Goal: Task Accomplishment & Management: Use online tool/utility

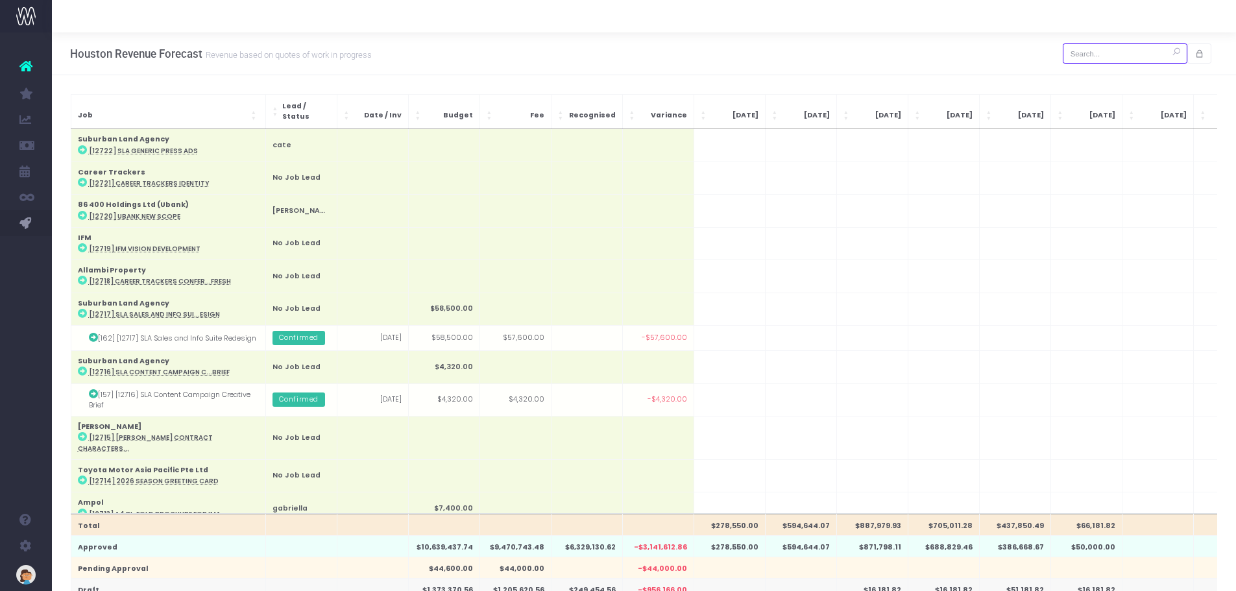
click at [996, 52] on input "text" at bounding box center [1125, 53] width 125 height 20
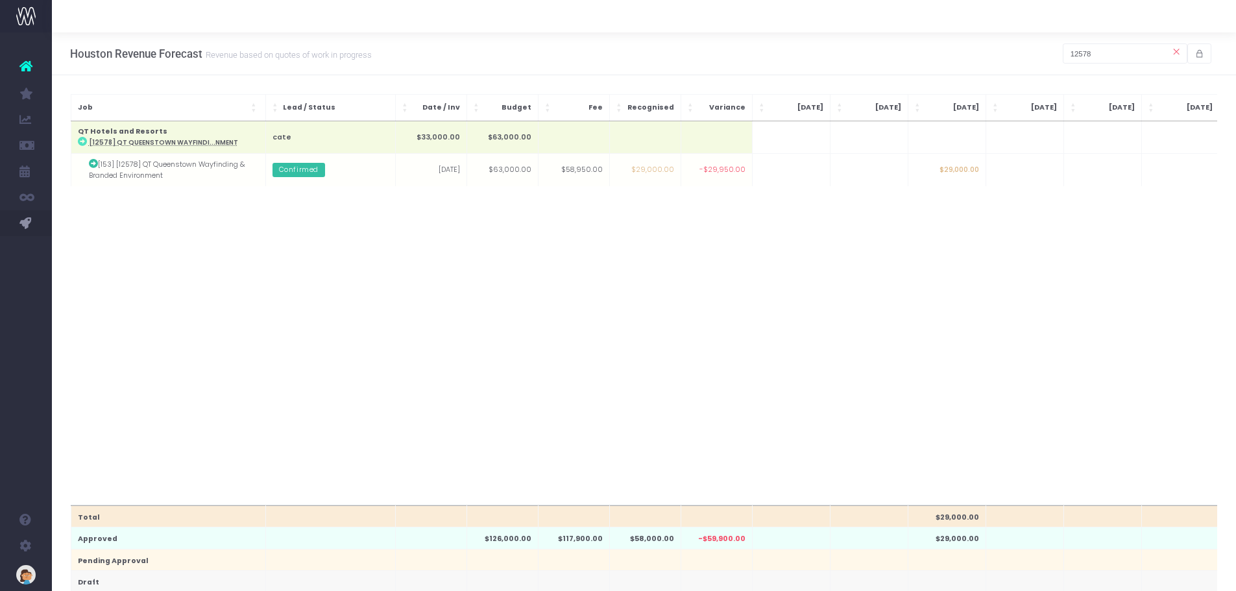
click at [564, 218] on div "Total $29,000.00 Approved $126,000.00 $117,900.00 $58,000.00 -$59,900.00 $29,00…" at bounding box center [644, 313] width 1147 height 384
drag, startPoint x: 1109, startPoint y: 58, endPoint x: 1020, endPoint y: 60, distance: 88.9
click at [996, 60] on div "Houston Revenue Forecast Revenue based on quotes of work in progress 12578" at bounding box center [644, 53] width 1184 height 43
drag, startPoint x: 1106, startPoint y: 55, endPoint x: 963, endPoint y: 51, distance: 143.4
click at [964, 51] on div "Houston Revenue Forecast Revenue based on quotes of work in progress 12540" at bounding box center [644, 53] width 1184 height 43
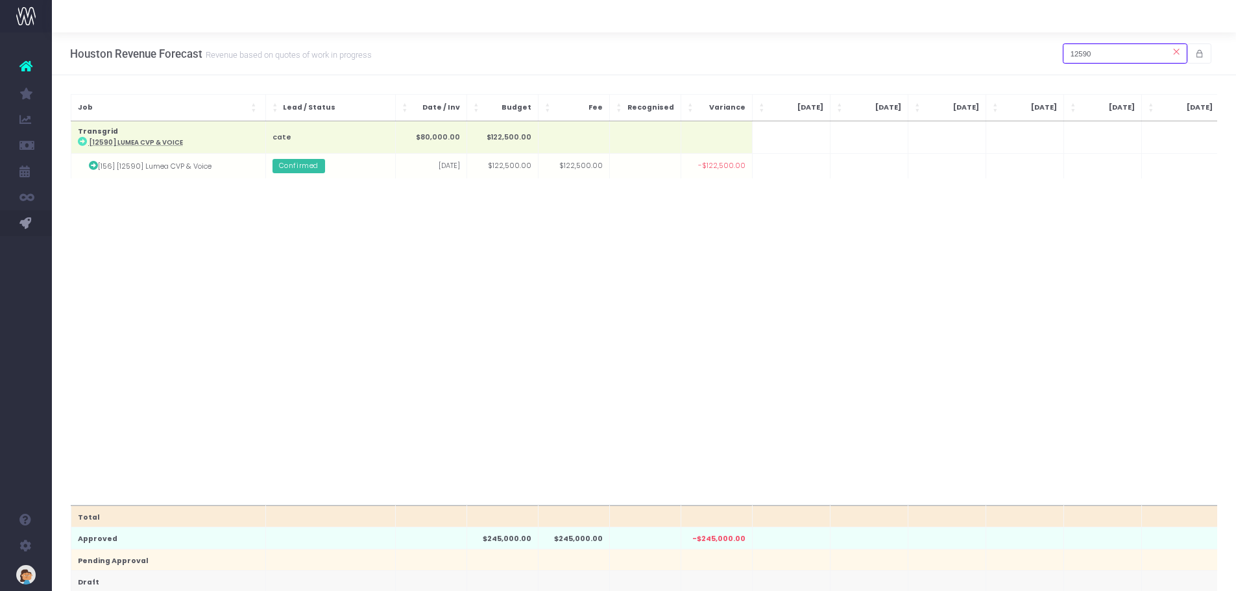
type input "12590"
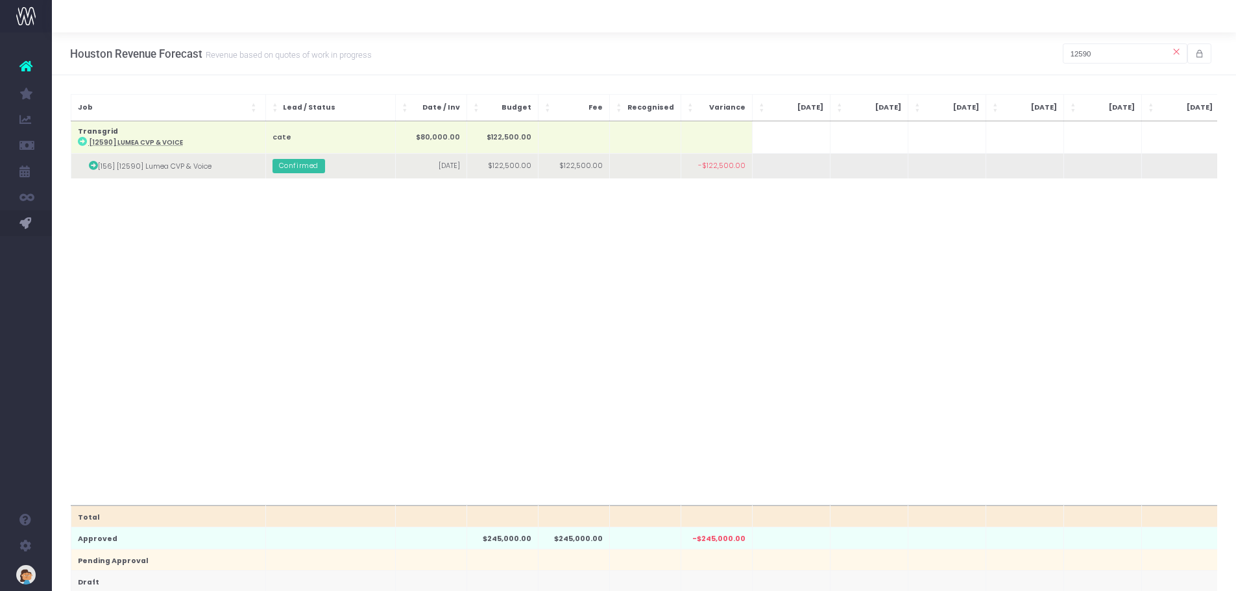
click at [771, 169] on td at bounding box center [791, 166] width 78 height 25
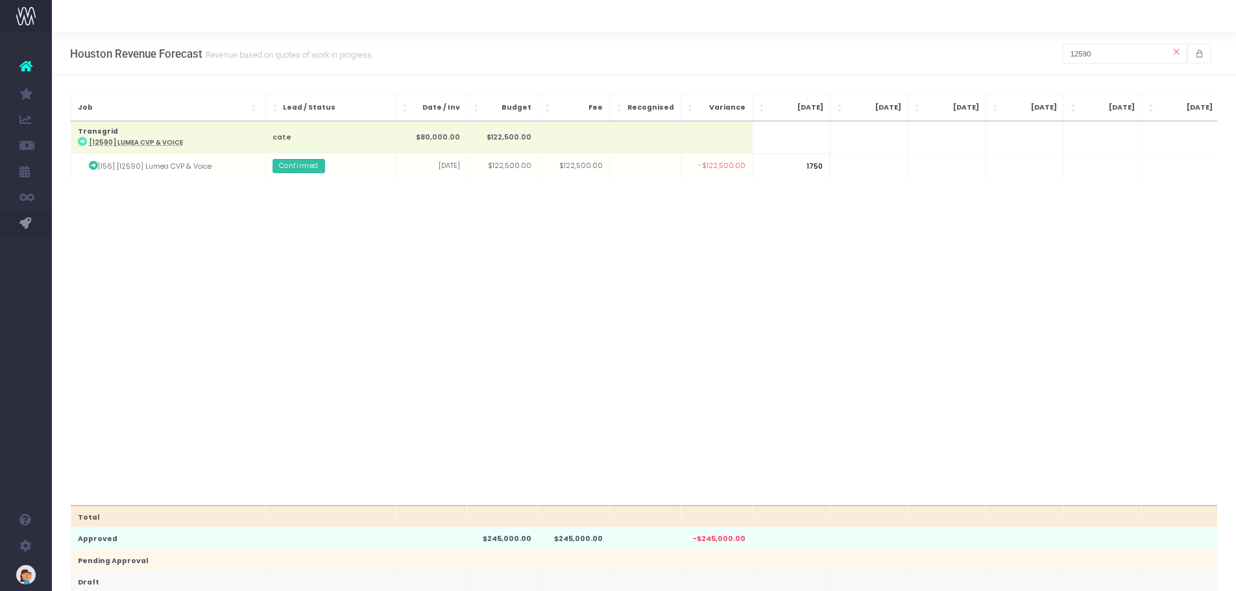
type input "17500"
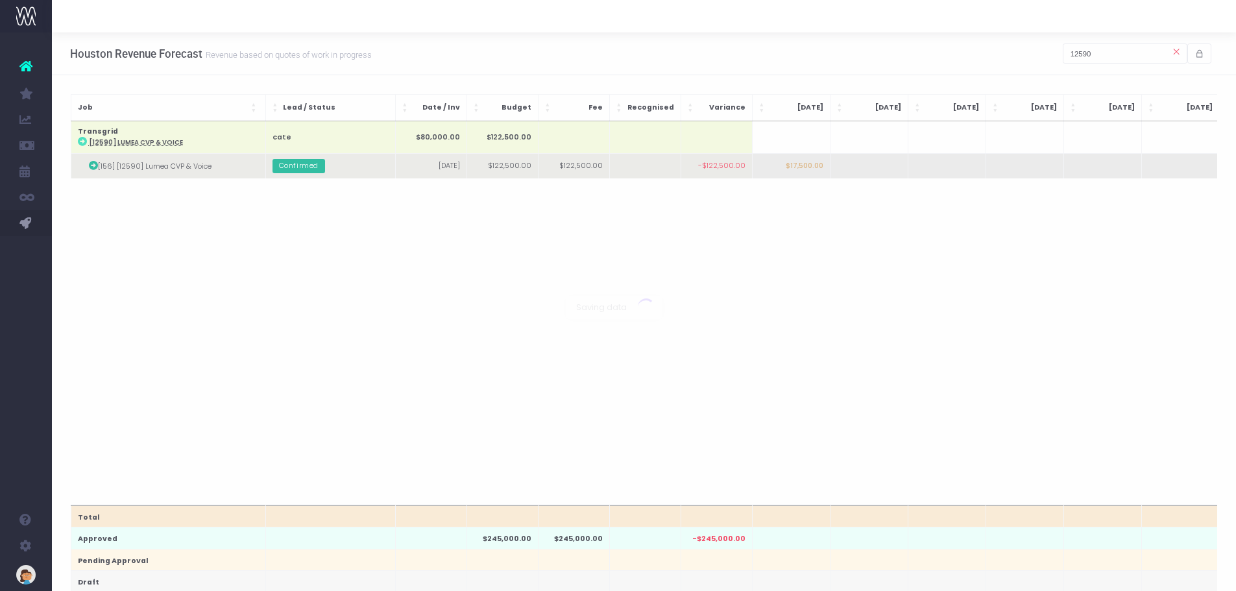
click at [859, 168] on body "Oh my... this is bad. [PERSON_NAME] wasn't able to load this page. Please conta…" at bounding box center [618, 295] width 1236 height 591
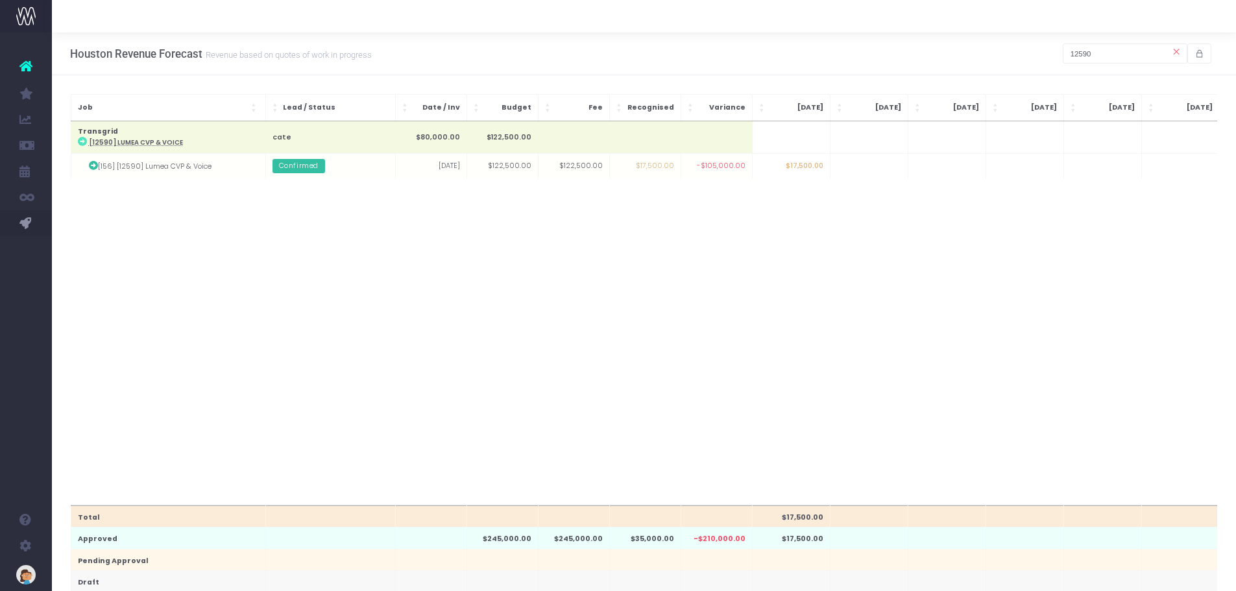
click at [859, 168] on td at bounding box center [869, 166] width 78 height 25
type input "20000"
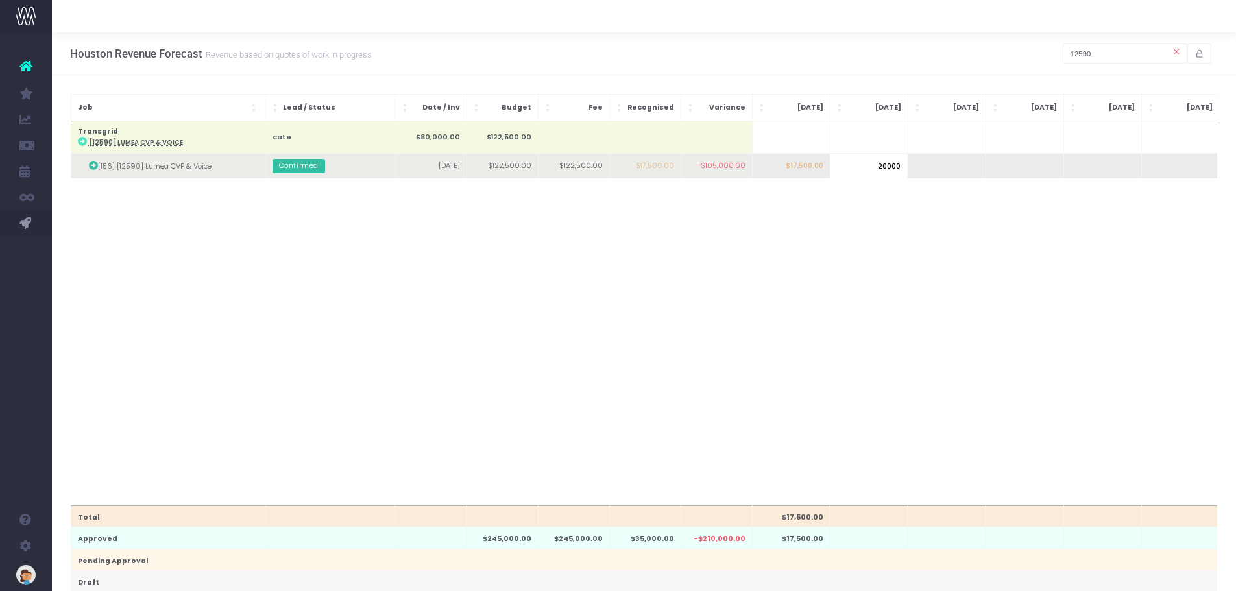
click at [930, 166] on body "Oh my... this is bad. [PERSON_NAME] wasn't able to load this page. Please conta…" at bounding box center [618, 295] width 1236 height 591
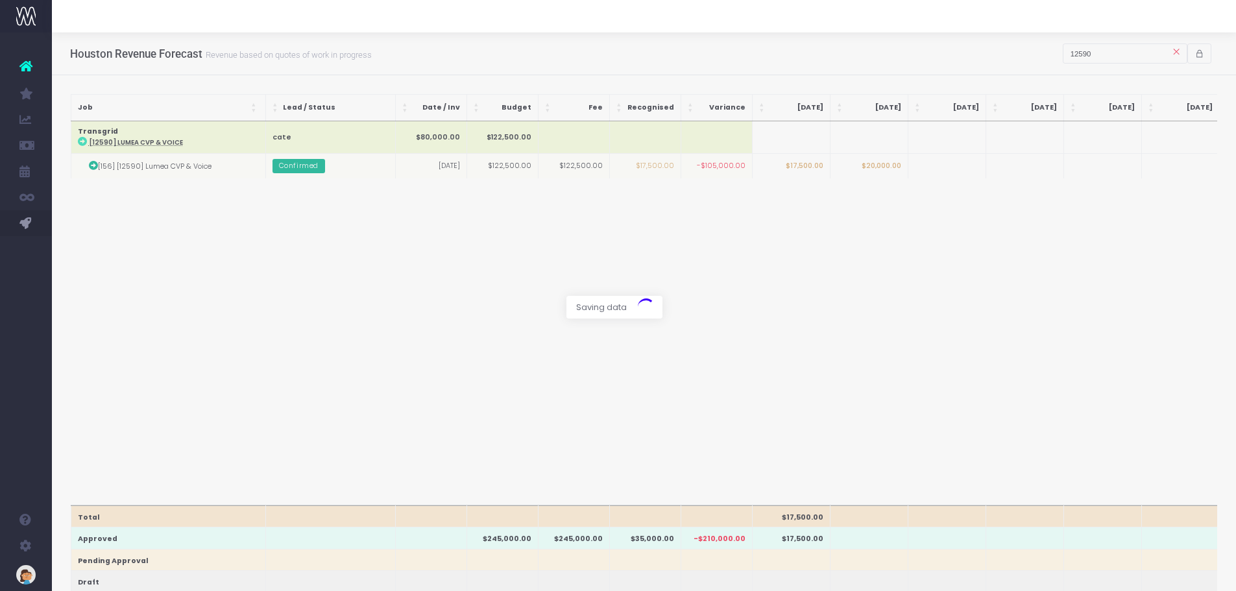
click at [930, 166] on div at bounding box center [618, 295] width 1236 height 591
click at [950, 168] on td at bounding box center [947, 166] width 78 height 25
type input "20000"
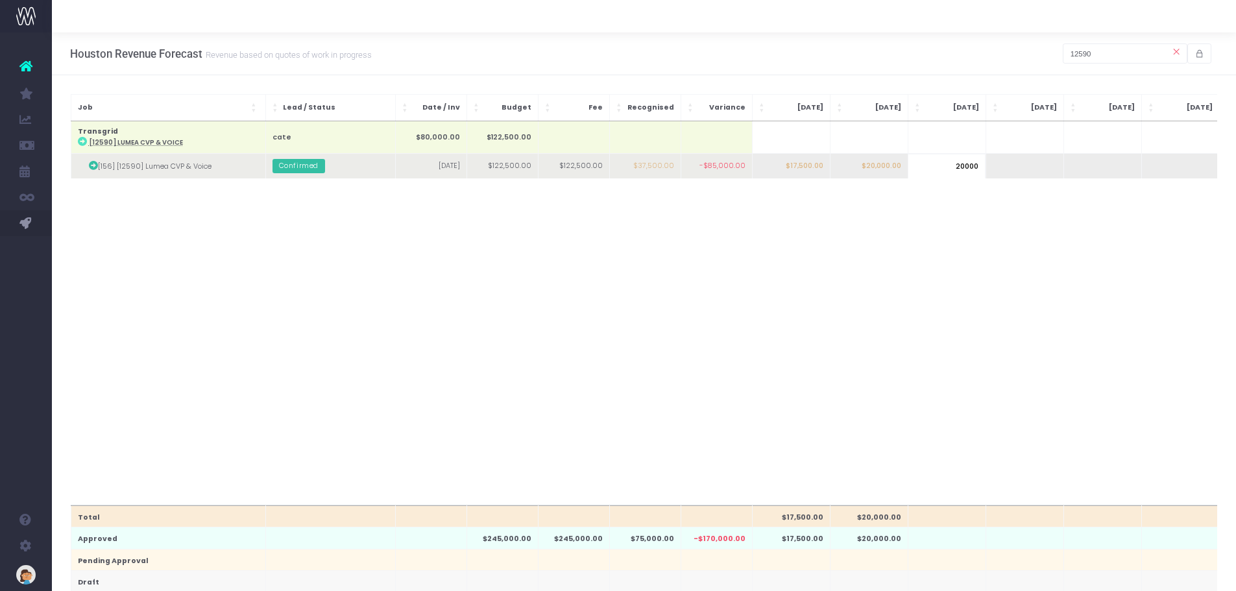
click at [996, 168] on body "Oh my... this is bad. [PERSON_NAME] wasn't able to load this page. Please conta…" at bounding box center [618, 295] width 1236 height 591
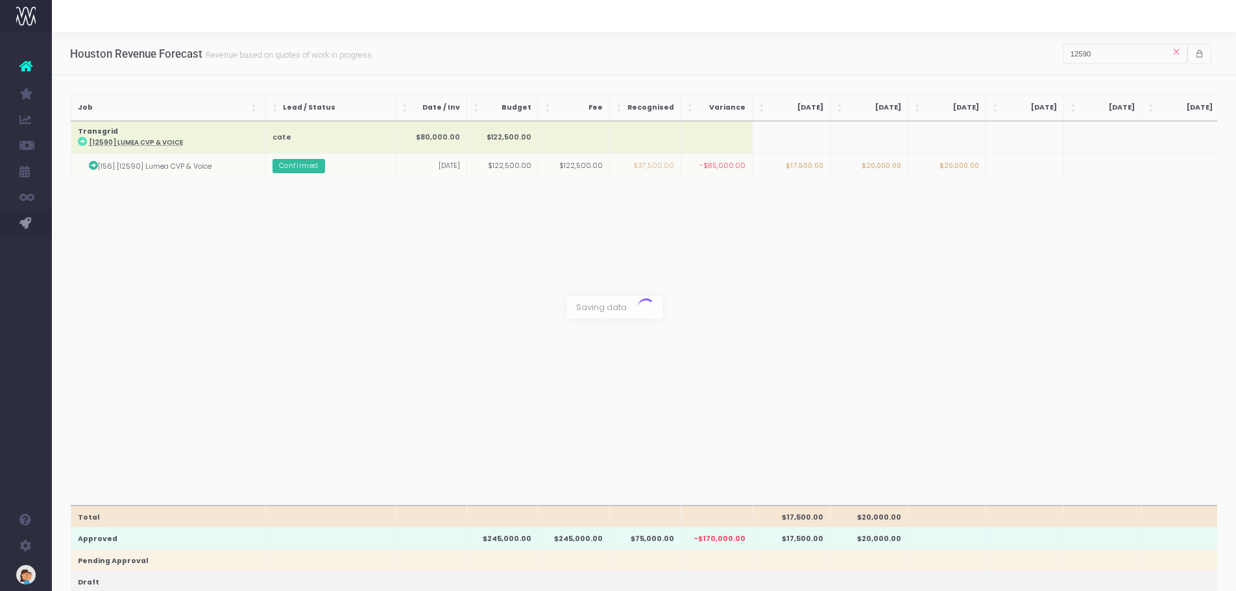
click at [996, 169] on div at bounding box center [618, 295] width 1236 height 591
click at [996, 169] on td at bounding box center [1102, 166] width 78 height 25
type input "25000"
click at [946, 268] on body "Oh my... this is bad. [PERSON_NAME] wasn't able to load this page. Please conta…" at bounding box center [618, 295] width 1236 height 591
click at [276, 54] on small "Revenue based on quotes of work in progress" at bounding box center [286, 53] width 169 height 13
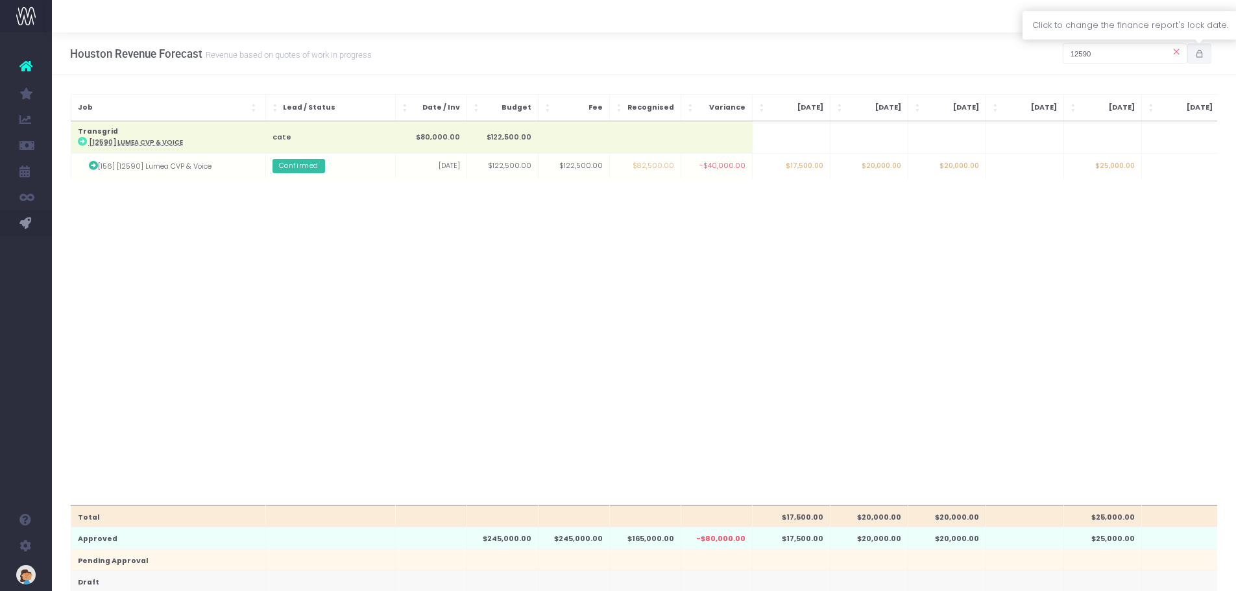
click at [996, 54] on icon "button" at bounding box center [1199, 54] width 9 height 0
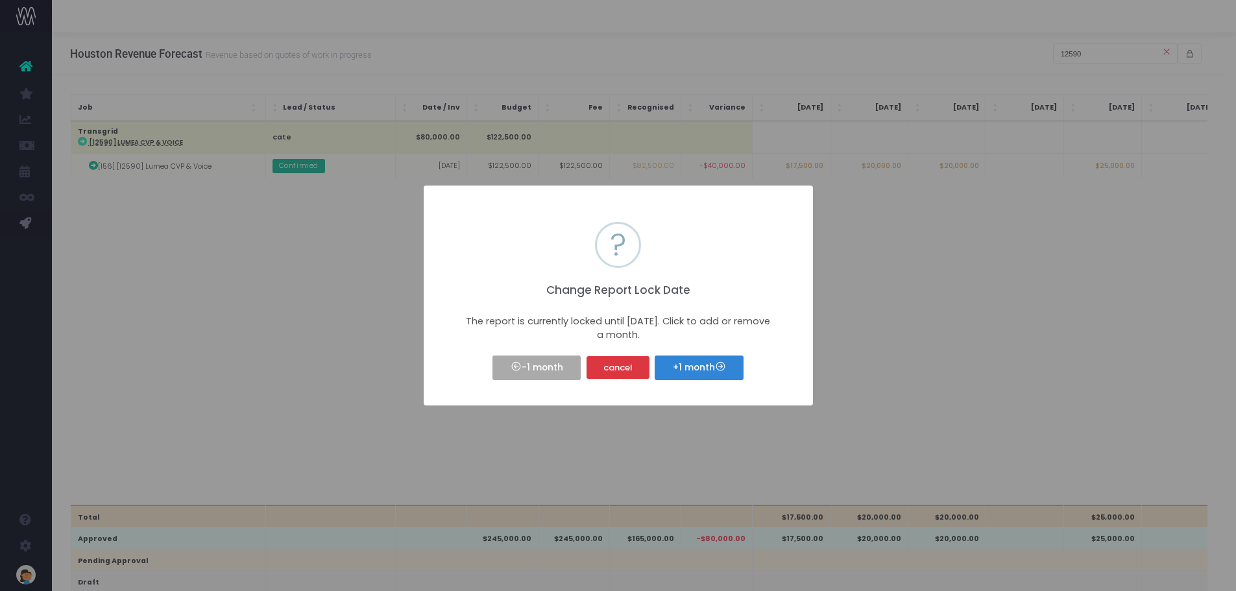
click at [996, 293] on div "× ? Change Report Lock Date The report is currently locked until May 25. Click …" at bounding box center [618, 295] width 1236 height 591
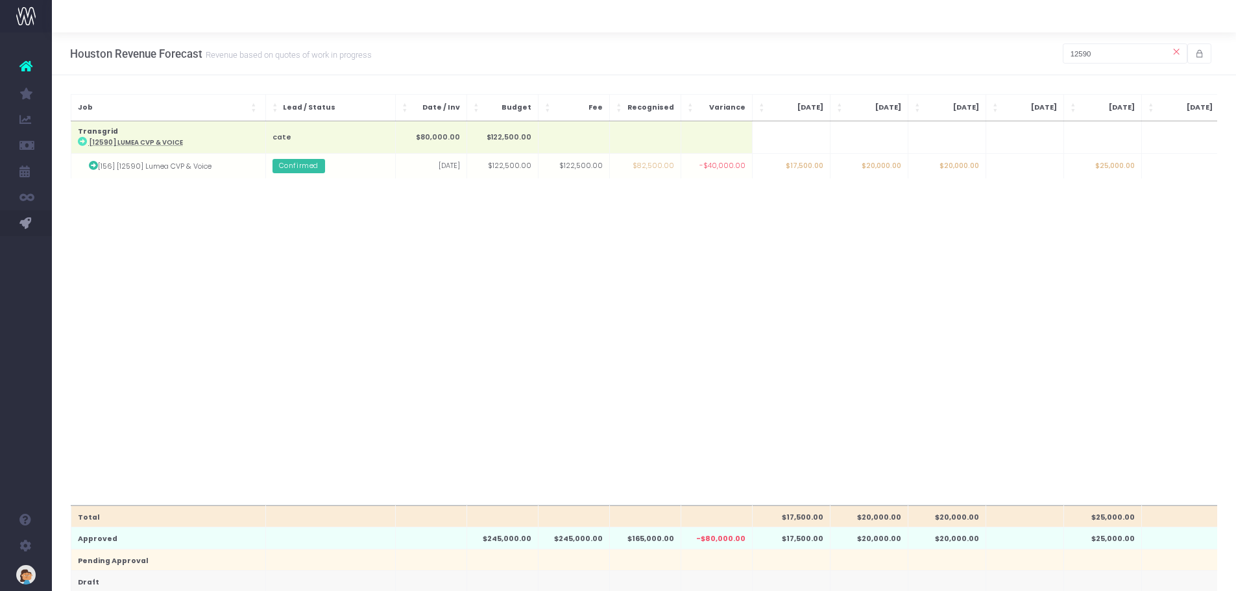
click at [389, 34] on div "Houston Revenue Forecast Revenue based on quotes of work in progress 12590" at bounding box center [644, 53] width 1184 height 43
drag, startPoint x: 1126, startPoint y: 54, endPoint x: 962, endPoint y: 73, distance: 165.2
click at [945, 63] on div "Houston Revenue Forecast Revenue based on quotes of work in progress 12590" at bounding box center [644, 53] width 1184 height 43
click at [996, 57] on input "12590" at bounding box center [1125, 53] width 125 height 20
drag, startPoint x: 1005, startPoint y: 59, endPoint x: 976, endPoint y: 61, distance: 29.3
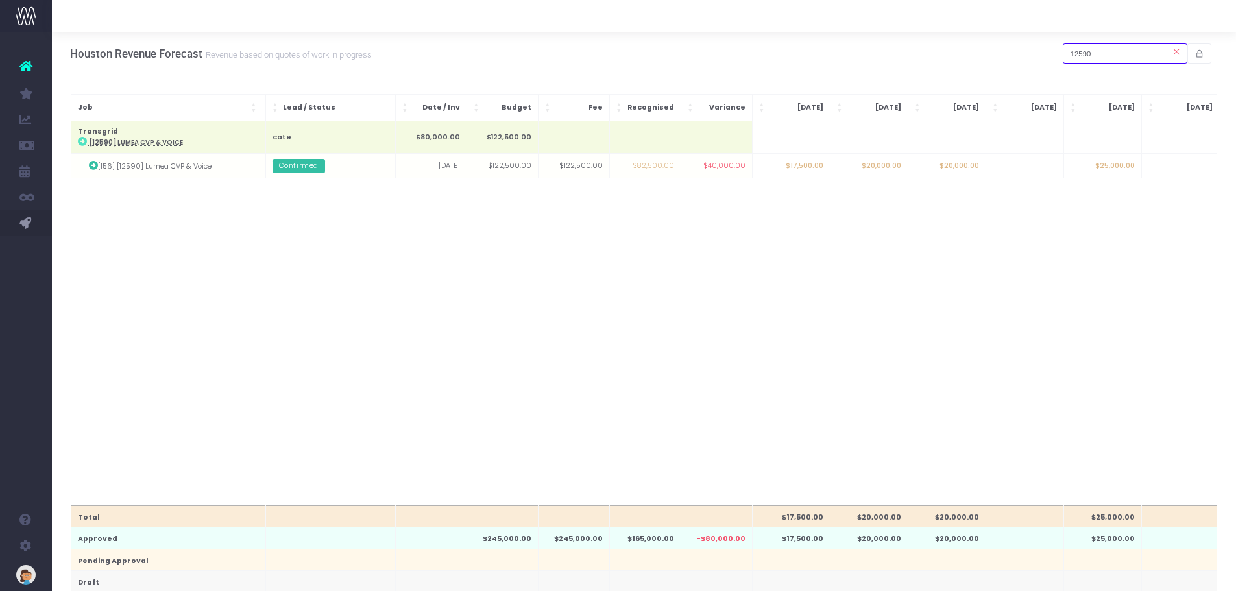
click at [976, 61] on div "Houston Revenue Forecast Revenue based on quotes of work in progress 12590" at bounding box center [644, 53] width 1184 height 43
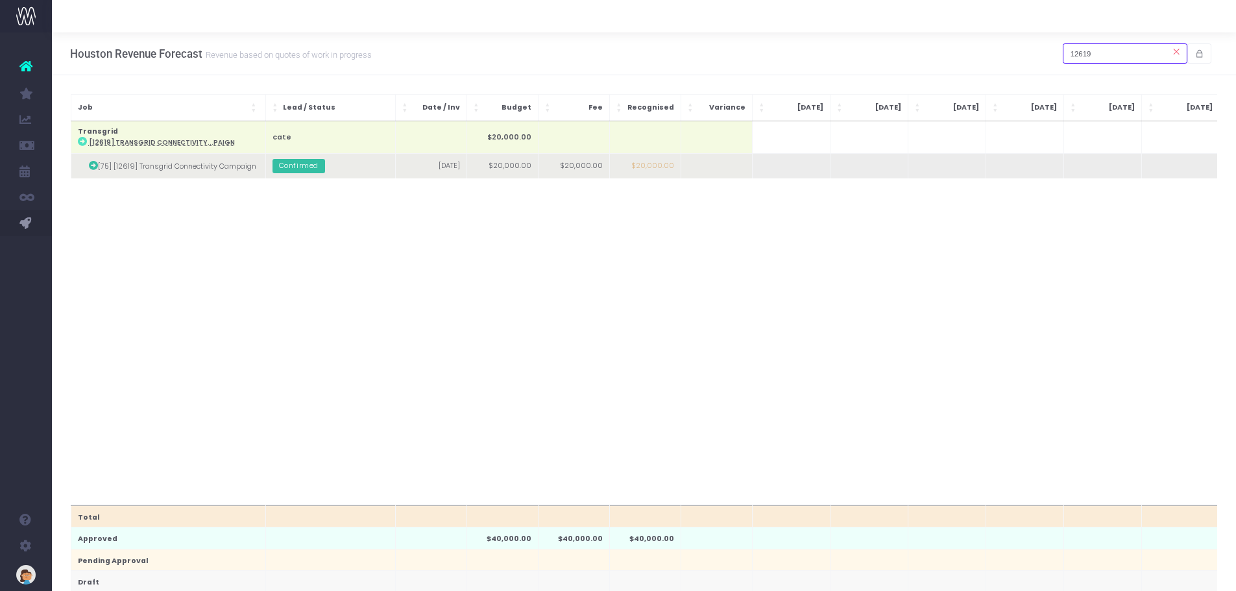
type input "12619"
click at [957, 166] on td at bounding box center [947, 166] width 78 height 25
click at [996, 165] on td at bounding box center [1024, 166] width 78 height 25
type input "20000"
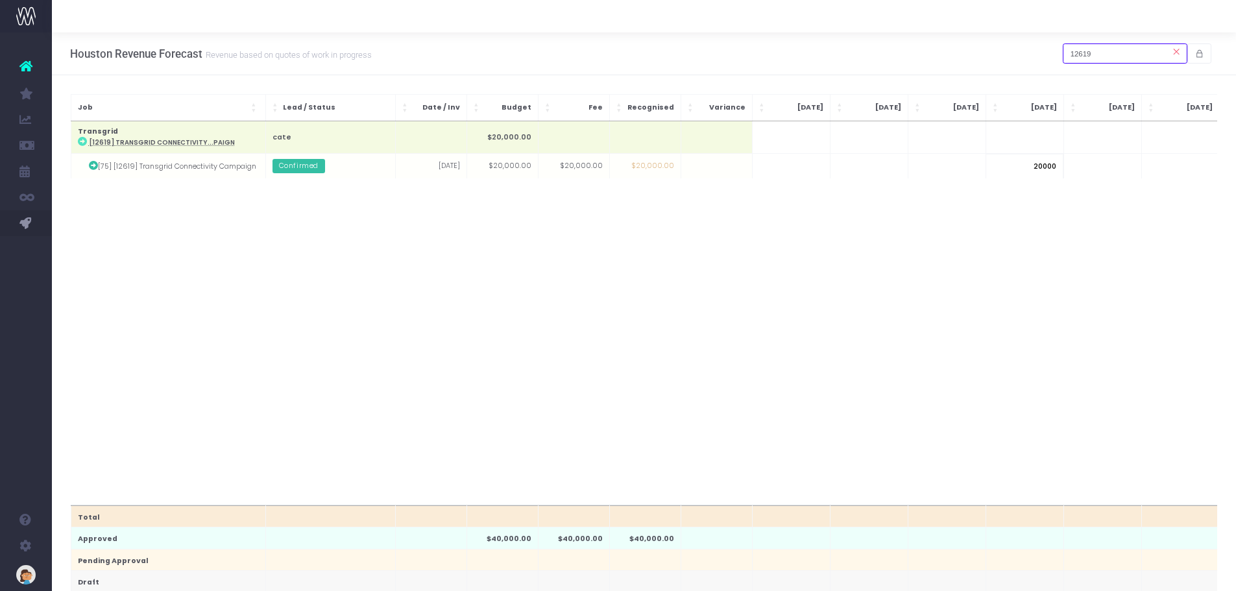
click at [996, 50] on body "Oh my... this is bad. [PERSON_NAME] wasn't able to load this page. Please conta…" at bounding box center [618, 295] width 1236 height 591
drag, startPoint x: 1121, startPoint y: 52, endPoint x: 1000, endPoint y: 54, distance: 120.7
click at [996, 54] on div "Houston Revenue Forecast Revenue based on quotes of work in progress 12619" at bounding box center [644, 53] width 1184 height 43
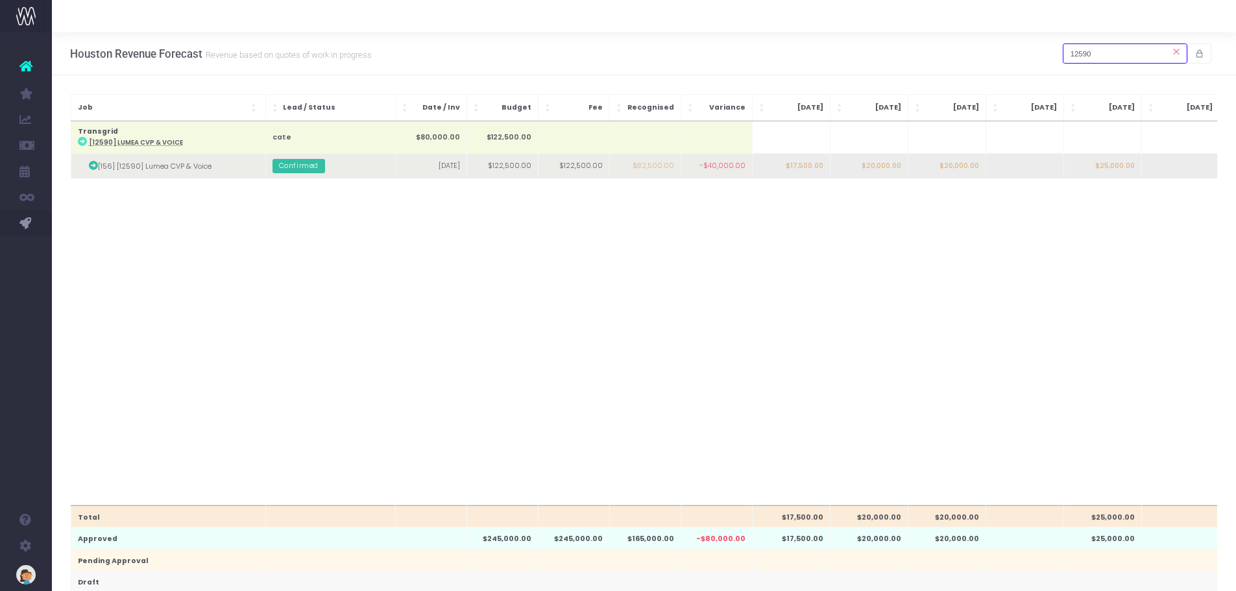
type input "12590"
click at [810, 167] on td "$17,500.00" at bounding box center [791, 166] width 78 height 25
type input "17500"
click at [850, 165] on body "Oh my... this is bad. [PERSON_NAME] wasn't able to load this page. Please conta…" at bounding box center [618, 295] width 1236 height 591
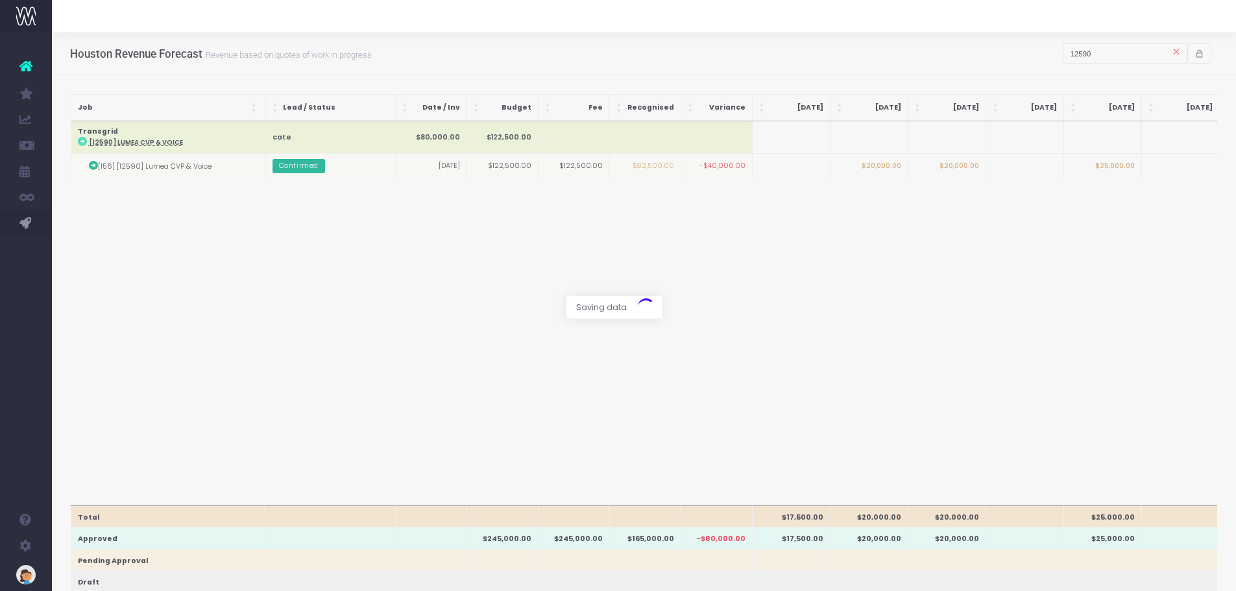
click at [878, 165] on div at bounding box center [618, 295] width 1236 height 591
click at [878, 166] on td "$20,000.00" at bounding box center [869, 166] width 78 height 25
type input "20000"
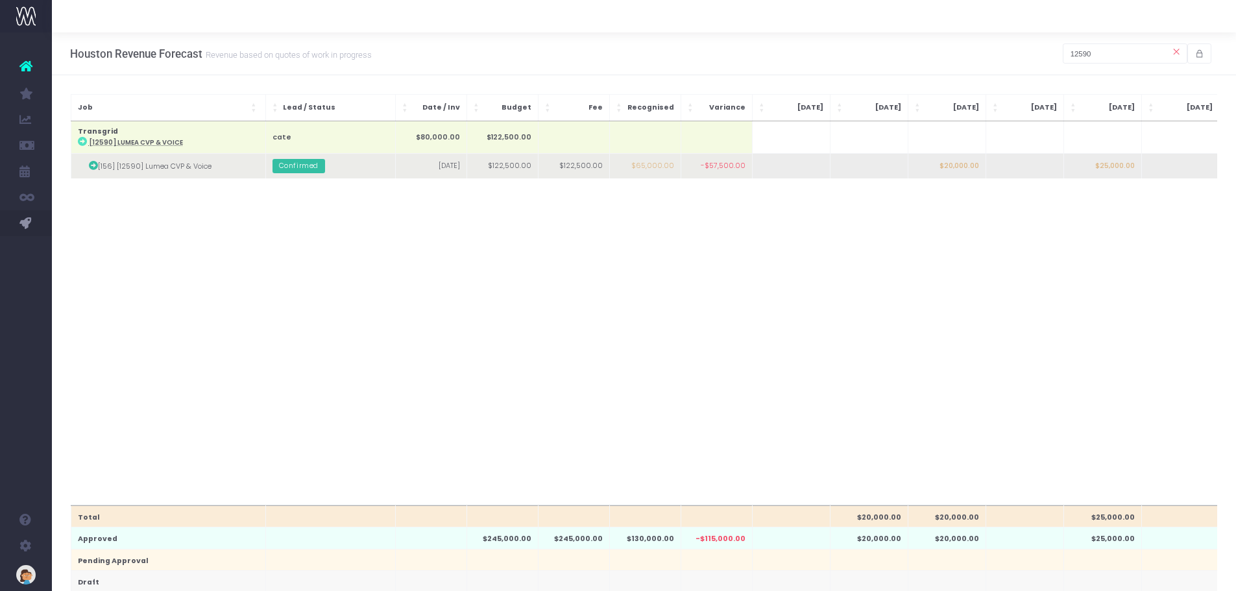
click at [952, 166] on body "Oh my... this is bad. [PERSON_NAME] wasn't able to load this page. Please conta…" at bounding box center [618, 295] width 1236 height 591
click at [959, 173] on td "$20,000.00" at bounding box center [947, 166] width 78 height 25
type input "17500"
click at [996, 160] on body "Oh my... this is bad. [PERSON_NAME] wasn't able to load this page. Please conta…" at bounding box center [618, 295] width 1236 height 591
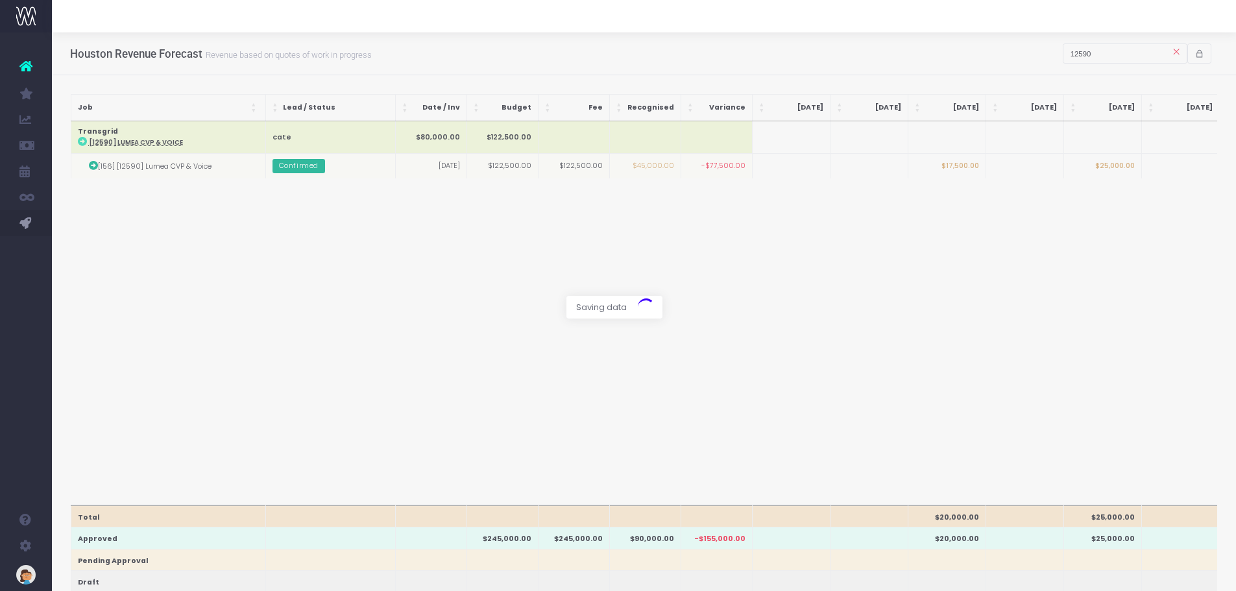
click at [996, 165] on div at bounding box center [618, 295] width 1236 height 591
click at [996, 165] on td at bounding box center [1024, 166] width 78 height 25
type input "20000"
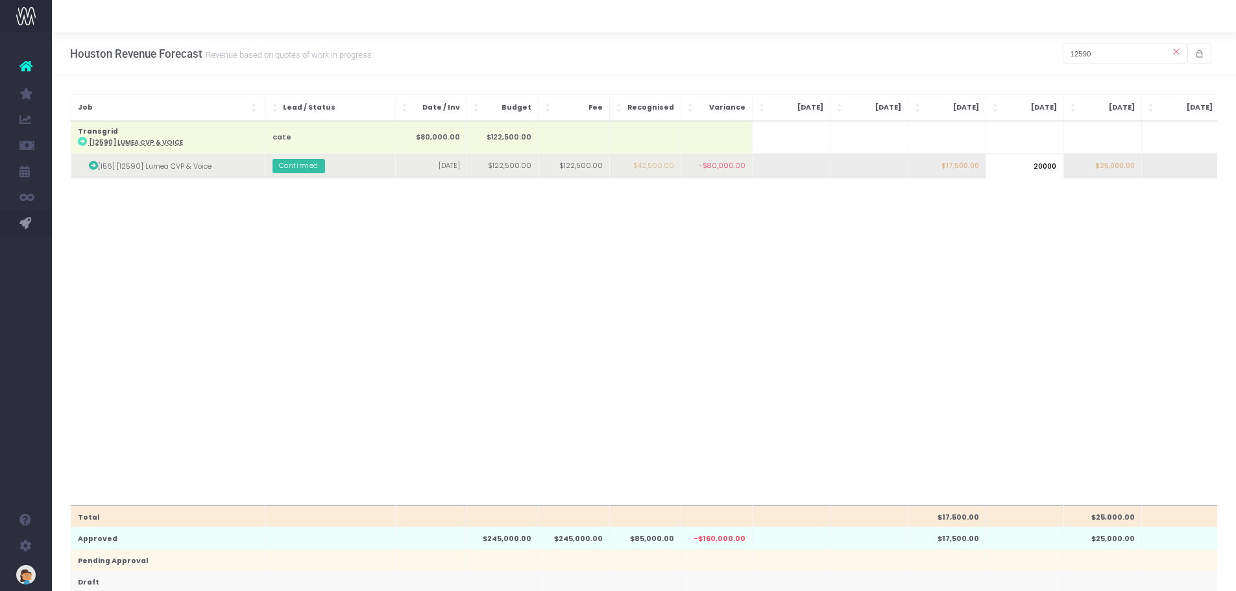
click at [996, 163] on body "Oh my... this is bad. [PERSON_NAME] wasn't able to load this page. Please conta…" at bounding box center [618, 295] width 1236 height 591
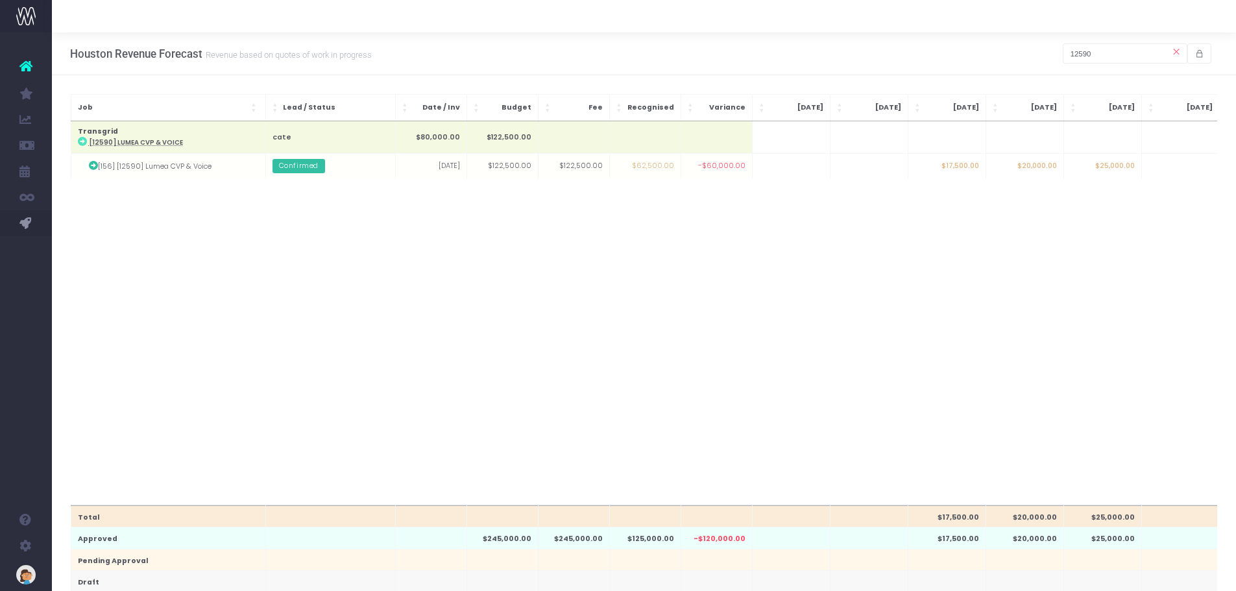
click at [996, 167] on td "$25,000.00" at bounding box center [1102, 166] width 78 height 25
type input "20000"
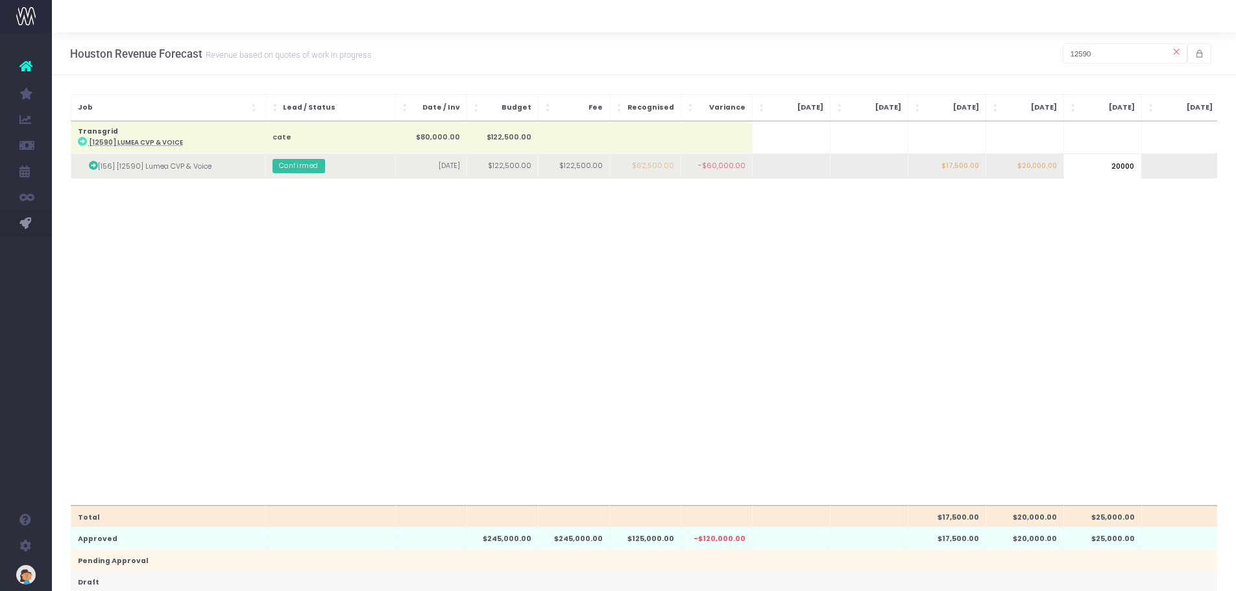
click at [996, 165] on body "Oh my... this is bad. [PERSON_NAME] wasn't able to load this page. Please conta…" at bounding box center [618, 295] width 1236 height 591
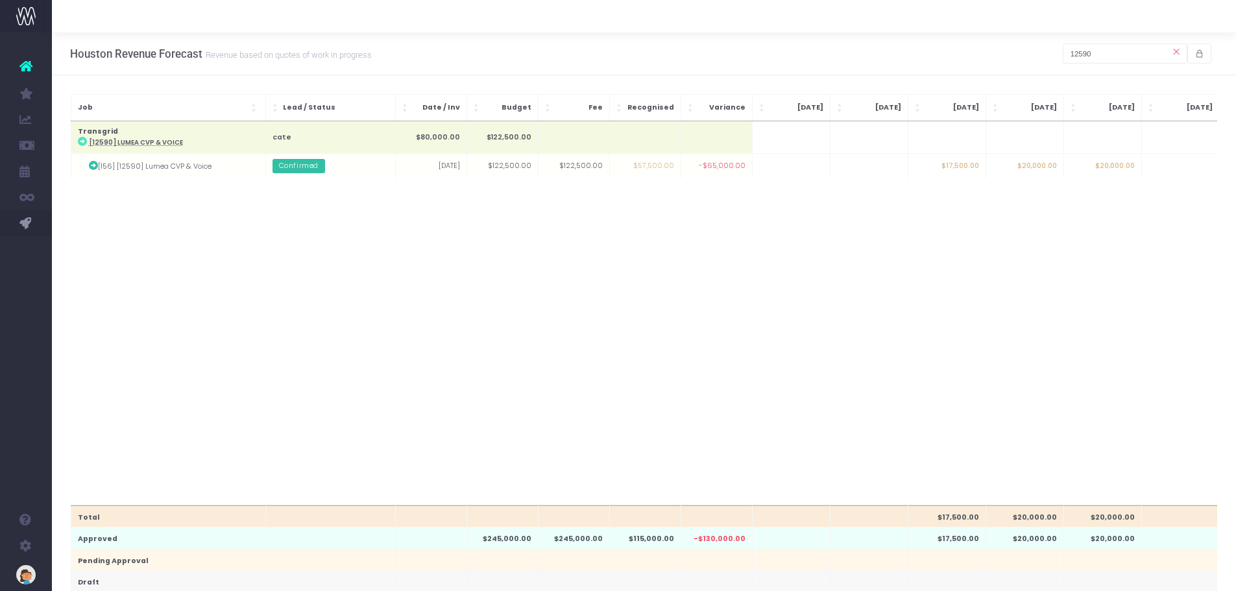
drag, startPoint x: 1044, startPoint y: 496, endPoint x: 1089, endPoint y: 496, distance: 44.8
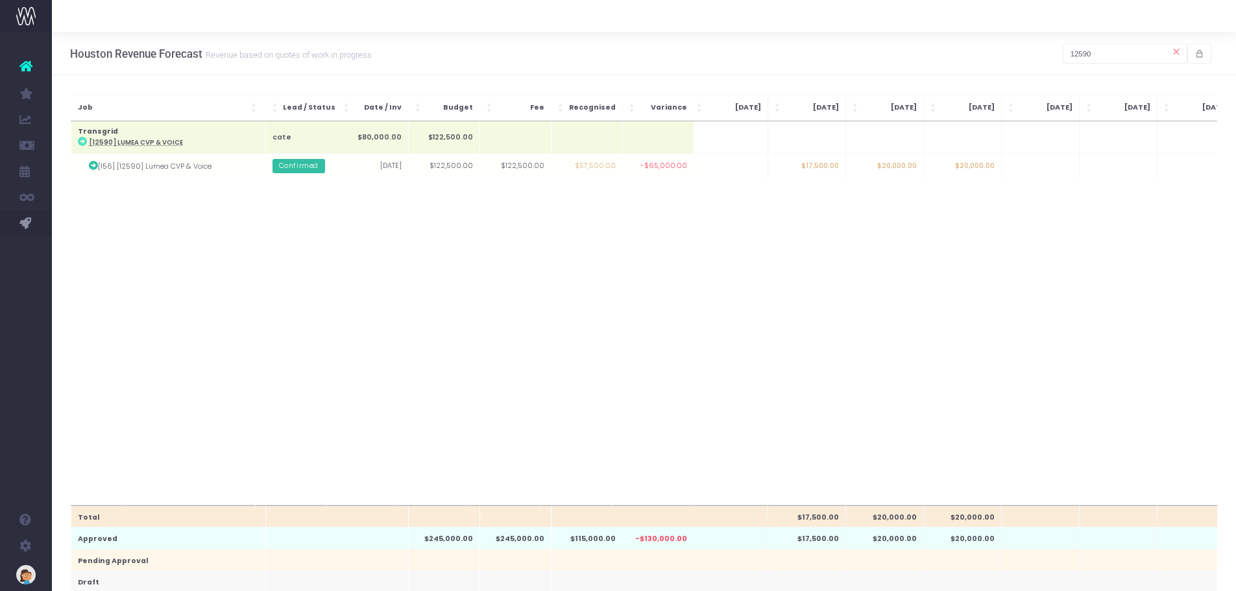
scroll to position [0, 158]
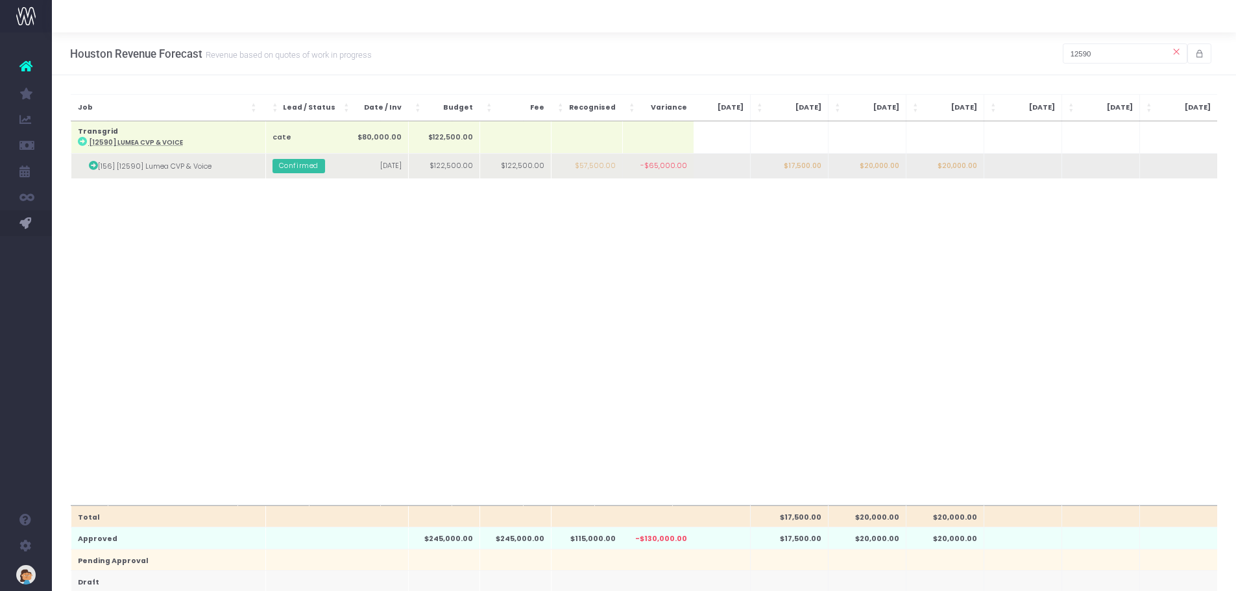
click at [996, 160] on td at bounding box center [1100, 166] width 78 height 25
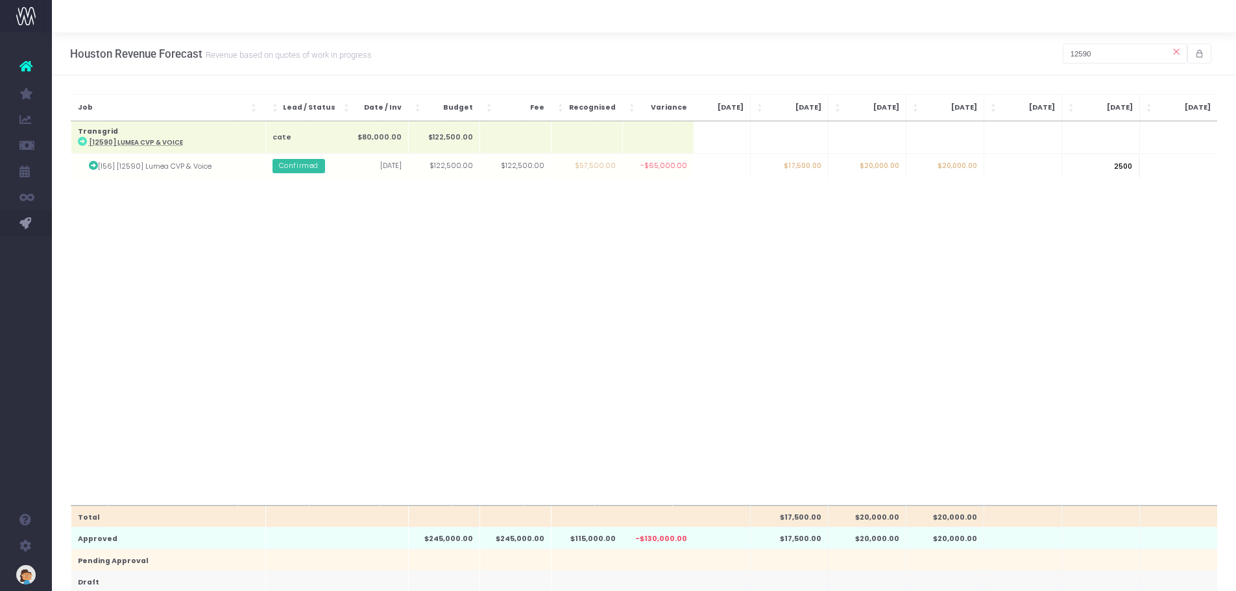
type input "25000"
click at [996, 247] on body "Oh my... this is bad. [PERSON_NAME] wasn't able to load this page. Please conta…" at bounding box center [618, 295] width 1236 height 591
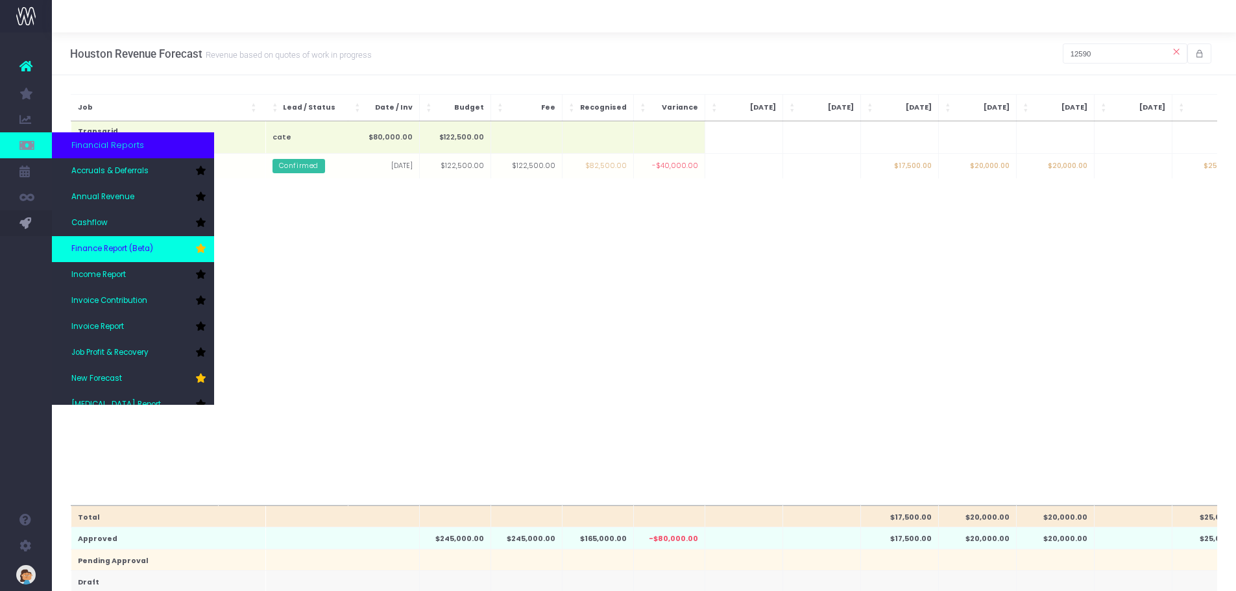
scroll to position [65, 0]
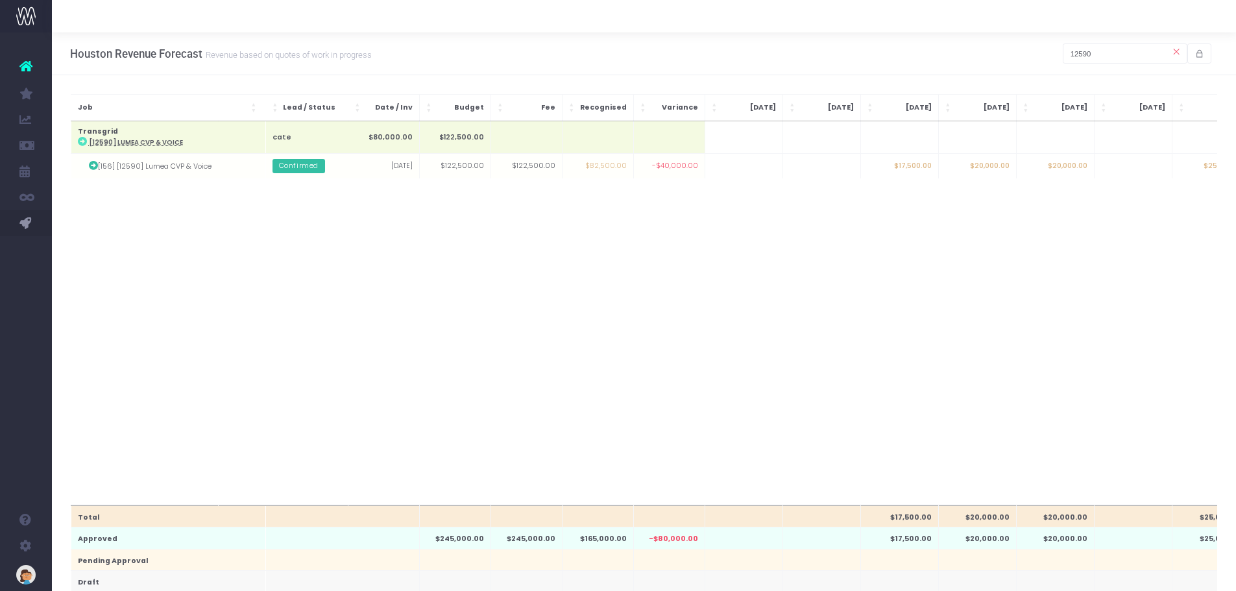
drag, startPoint x: 520, startPoint y: 271, endPoint x: 567, endPoint y: 220, distance: 69.3
click at [520, 271] on div "Total $17,500.00 $20,000.00 $20,000.00 $25,000.00 Approved $245,000.00 $245,000…" at bounding box center [644, 313] width 1147 height 384
click at [908, 71] on div "Houston Revenue Forecast Revenue based on quotes of work in progress 12590" at bounding box center [644, 53] width 1184 height 43
click at [996, 49] on input "12590" at bounding box center [1125, 53] width 125 height 20
drag, startPoint x: 1107, startPoint y: 50, endPoint x: 991, endPoint y: 54, distance: 116.9
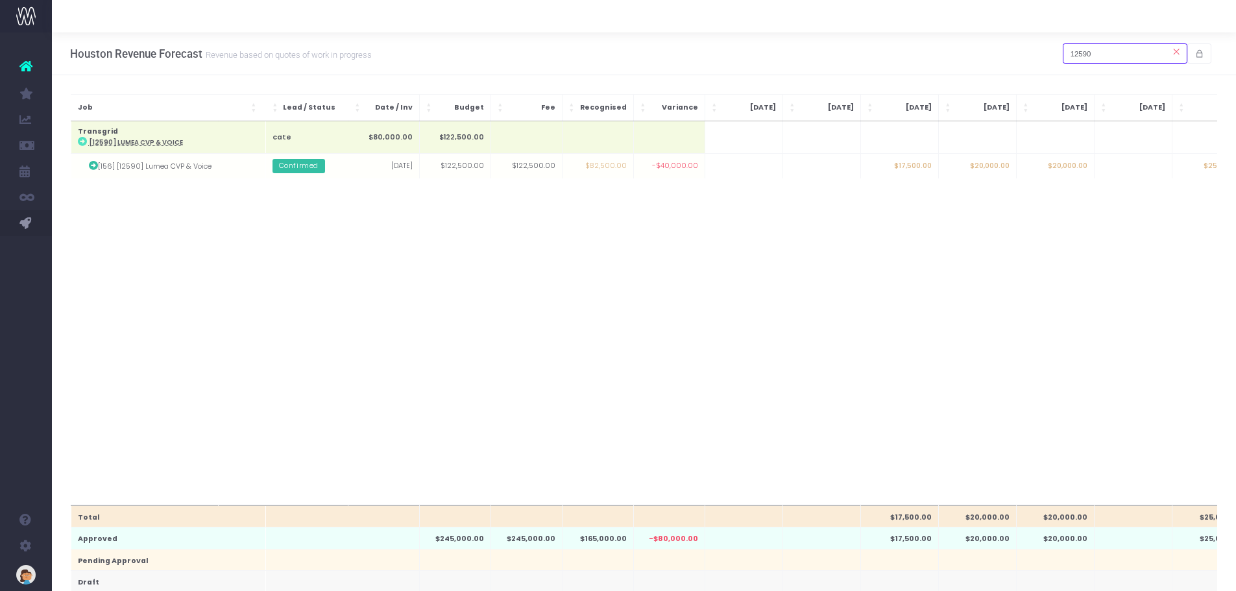
click at [991, 54] on div "Houston Revenue Forecast Revenue based on quotes of work in progress 12590" at bounding box center [644, 53] width 1184 height 43
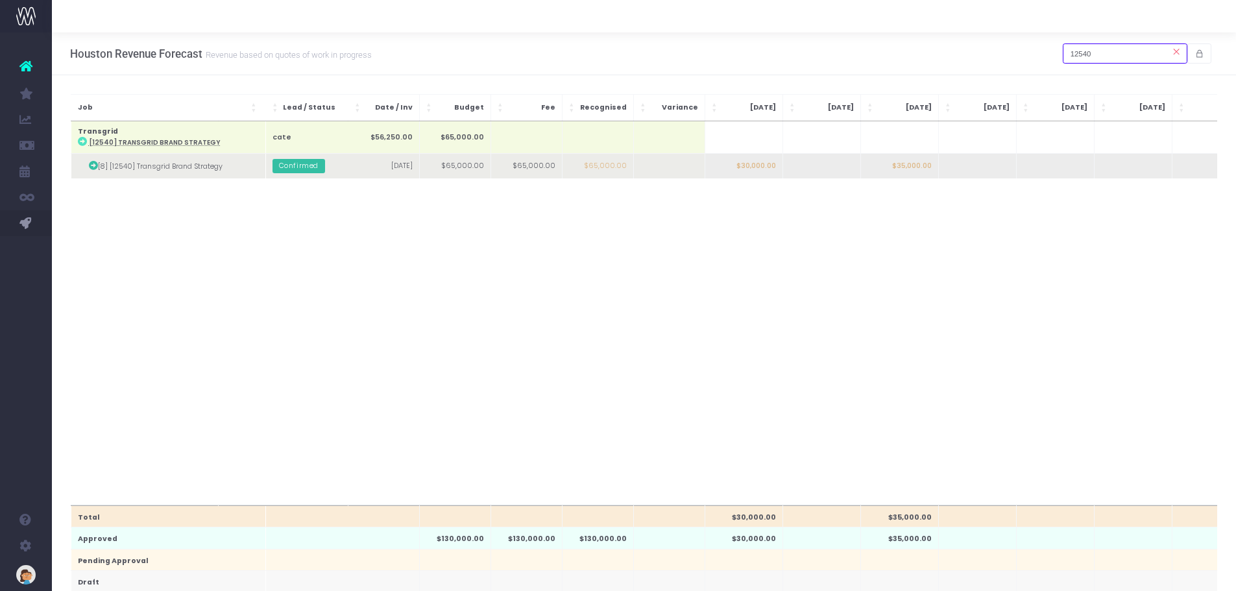
type input "12540"
click at [913, 163] on td "$35,000.00" at bounding box center [899, 166] width 78 height 25
type input "35000"
click at [964, 156] on body "Oh my... this is bad. [PERSON_NAME] wasn't able to load this page. Please conta…" at bounding box center [618, 295] width 1236 height 591
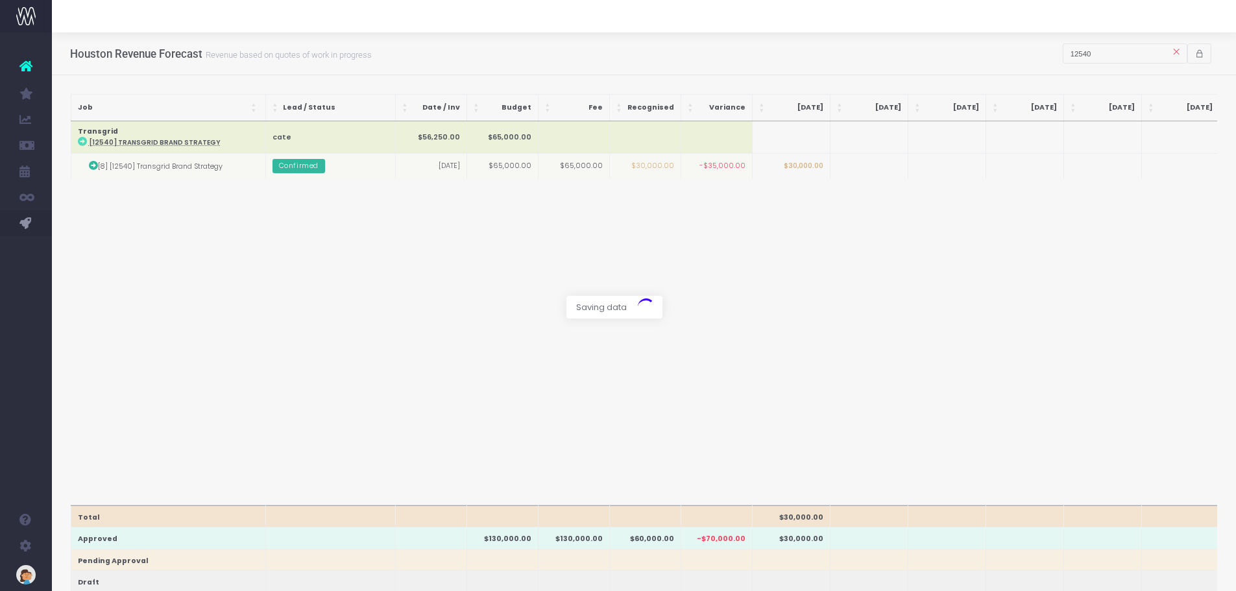
scroll to position [0, 47]
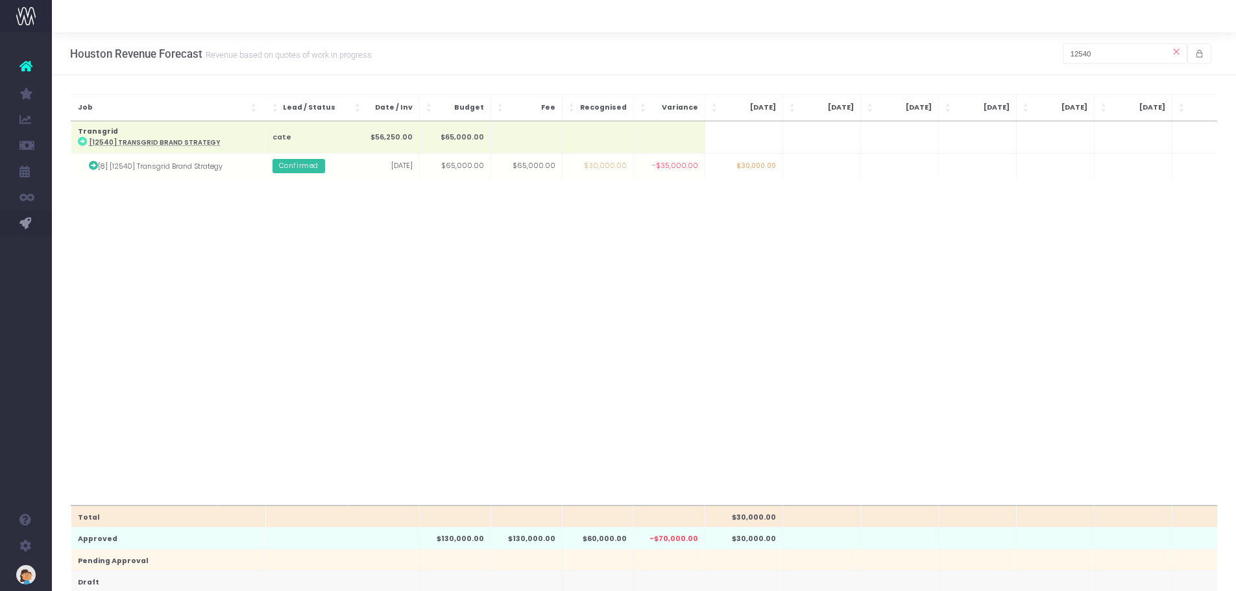
click at [972, 162] on td at bounding box center [977, 166] width 78 height 25
type input "35000"
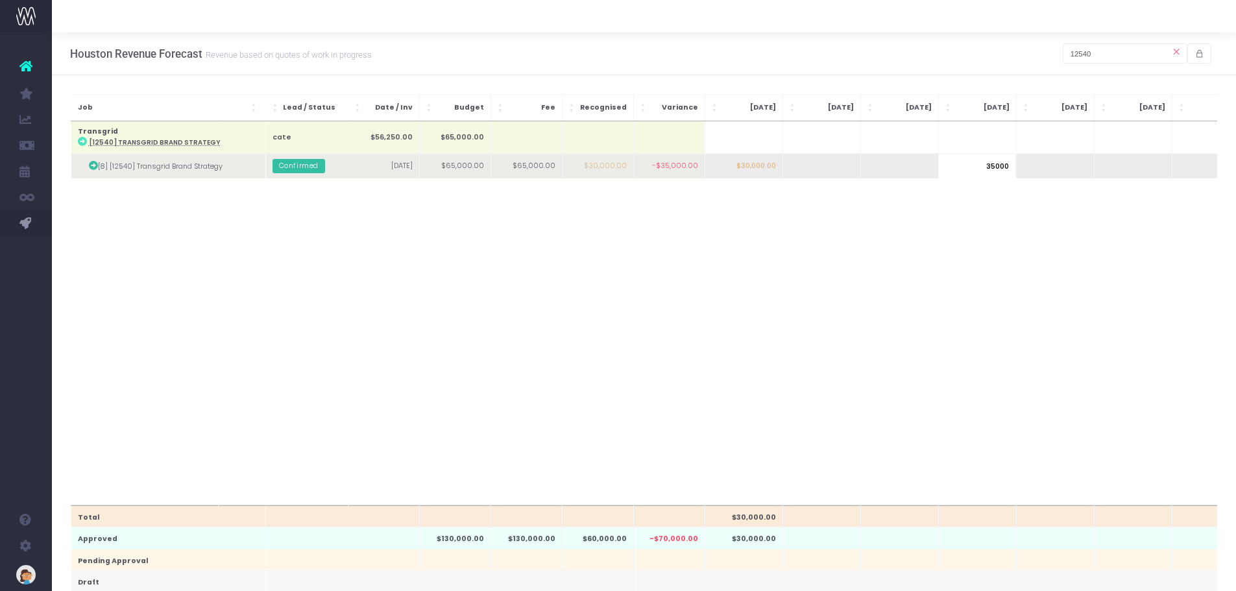
click at [996, 165] on body "Oh my... this is bad. [PERSON_NAME] wasn't able to load this page. Please conta…" at bounding box center [618, 295] width 1236 height 591
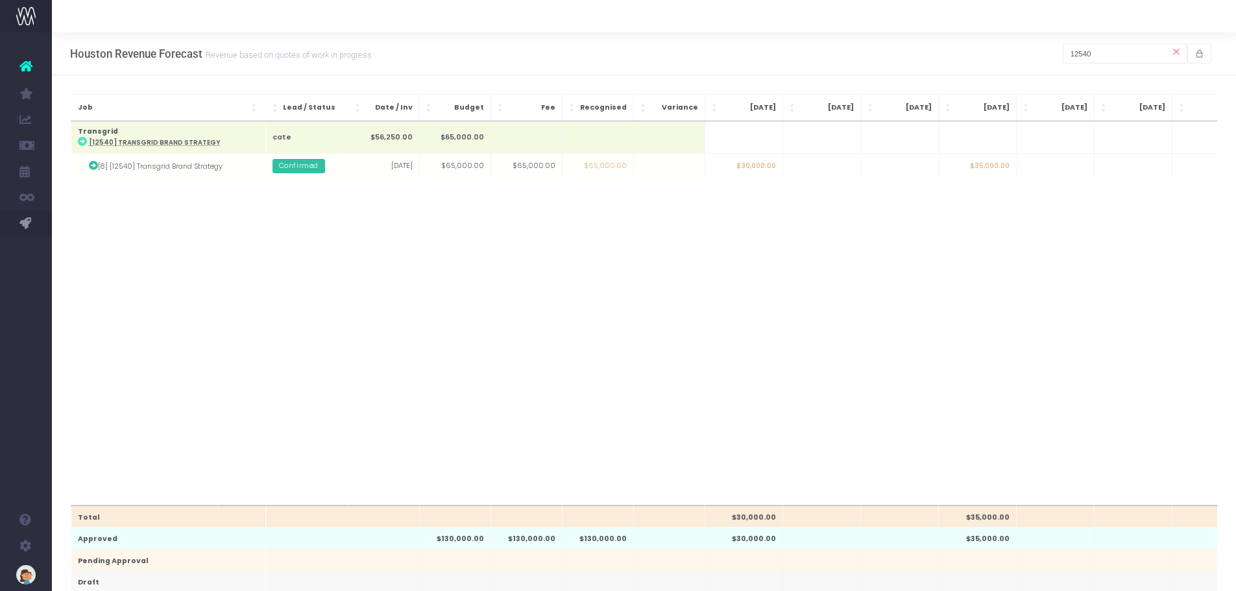
click at [996, 49] on icon at bounding box center [1175, 51] width 23 height 23
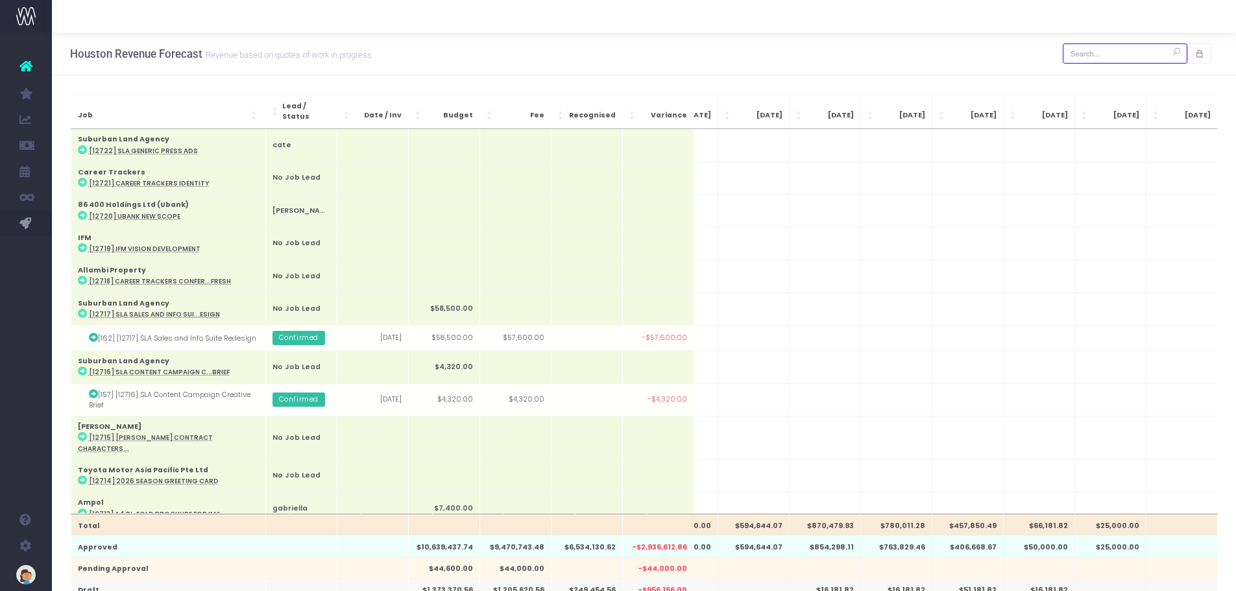
drag, startPoint x: 1140, startPoint y: 54, endPoint x: 1242, endPoint y: 80, distance: 105.9
click at [996, 54] on input "text" at bounding box center [1125, 53] width 125 height 20
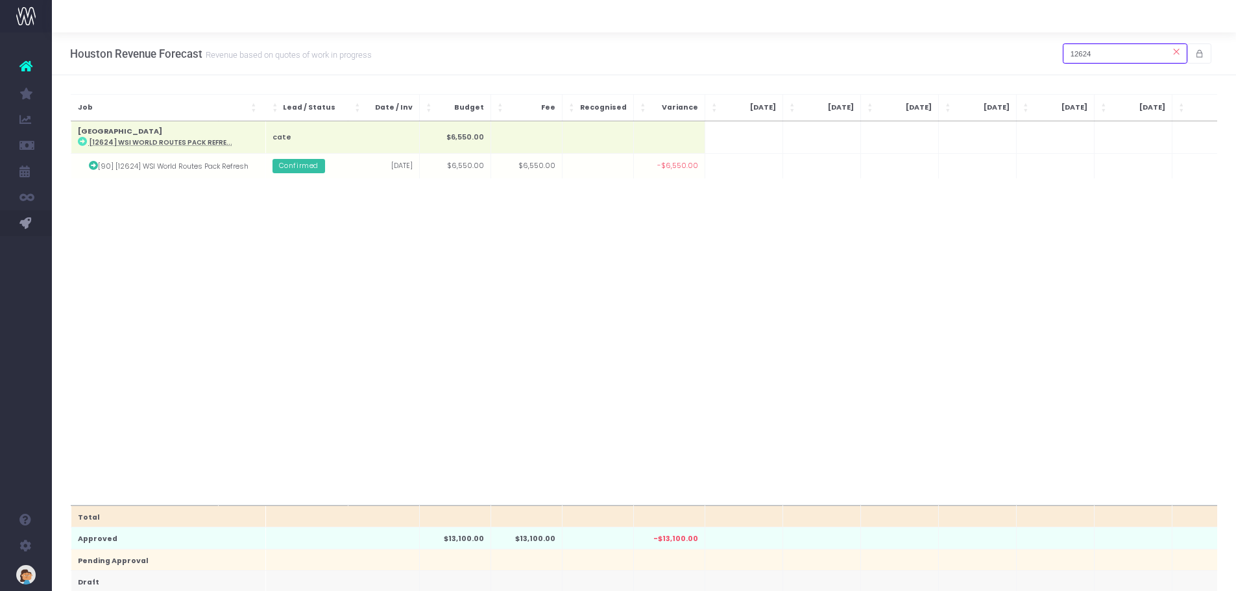
type input "12624"
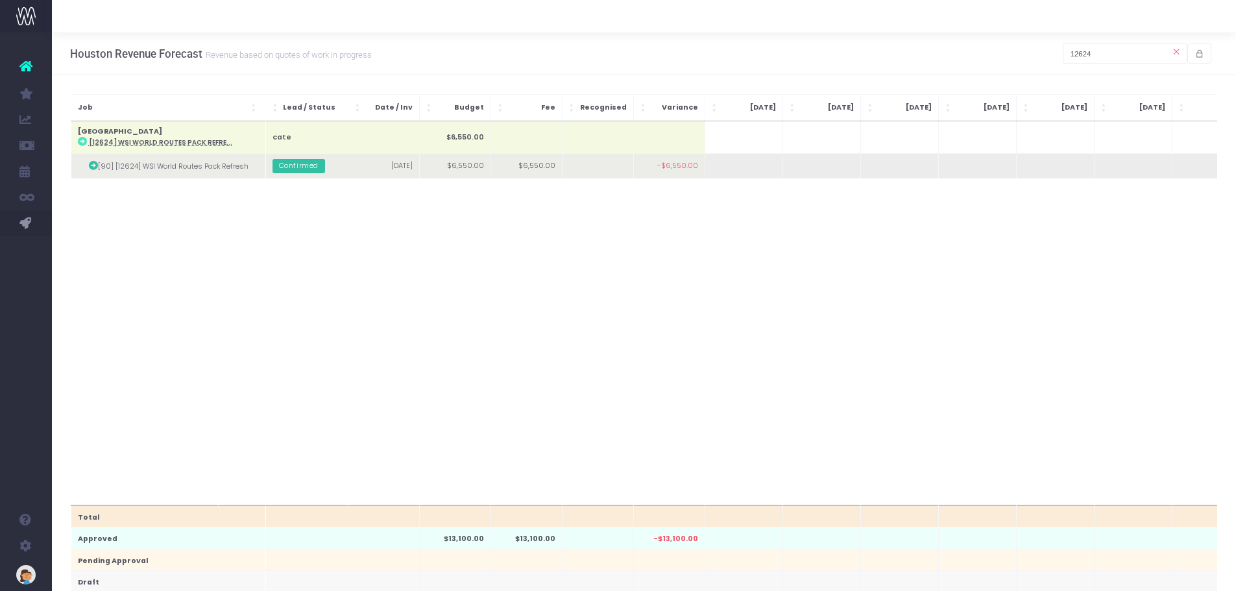
click at [902, 163] on td at bounding box center [899, 166] width 78 height 25
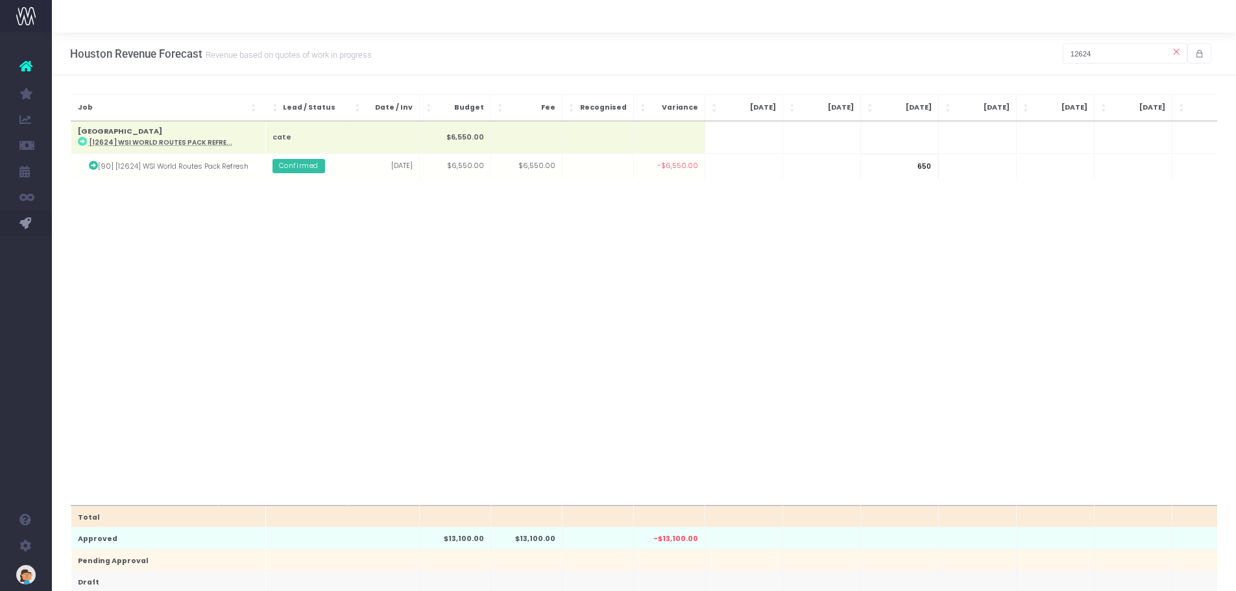
type input "6500"
click at [915, 202] on body "Oh my... this is bad. [PERSON_NAME] wasn't able to load this page. Please conta…" at bounding box center [618, 295] width 1236 height 591
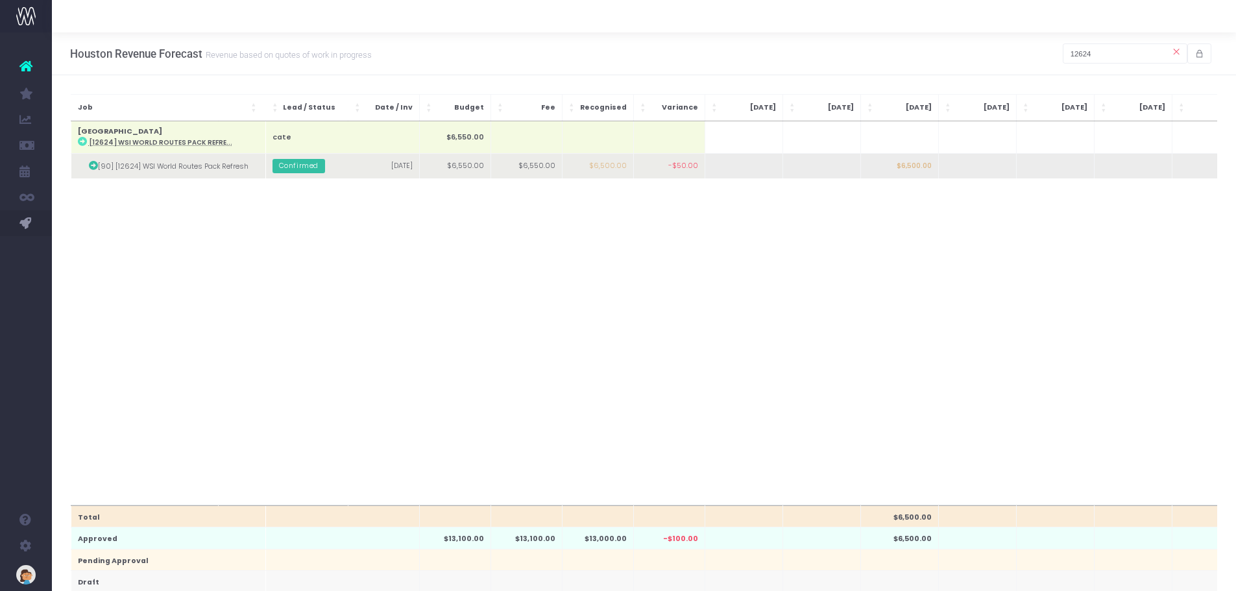
click at [921, 165] on td "$6,500.00" at bounding box center [899, 166] width 78 height 25
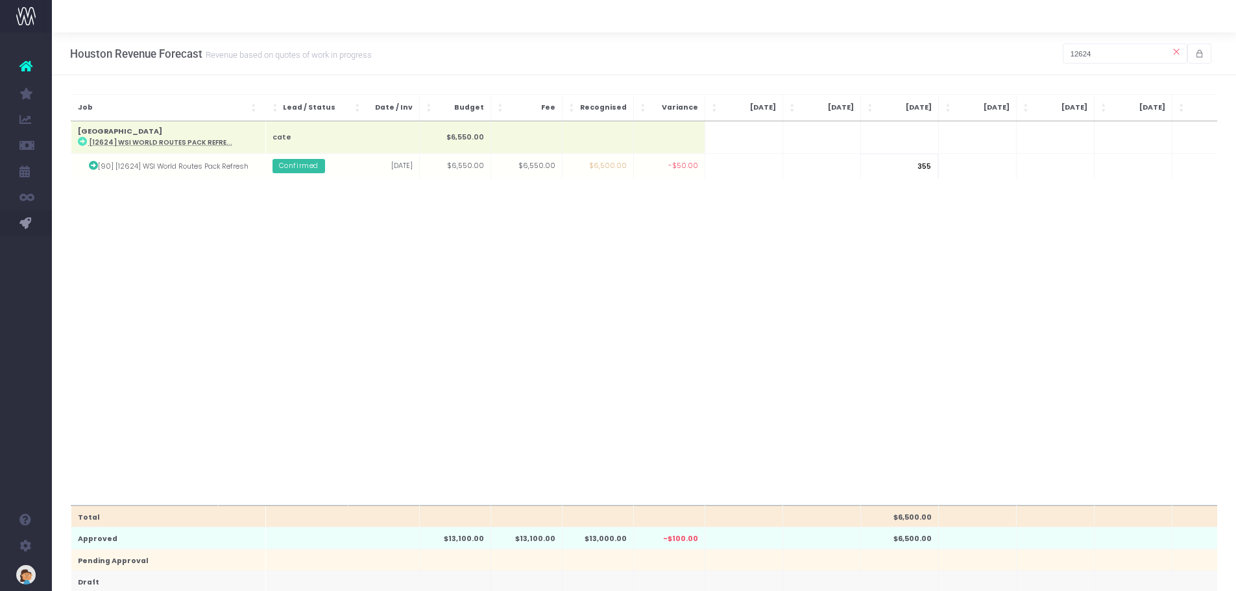
type input "3550"
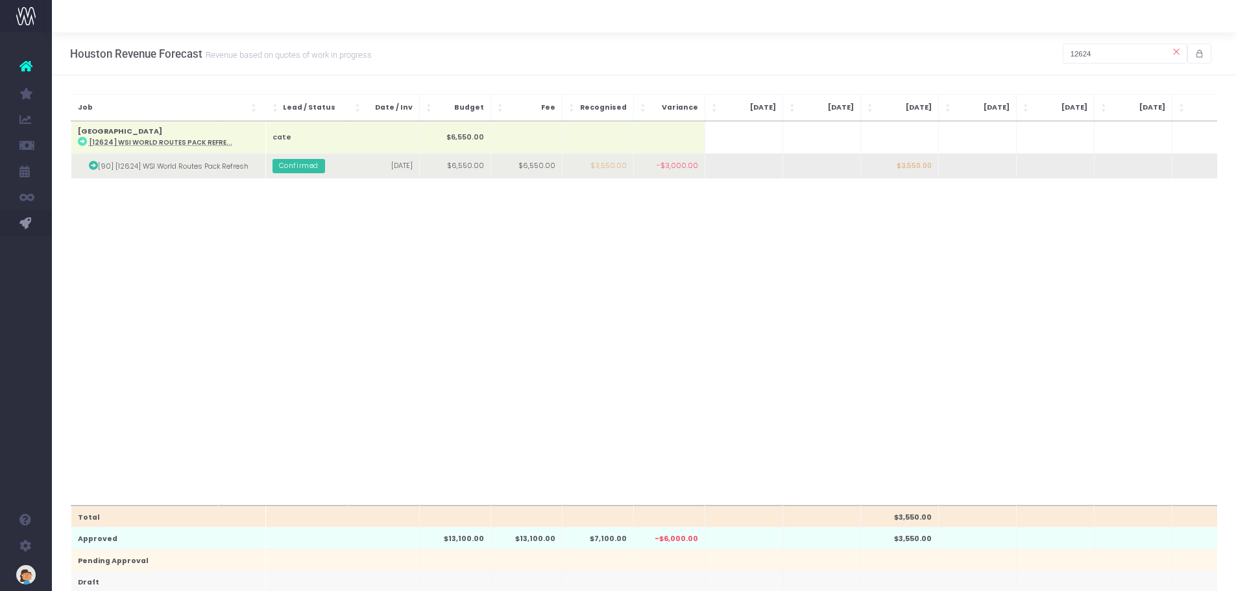
click at [905, 168] on td "$3,550.00" at bounding box center [899, 166] width 78 height 25
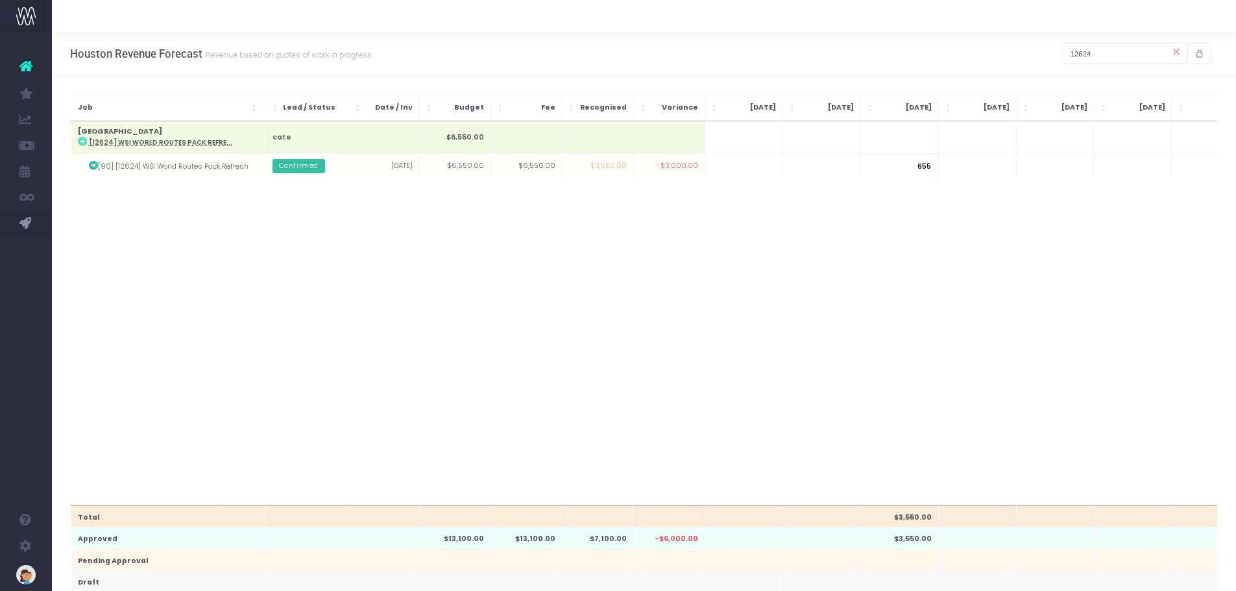
type input "6550"
click at [906, 256] on body "Oh my... this is bad. [PERSON_NAME] wasn't able to load this page. Please conta…" at bounding box center [618, 295] width 1236 height 591
drag, startPoint x: 1159, startPoint y: 50, endPoint x: 950, endPoint y: 51, distance: 208.2
click at [950, 51] on div "Houston Revenue Forecast Revenue based on quotes of work in progress 12624" at bounding box center [644, 53] width 1184 height 43
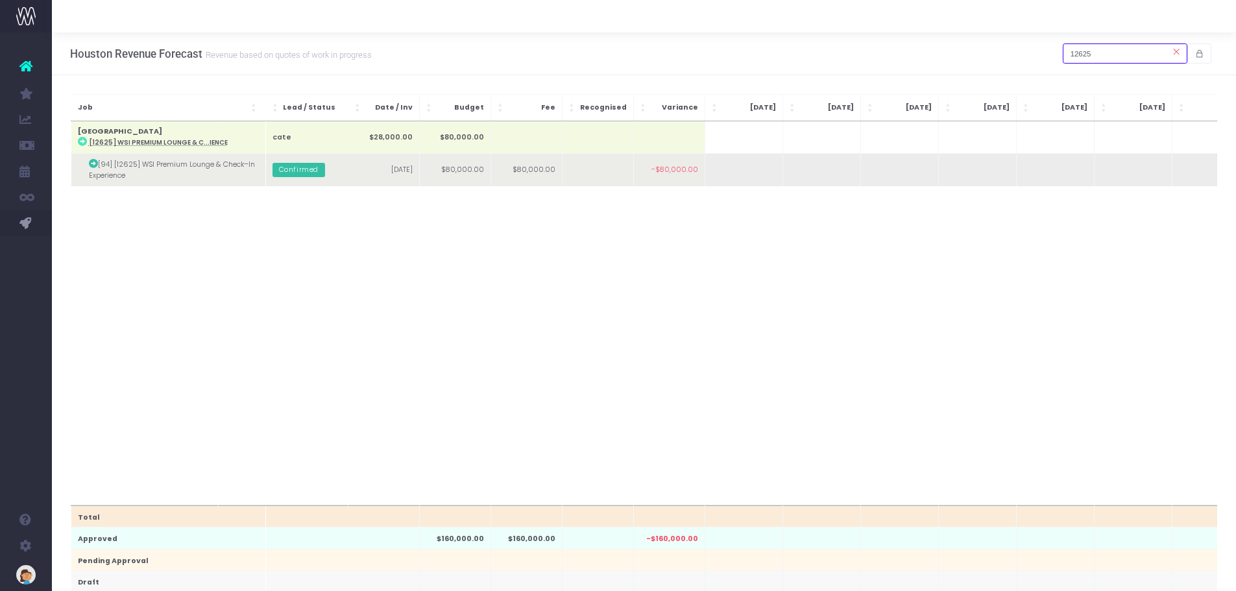
type input "12625"
click at [863, 170] on td at bounding box center [899, 170] width 78 height 32
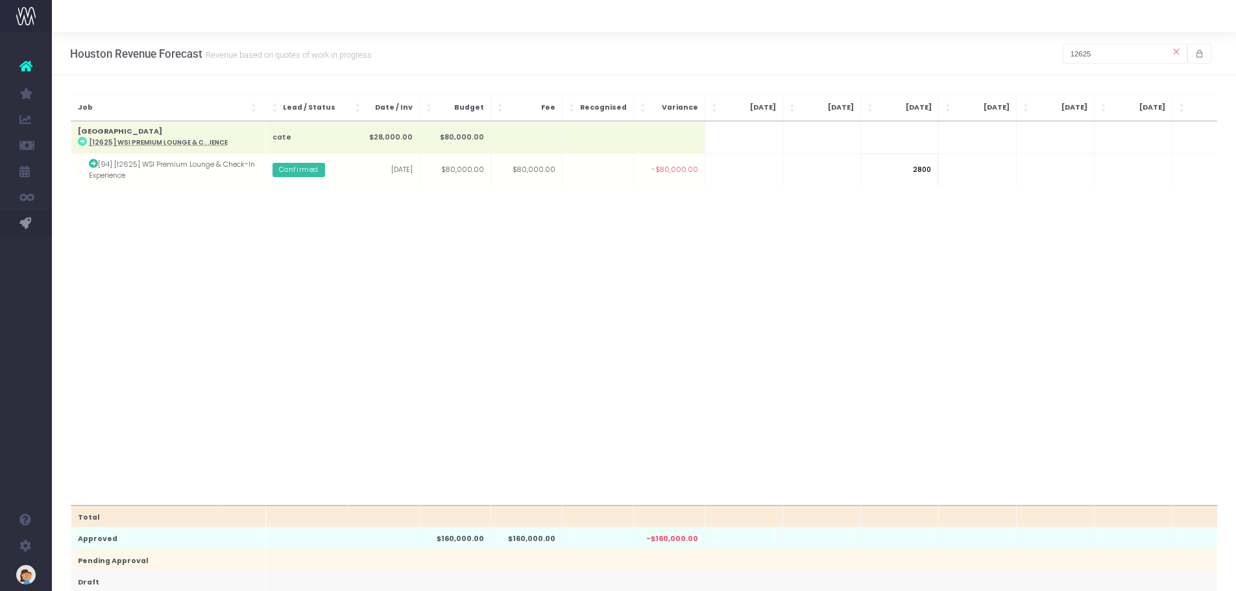
type input "28000"
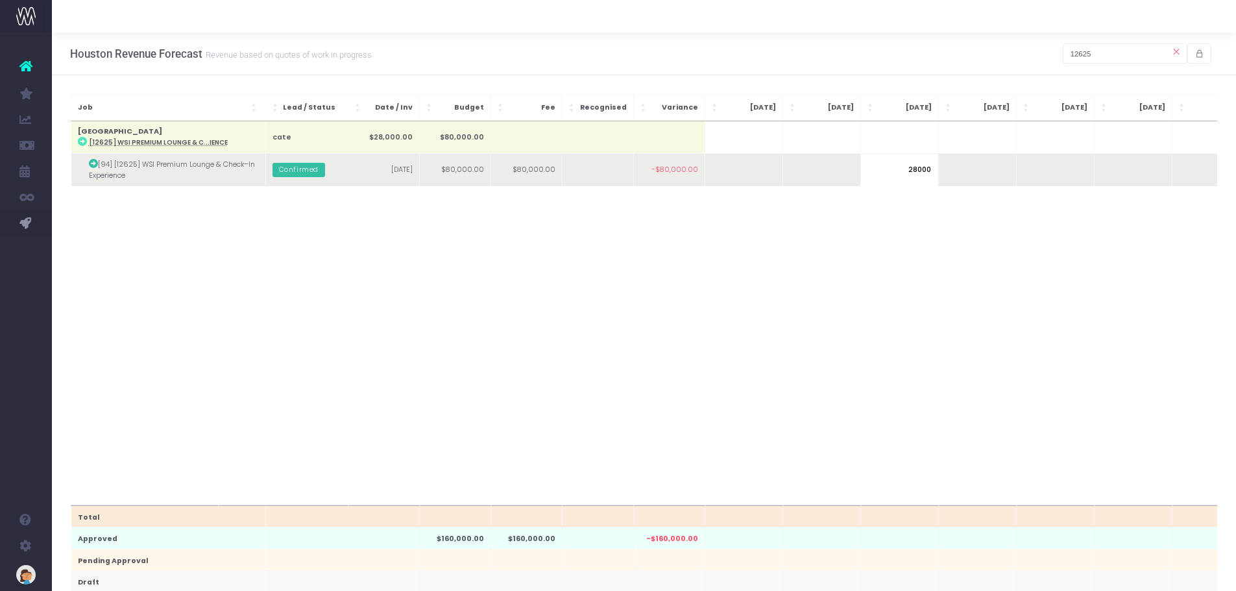
click at [988, 176] on body "Oh my... this is bad. [PERSON_NAME] wasn't able to load this page. Please conta…" at bounding box center [618, 295] width 1236 height 591
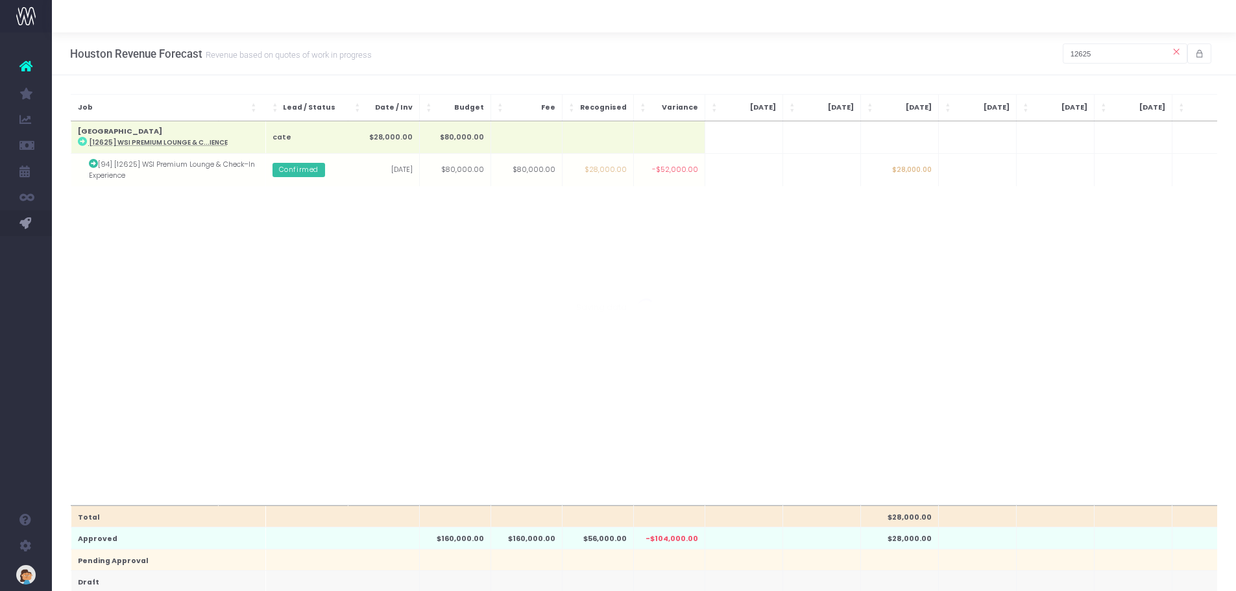
click at [986, 170] on td at bounding box center [977, 170] width 78 height 32
type input "52000"
click at [970, 245] on body "Oh my... this is bad. [PERSON_NAME] wasn't able to load this page. Please conta…" at bounding box center [618, 295] width 1236 height 591
click at [996, 54] on input "12625" at bounding box center [1125, 53] width 125 height 20
drag, startPoint x: 1099, startPoint y: 54, endPoint x: 939, endPoint y: 50, distance: 160.3
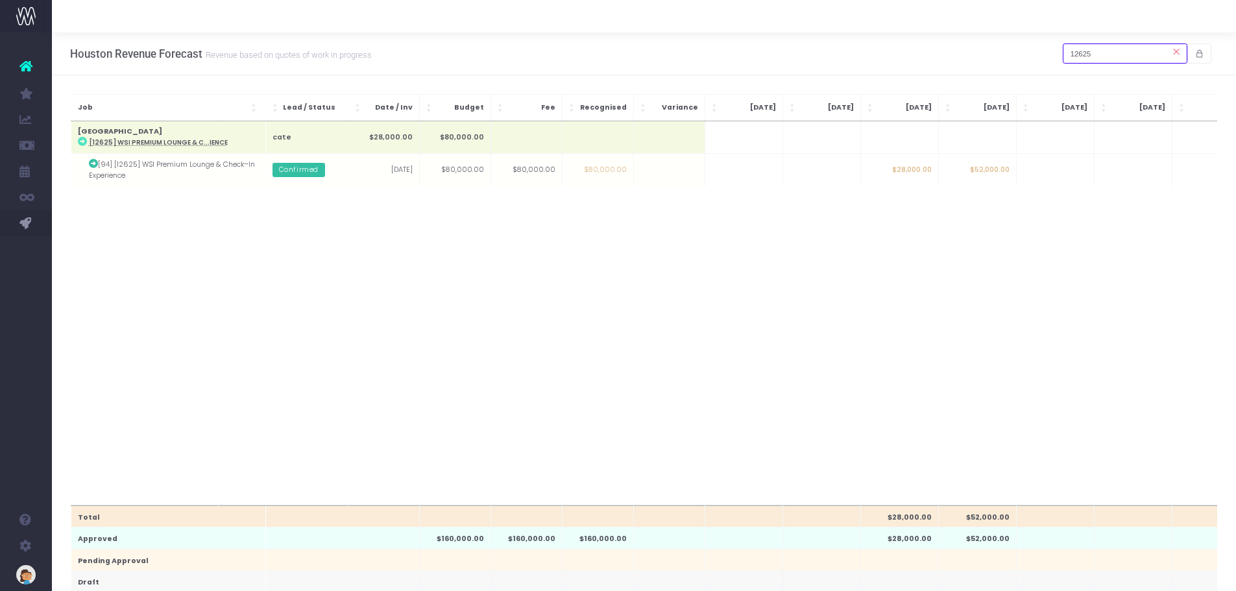
click at [941, 49] on div "Houston Revenue Forecast Revenue based on quotes of work in progress 12625" at bounding box center [644, 53] width 1184 height 43
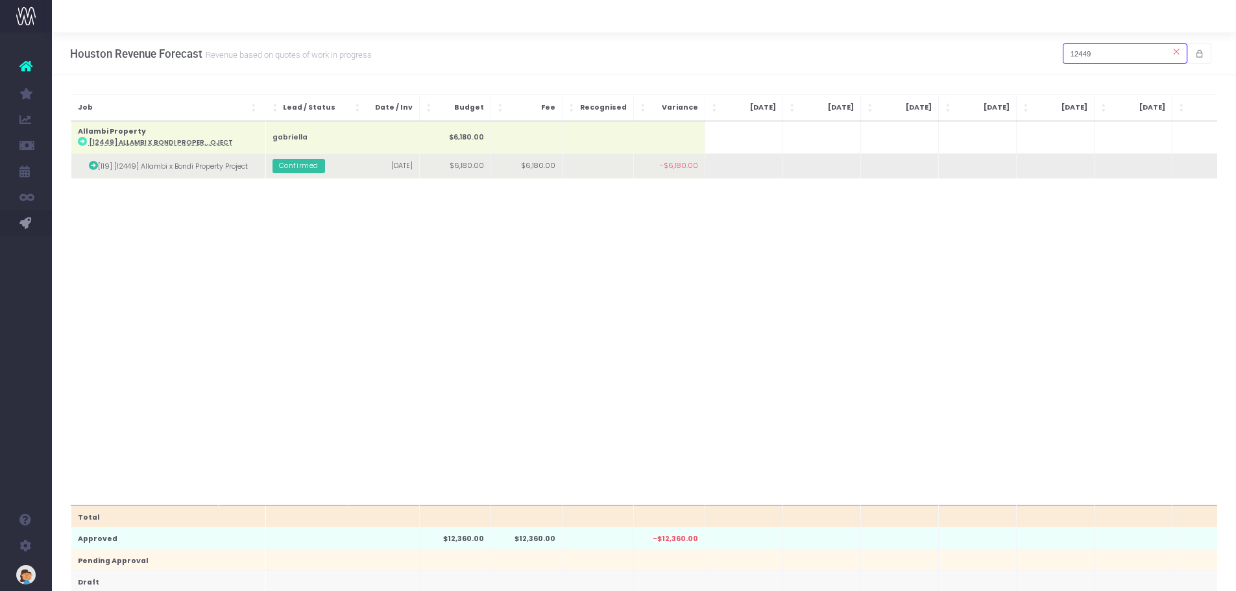
type input "12449"
click at [974, 166] on td at bounding box center [977, 166] width 78 height 25
type input "6180"
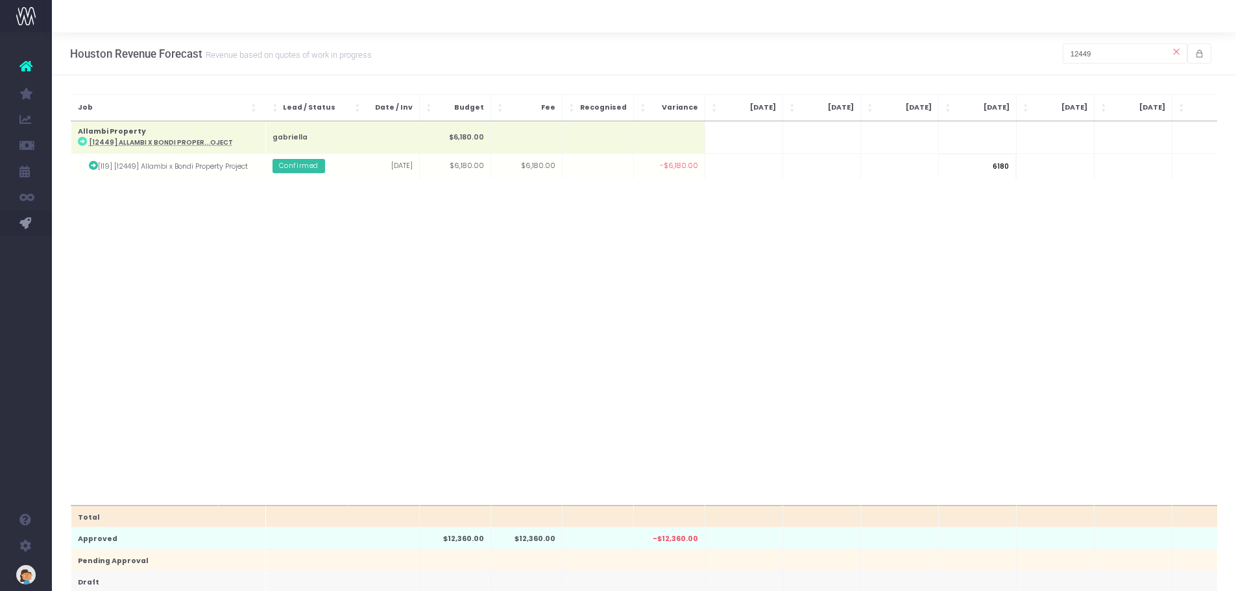
click at [996, 318] on body "Oh my... this is bad. [PERSON_NAME] wasn't able to load this page. Please conta…" at bounding box center [618, 295] width 1236 height 591
drag, startPoint x: 1177, startPoint y: 54, endPoint x: 1158, endPoint y: 58, distance: 19.8
click at [996, 53] on icon at bounding box center [1175, 51] width 23 height 23
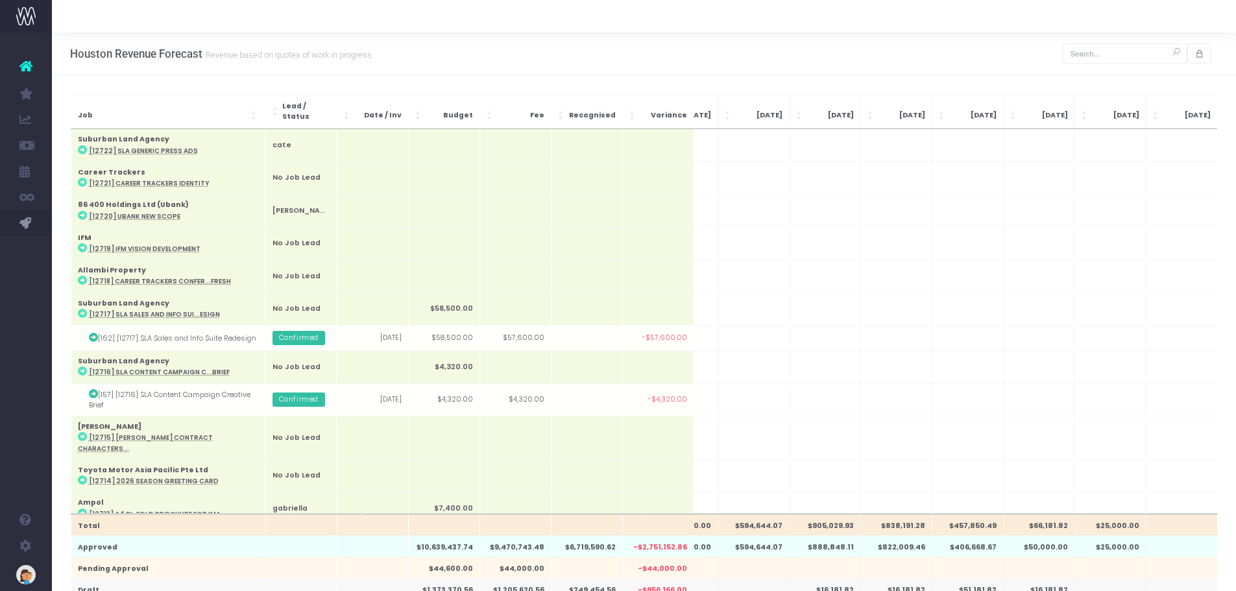
click at [341, 60] on div "Houston Revenue Forecast Revenue based on quotes of work in progress" at bounding box center [221, 53] width 302 height 42
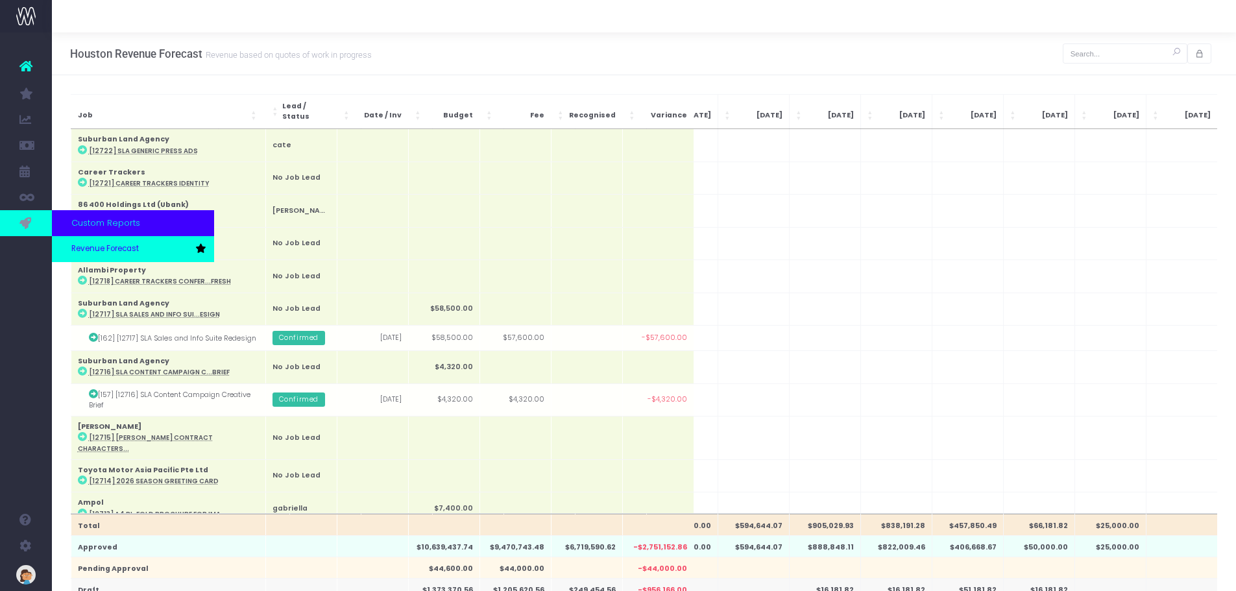
click at [82, 256] on link "Revenue Forecast" at bounding box center [133, 249] width 162 height 26
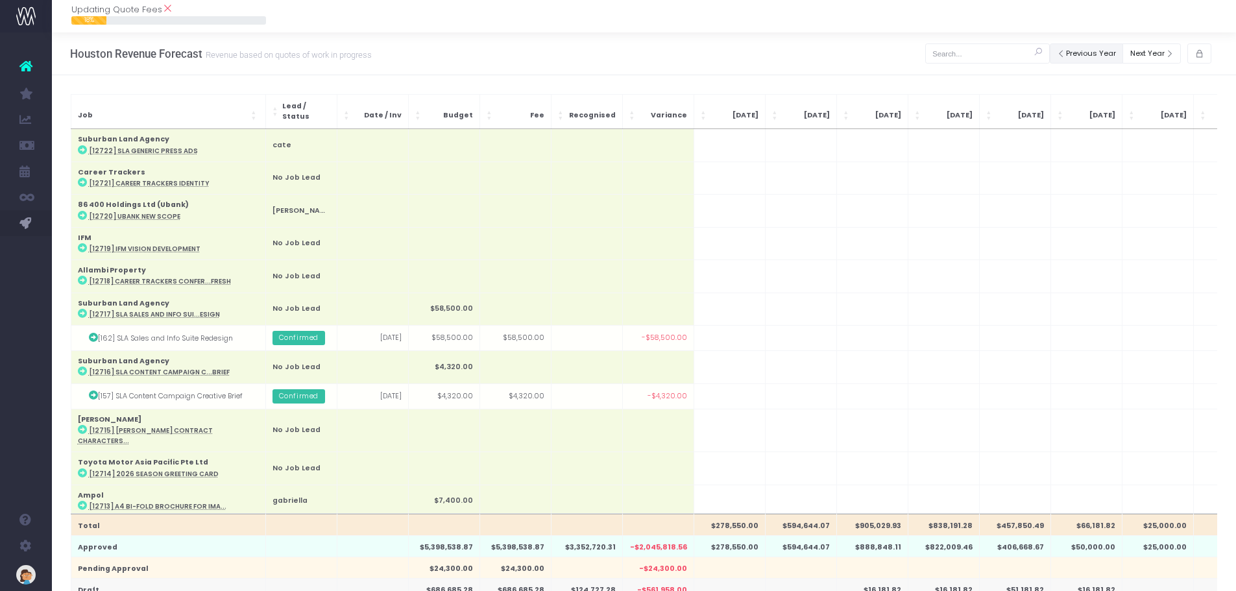
click at [1063, 53] on button "Previous Year" at bounding box center [1087, 53] width 74 height 20
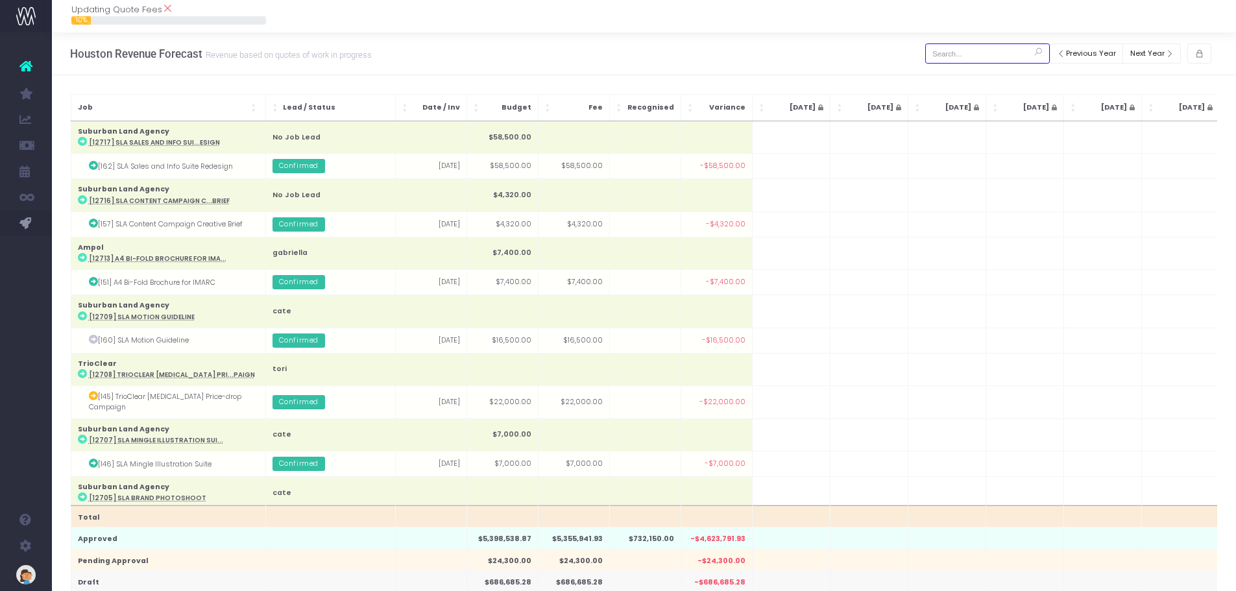
click at [1003, 56] on input "text" at bounding box center [987, 53] width 125 height 20
click at [974, 54] on input "text" at bounding box center [987, 53] width 125 height 20
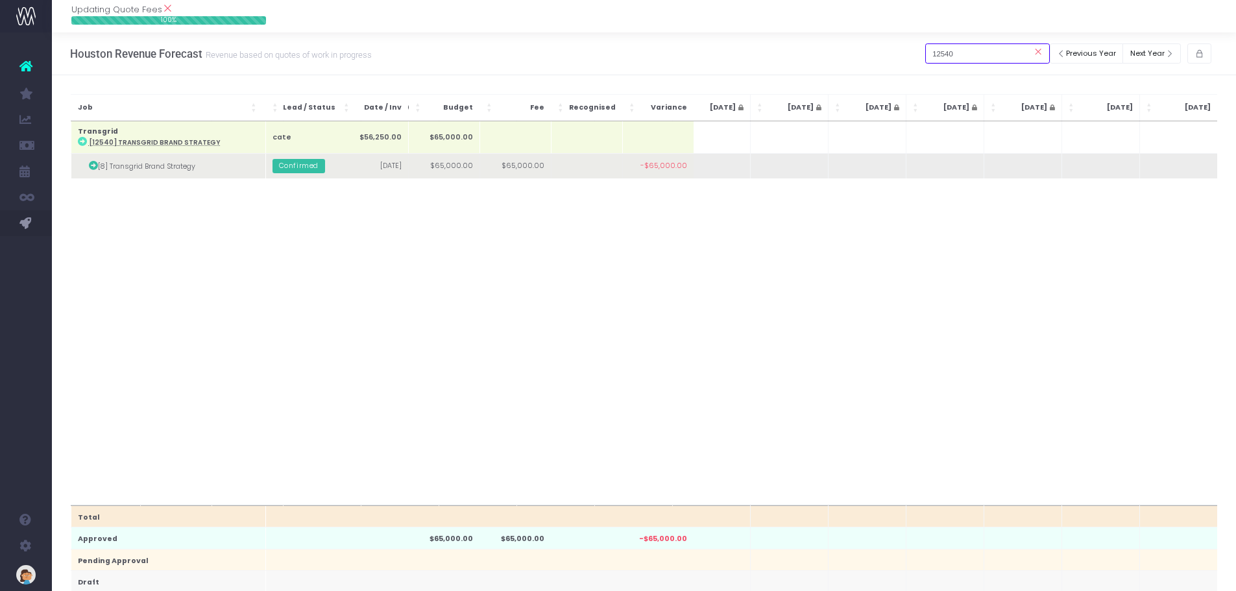
type input "12540"
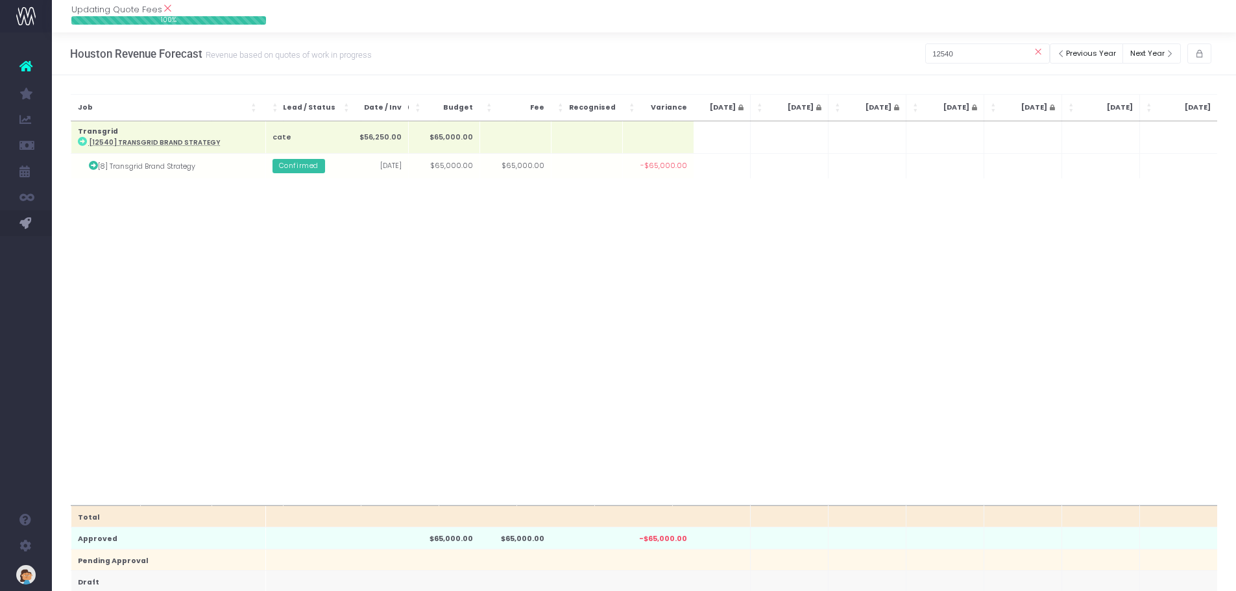
click at [1166, 168] on td at bounding box center [1178, 166] width 78 height 25
type input "30000"
click at [1026, 304] on body "Oh my... this is bad. [PERSON_NAME] wasn't able to load this page. Please conta…" at bounding box center [618, 295] width 1236 height 591
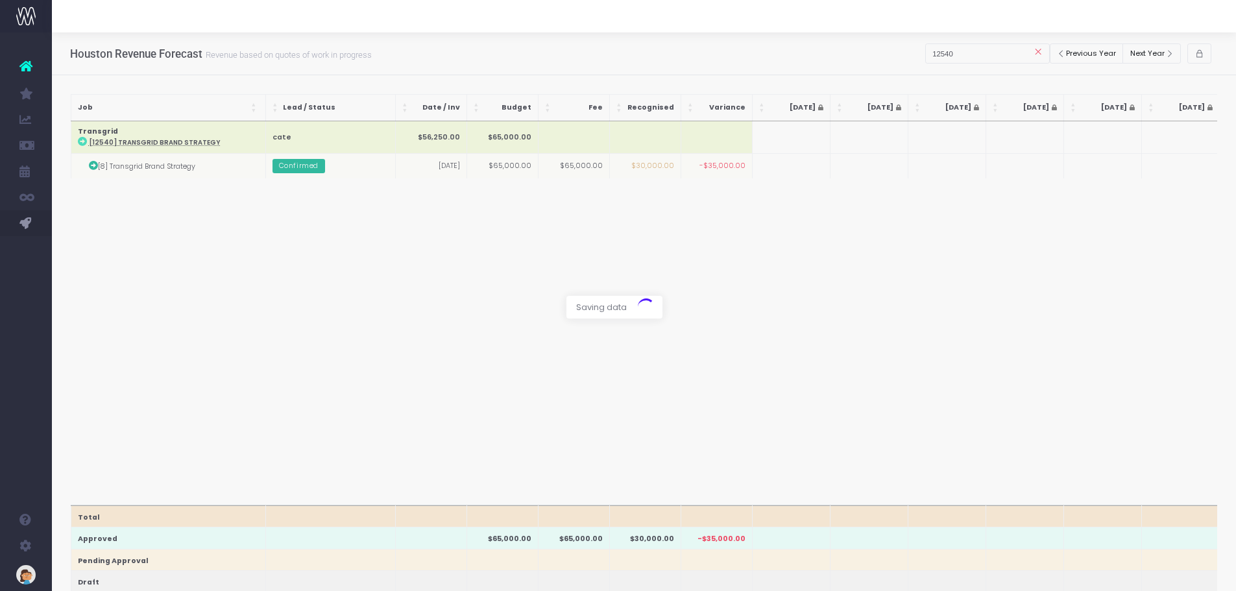
scroll to position [0, 469]
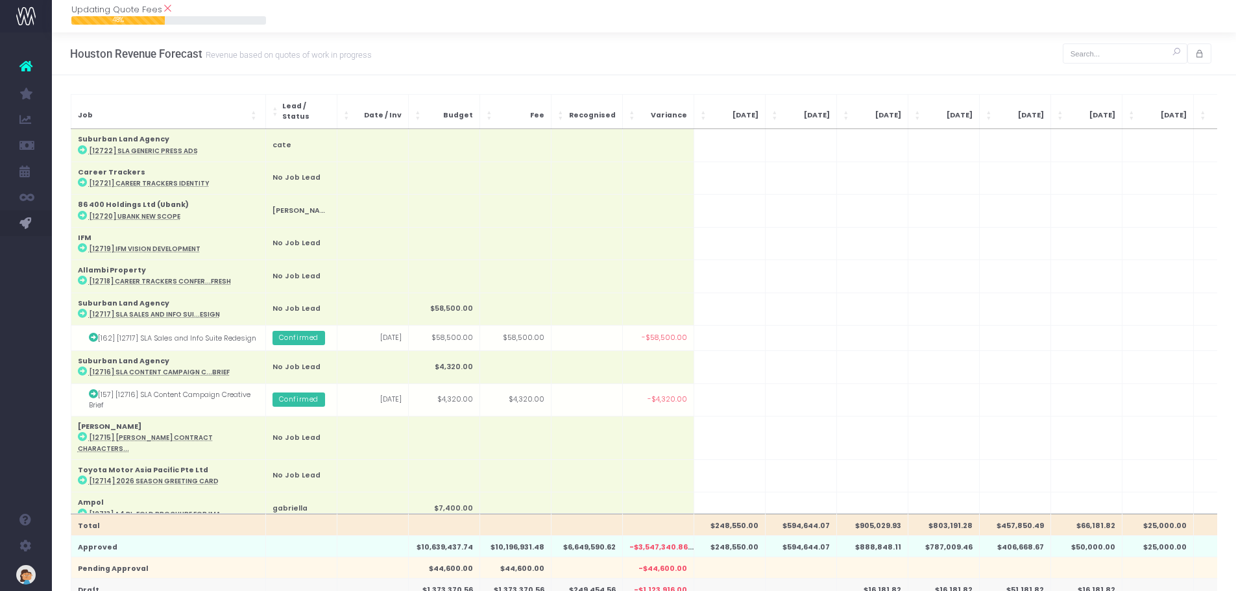
scroll to position [130, 0]
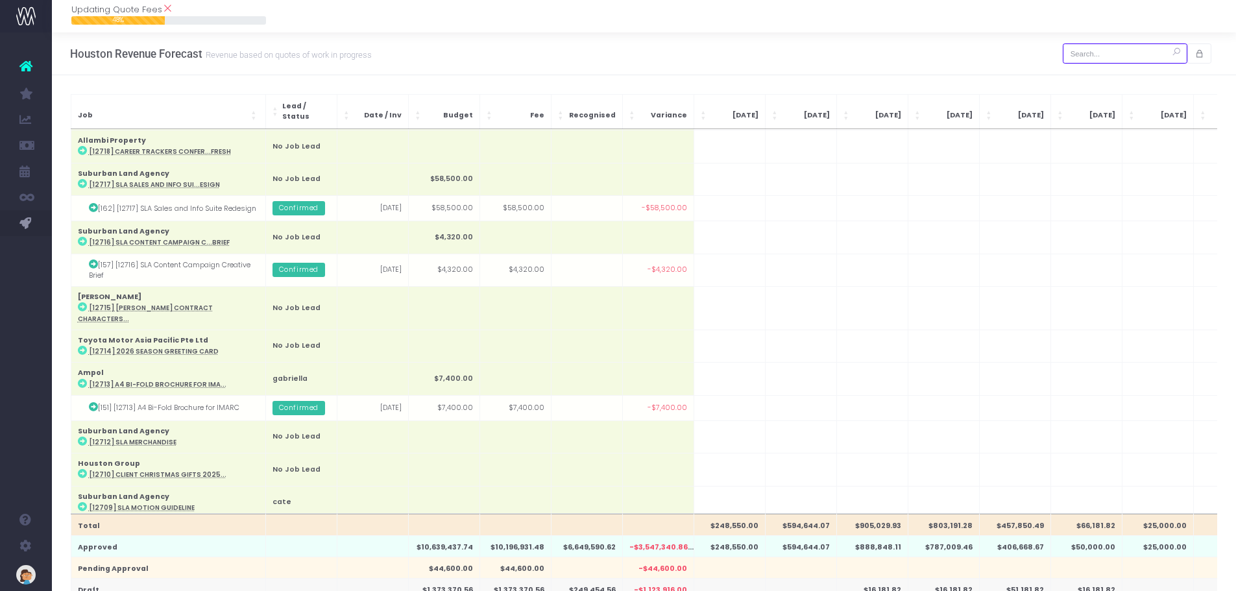
click at [1113, 54] on input "text" at bounding box center [1125, 53] width 125 height 20
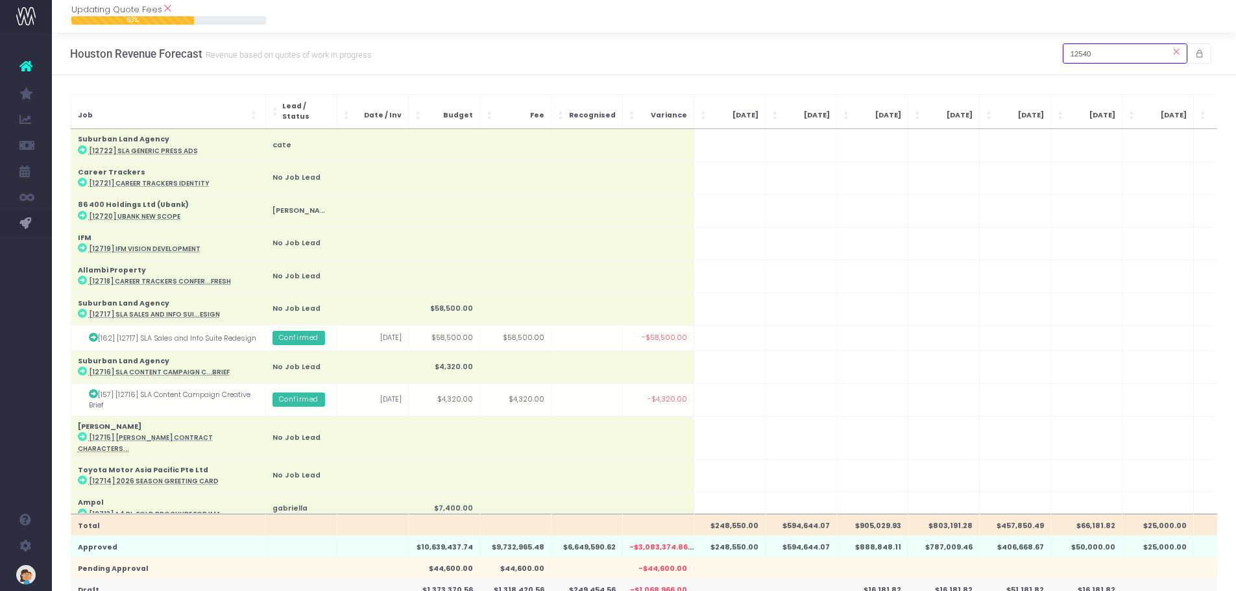
scroll to position [0, 0]
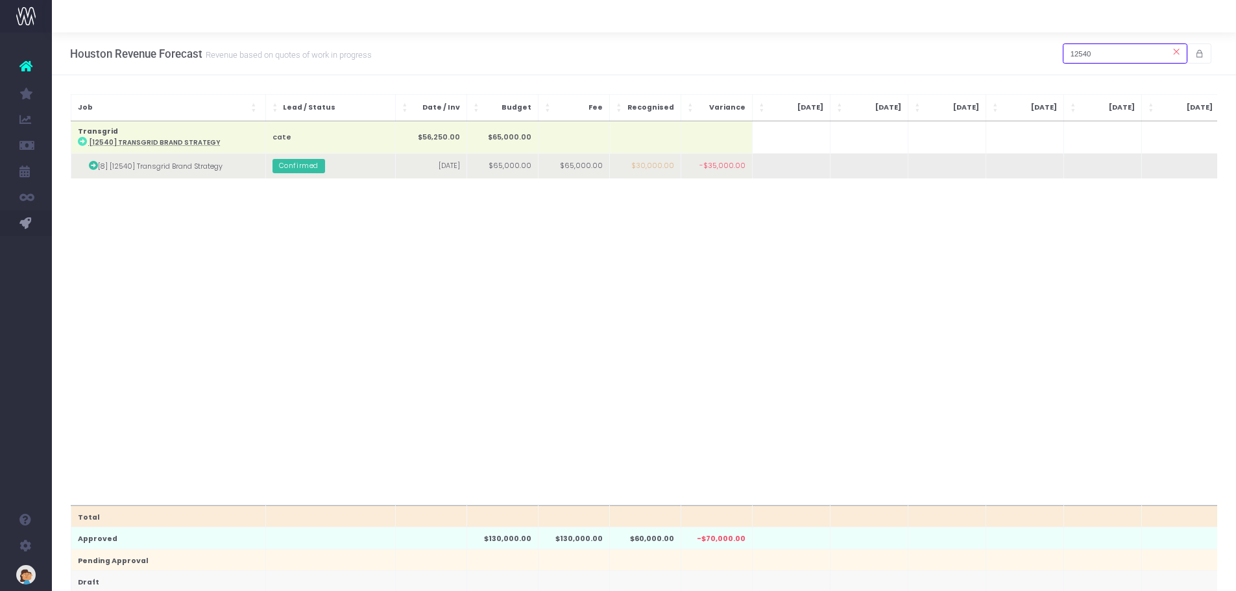
type input "12540"
click at [1035, 171] on td at bounding box center [1024, 166] width 78 height 25
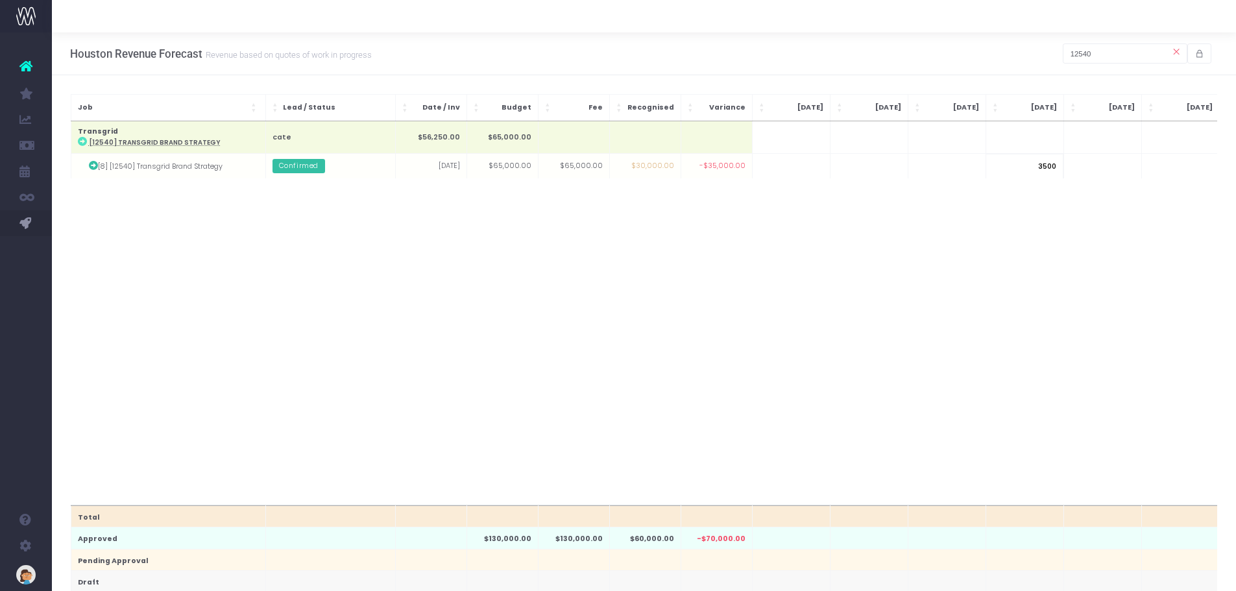
type input "35000"
click at [983, 283] on body "Oh my... this is bad. [PERSON_NAME] wasn't able to load this page. Please conta…" at bounding box center [618, 295] width 1236 height 591
click at [1175, 50] on icon at bounding box center [1175, 51] width 23 height 23
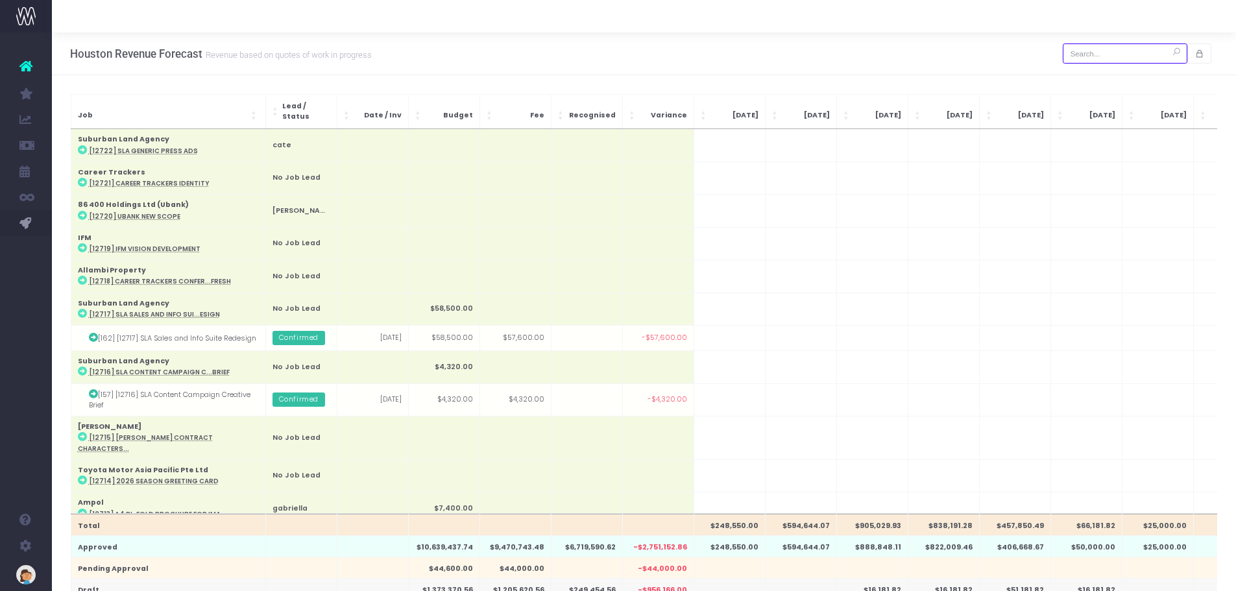
click at [1155, 51] on input "text" at bounding box center [1125, 53] width 125 height 20
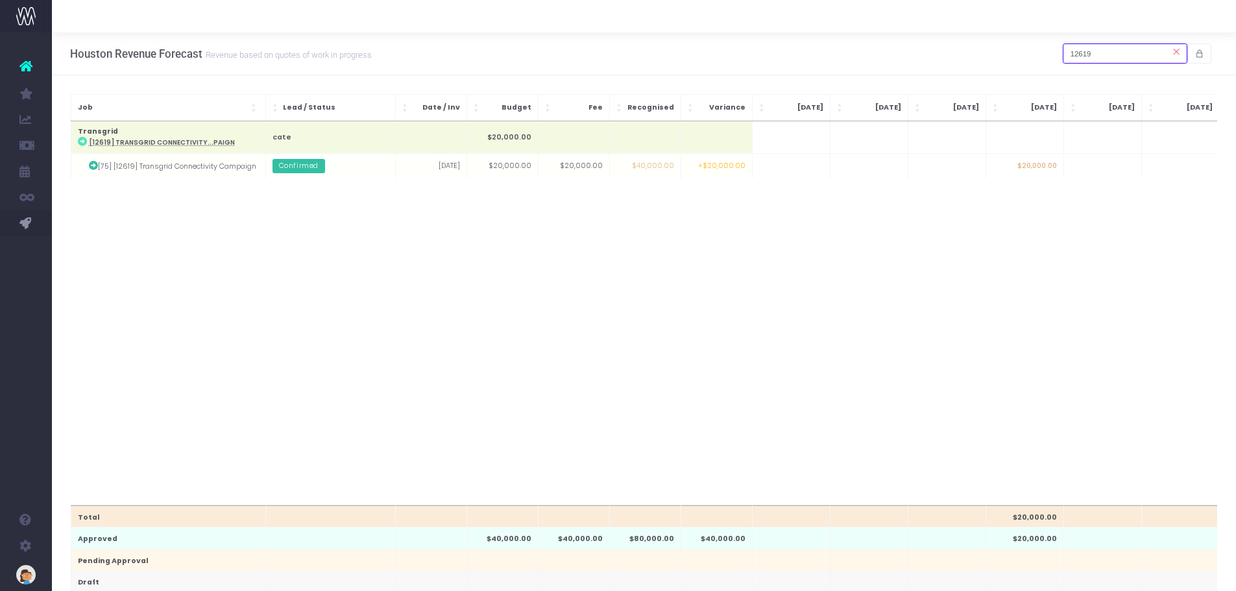
type input "12619"
click at [866, 424] on div "Total $20,000.00 Approved $40,000.00 $40,000.00 $80,000.00 $40,000.00 $20,000.0…" at bounding box center [644, 313] width 1147 height 384
click at [908, 317] on div "Total $20,000.00 Approved $40,000.00 $40,000.00 $80,000.00 $40,000.00 $20,000.0…" at bounding box center [644, 313] width 1147 height 384
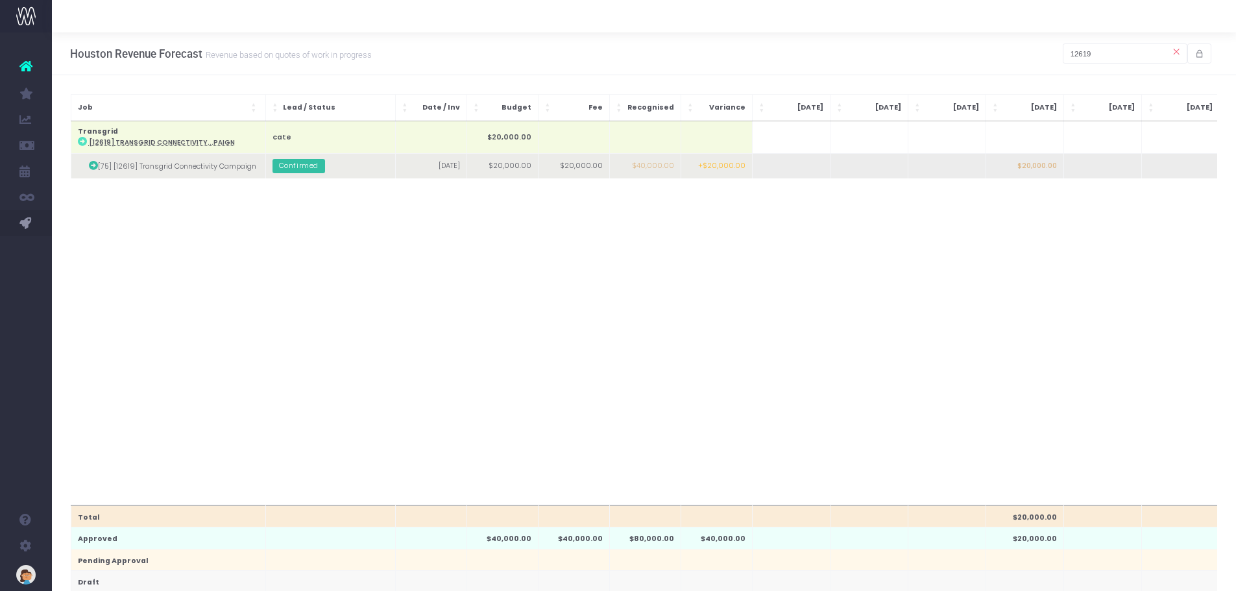
click at [710, 170] on span "+$20,000.00" at bounding box center [721, 166] width 47 height 10
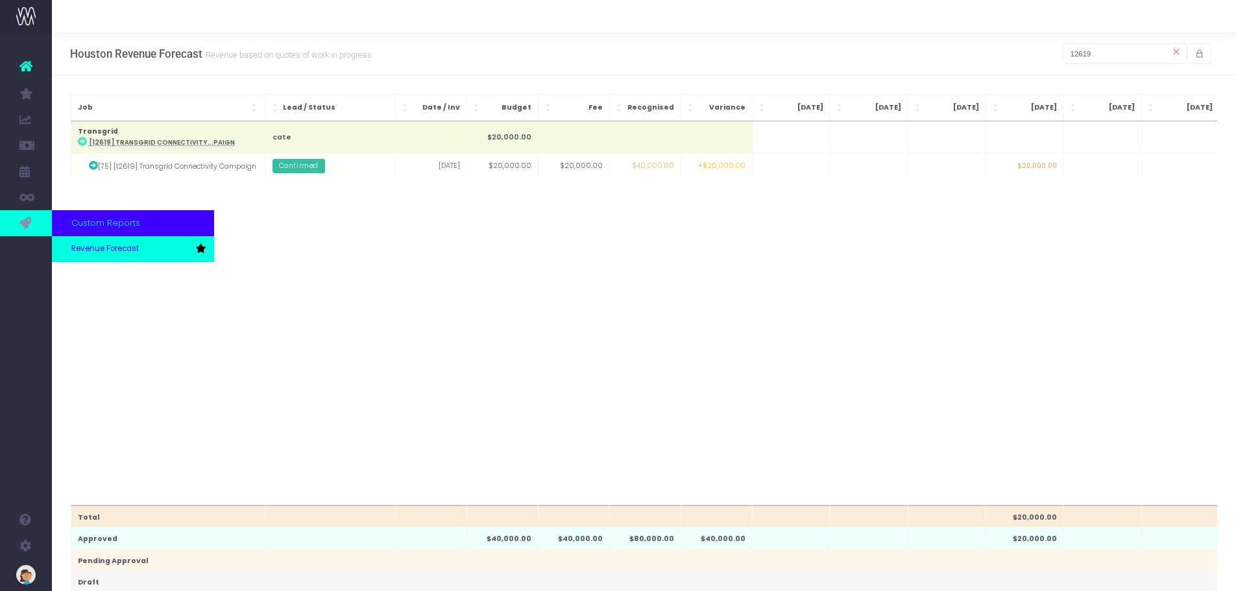
click at [85, 246] on span "Revenue Forecast" at bounding box center [104, 249] width 67 height 12
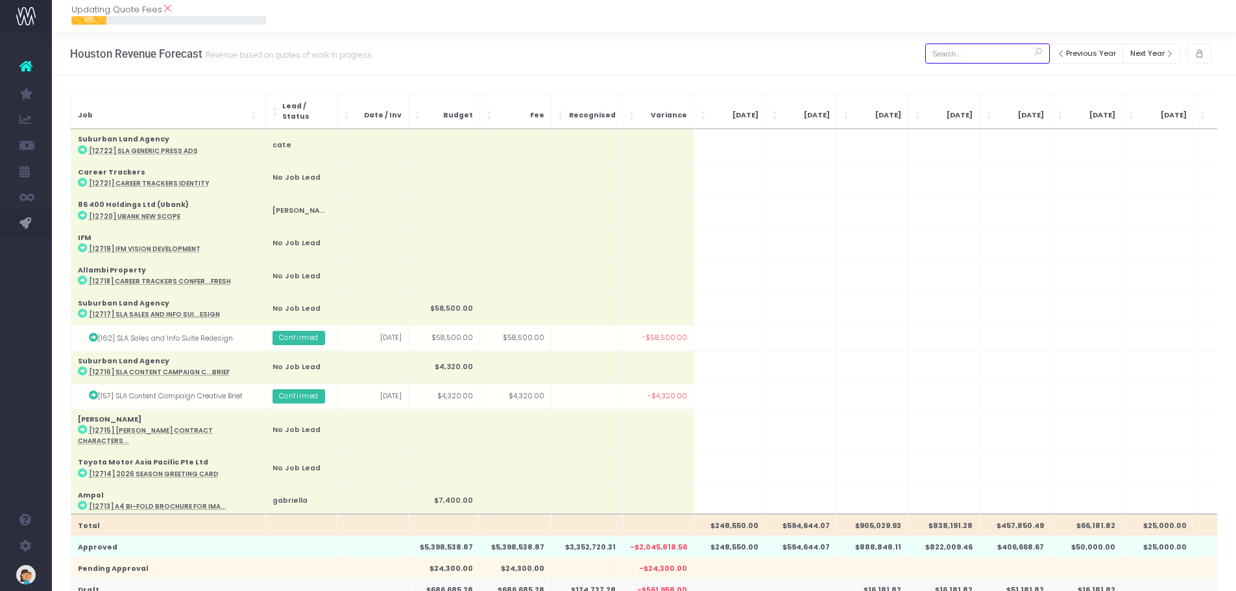
click at [954, 57] on input "text" at bounding box center [987, 53] width 125 height 20
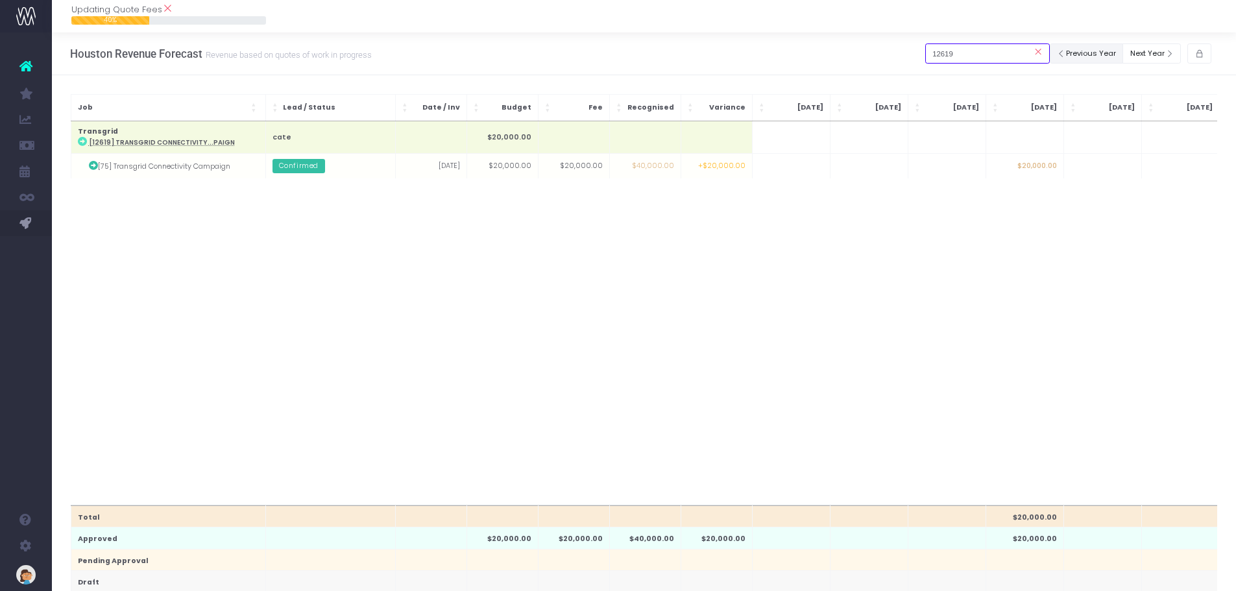
type input "12619"
click at [1075, 46] on button "Previous Year" at bounding box center [1087, 53] width 74 height 20
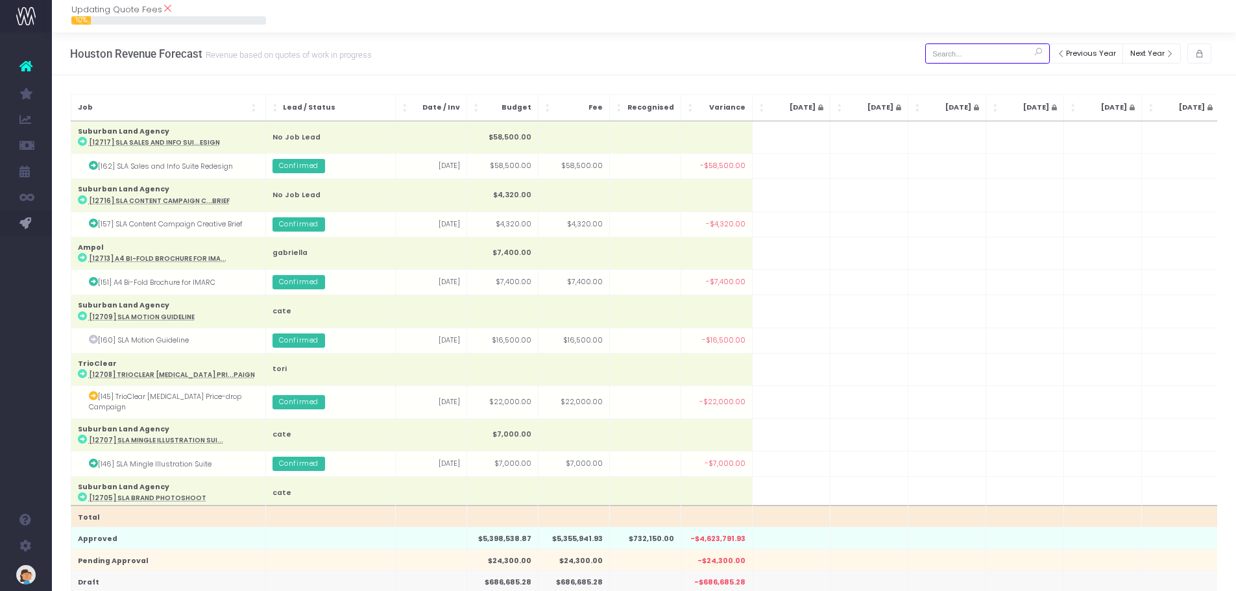
click at [974, 47] on input "text" at bounding box center [987, 53] width 125 height 20
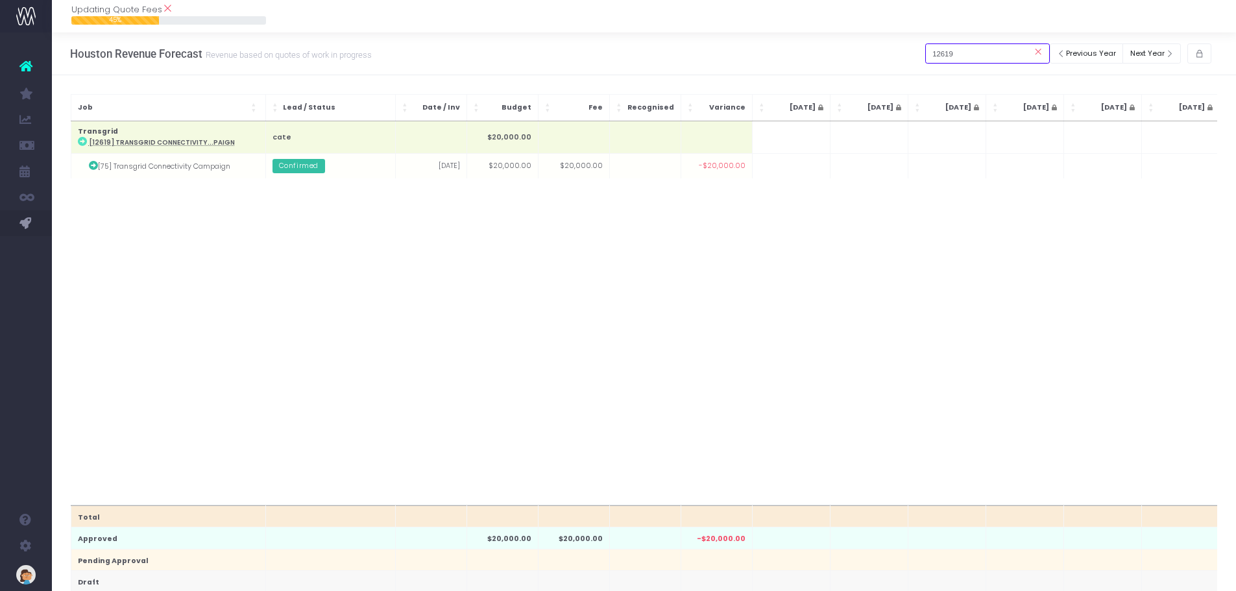
scroll to position [0, 469]
drag, startPoint x: 651, startPoint y: 499, endPoint x: 150, endPoint y: 500, distance: 500.8
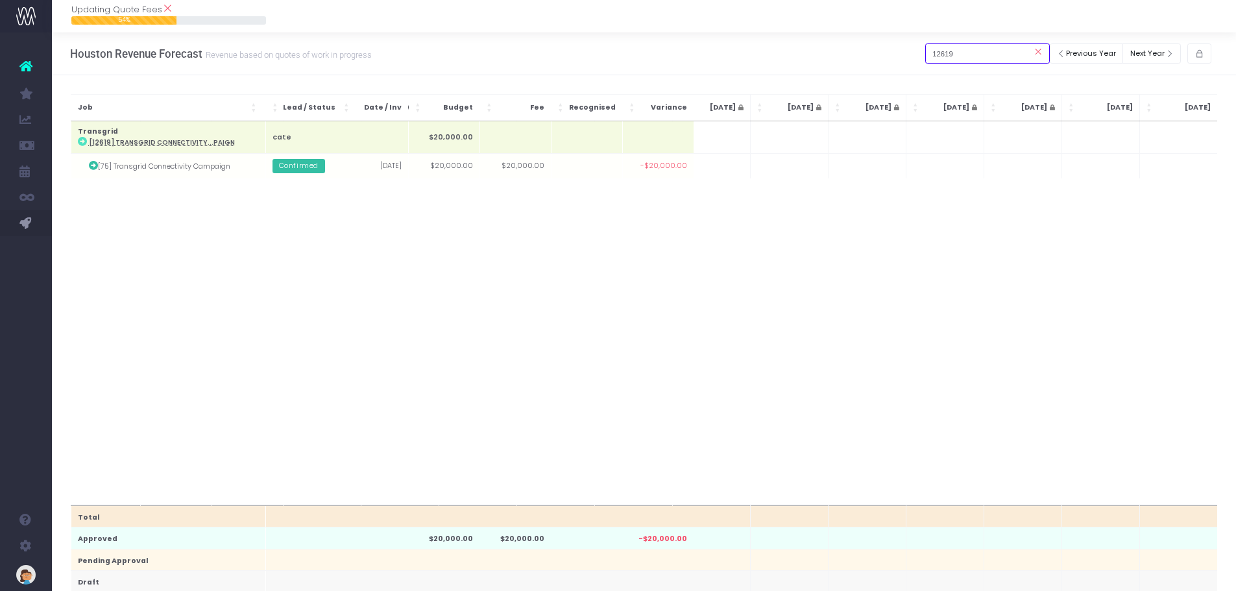
scroll to position [0, 0]
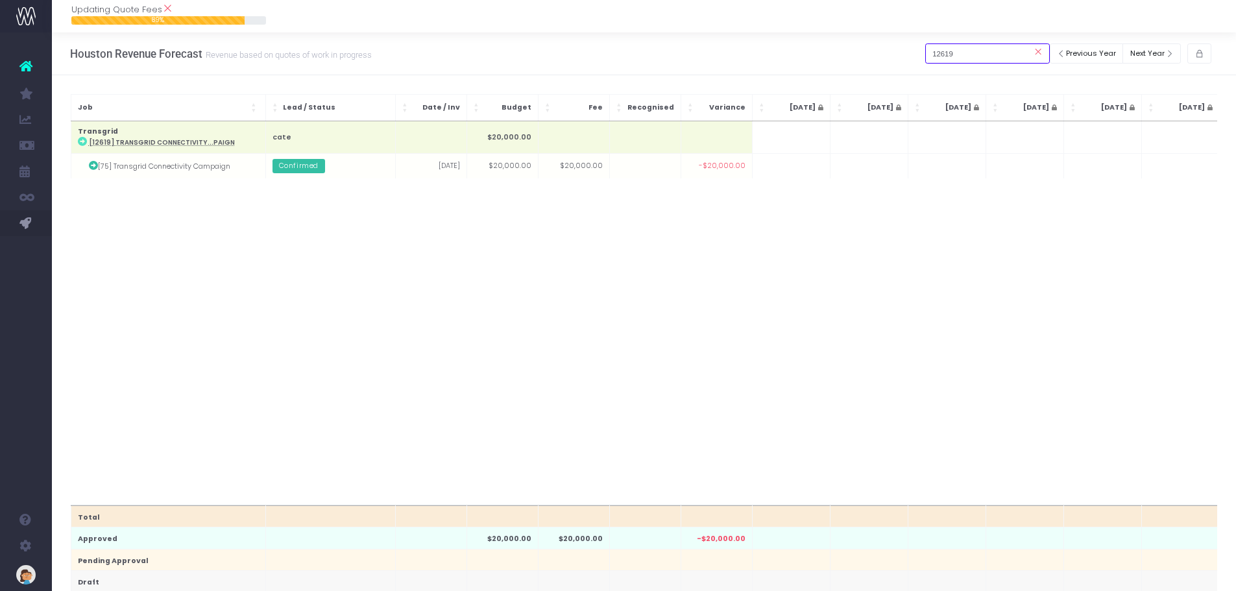
type input "12619"
drag, startPoint x: 981, startPoint y: 54, endPoint x: 972, endPoint y: 91, distance: 37.6
click at [981, 54] on input "12619" at bounding box center [987, 53] width 125 height 20
click at [1144, 54] on button "Next Year" at bounding box center [1151, 53] width 58 height 20
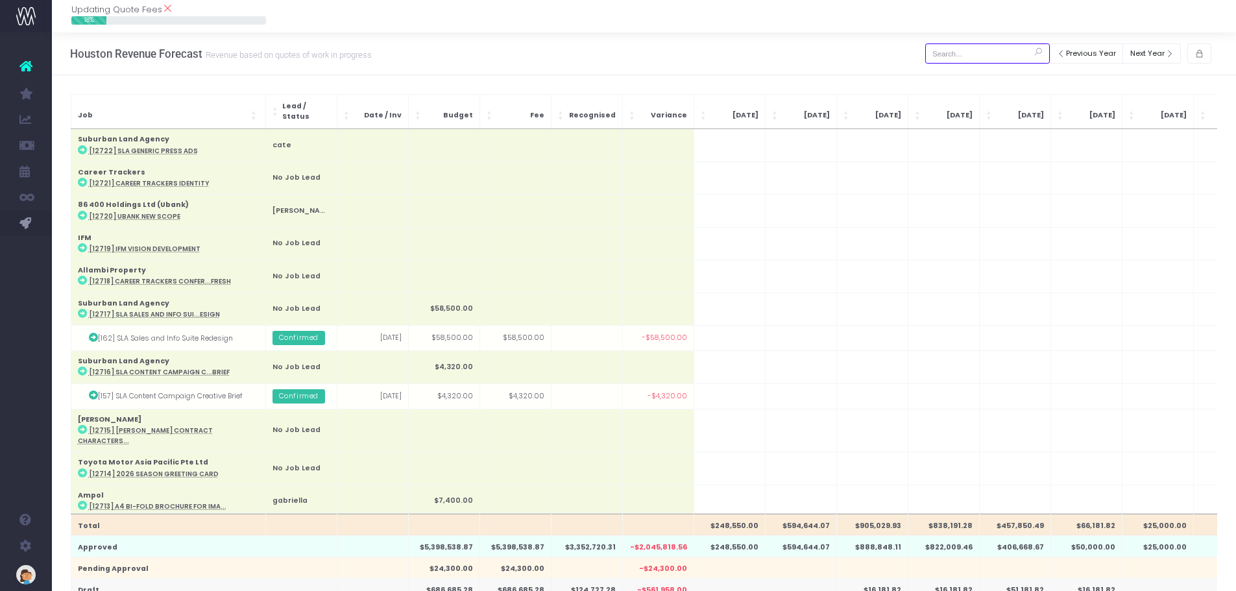
click at [965, 51] on input "text" at bounding box center [987, 53] width 125 height 20
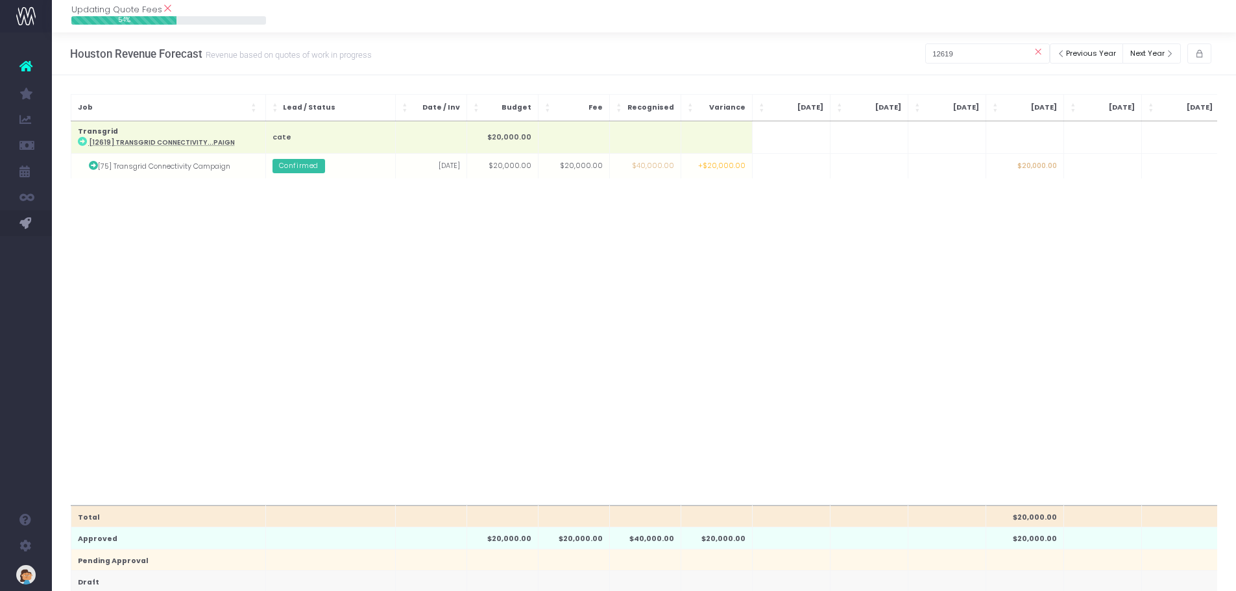
click at [652, 163] on td "$40,000.00" at bounding box center [644, 166] width 71 height 25
click at [984, 48] on input "12619" at bounding box center [987, 53] width 125 height 20
drag, startPoint x: 981, startPoint y: 52, endPoint x: 837, endPoint y: 51, distance: 144.0
click at [837, 51] on div "Houston Revenue Forecast Revenue based on quotes of work in progress Previous Y…" at bounding box center [644, 53] width 1184 height 43
type input "12540"
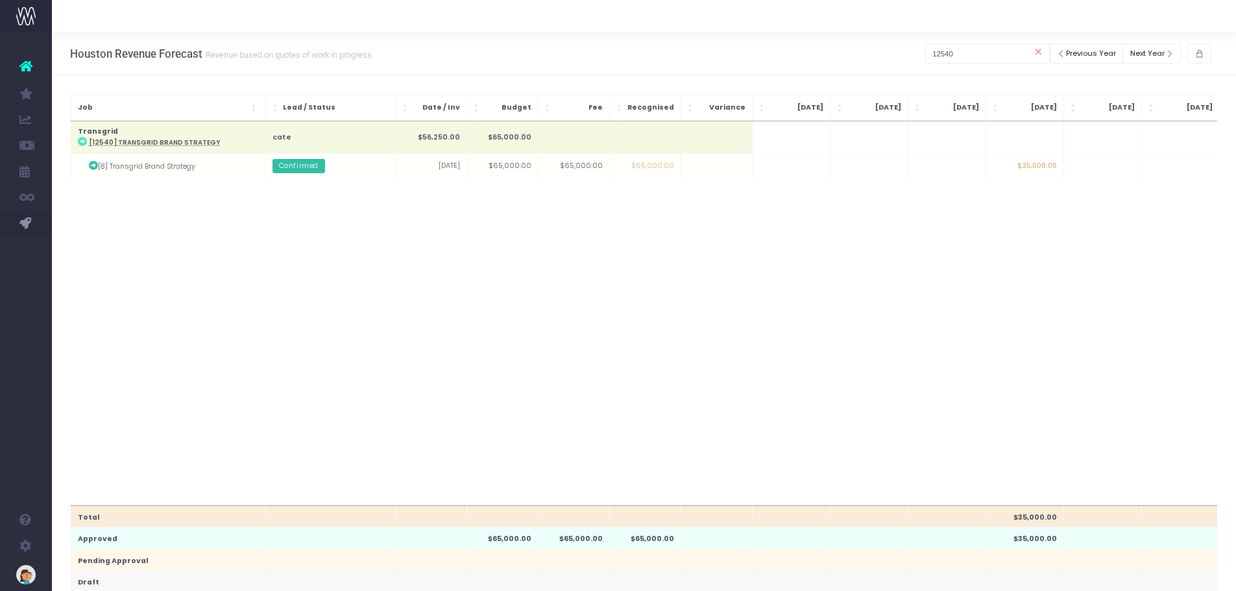
click at [802, 253] on div "Total $35,000.00 $30,000.00 Approved $65,000.00 $65,000.00 $65,000.00 $35,000.0…" at bounding box center [644, 313] width 1147 height 384
click at [1030, 52] on icon at bounding box center [1038, 51] width 23 height 23
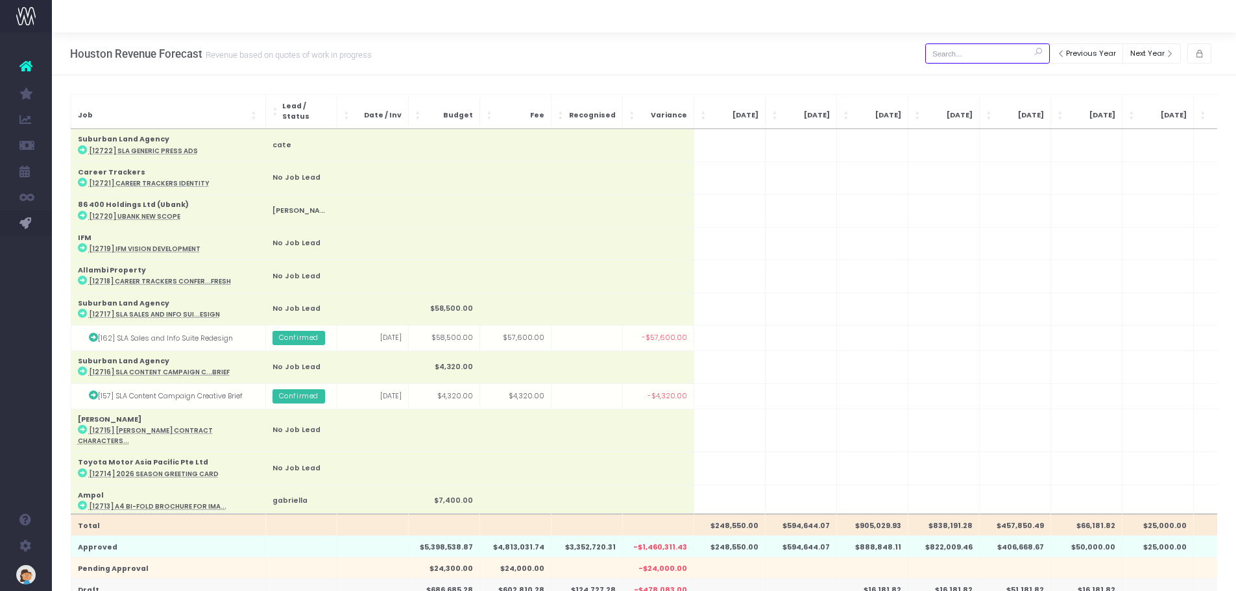
click at [983, 55] on input "text" at bounding box center [987, 53] width 125 height 20
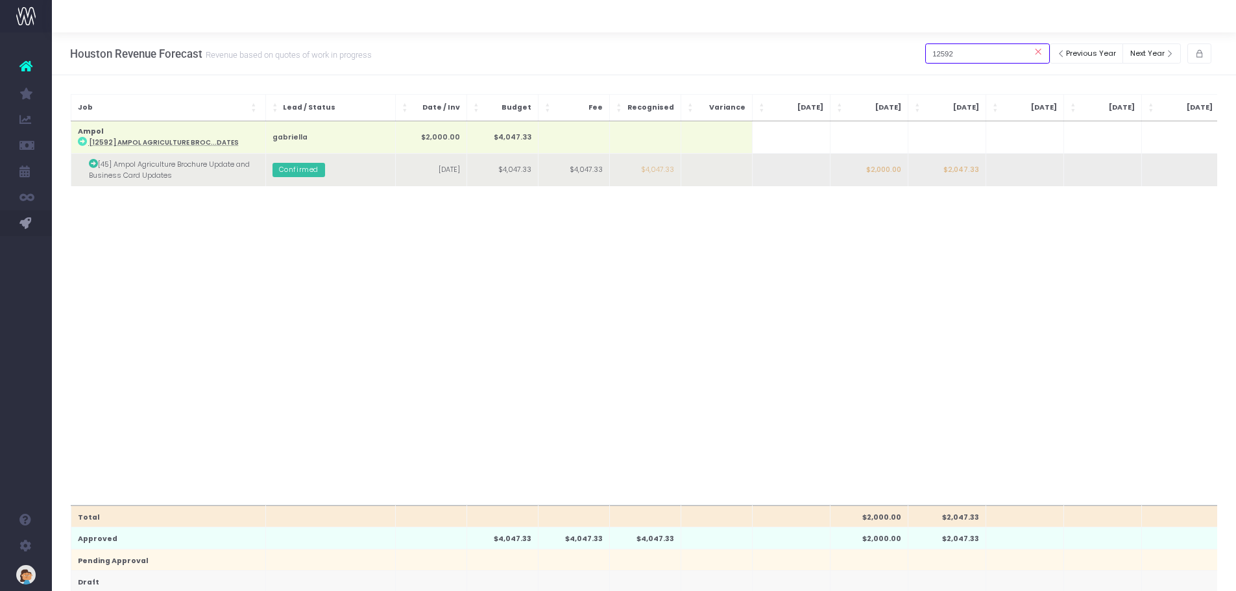
type input "12592"
click at [941, 178] on td "$2,047.33" at bounding box center [947, 170] width 78 height 32
click at [1027, 181] on td at bounding box center [1024, 170] width 78 height 32
type input "2047.33"
click at [973, 176] on body "Oh my... this is bad. [PERSON_NAME] wasn't able to load this page. Please conta…" at bounding box center [618, 295] width 1236 height 591
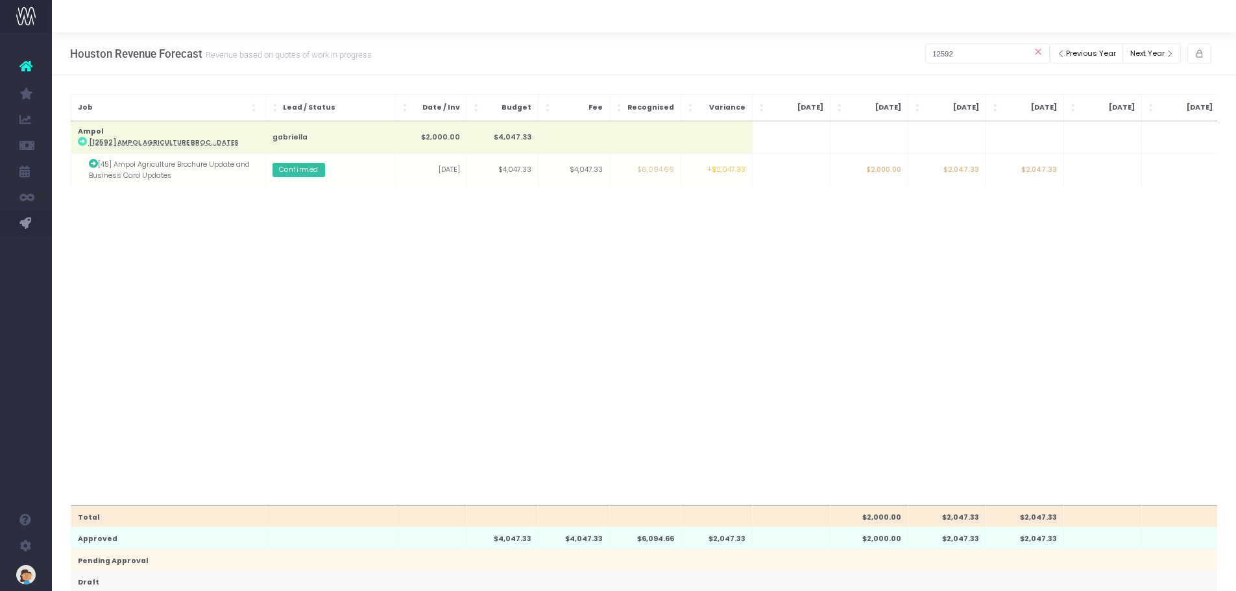
click at [964, 171] on td "$2,047.33" at bounding box center [947, 170] width 78 height 32
type input "2047.33"
click at [997, 216] on body "Oh my... this is bad. [PERSON_NAME] wasn't able to load this page. Please conta…" at bounding box center [618, 295] width 1236 height 591
drag, startPoint x: 980, startPoint y: 54, endPoint x: 893, endPoint y: 54, distance: 86.9
click at [893, 53] on div "Houston Revenue Forecast Revenue based on quotes of work in progress Previous Y…" at bounding box center [644, 53] width 1184 height 43
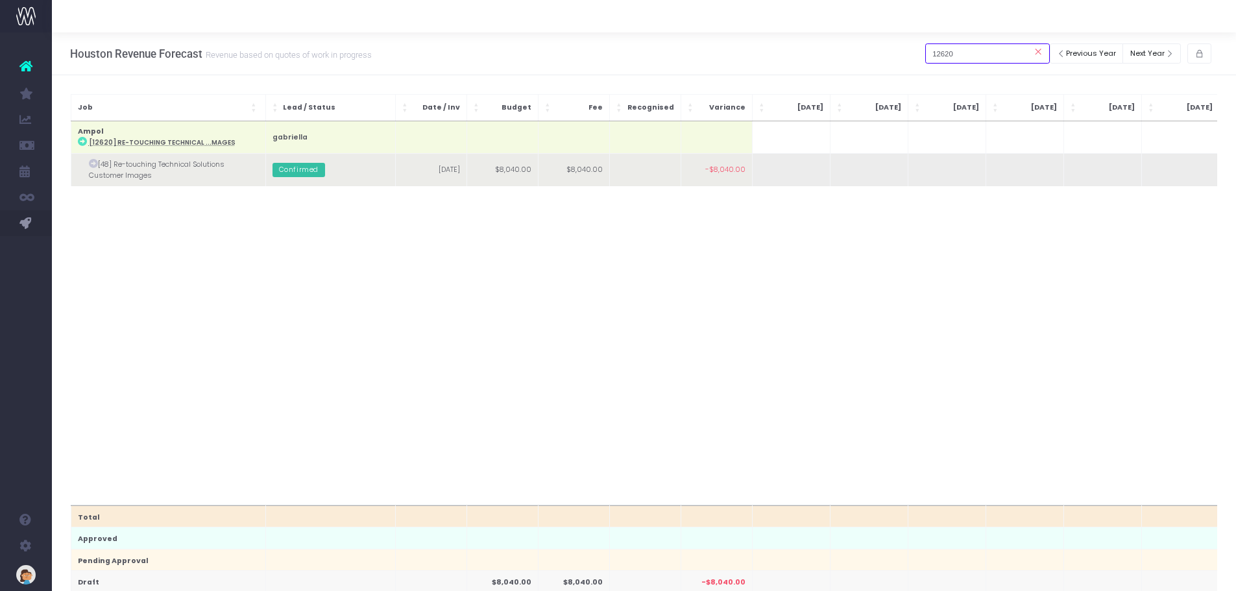
type input "12620"
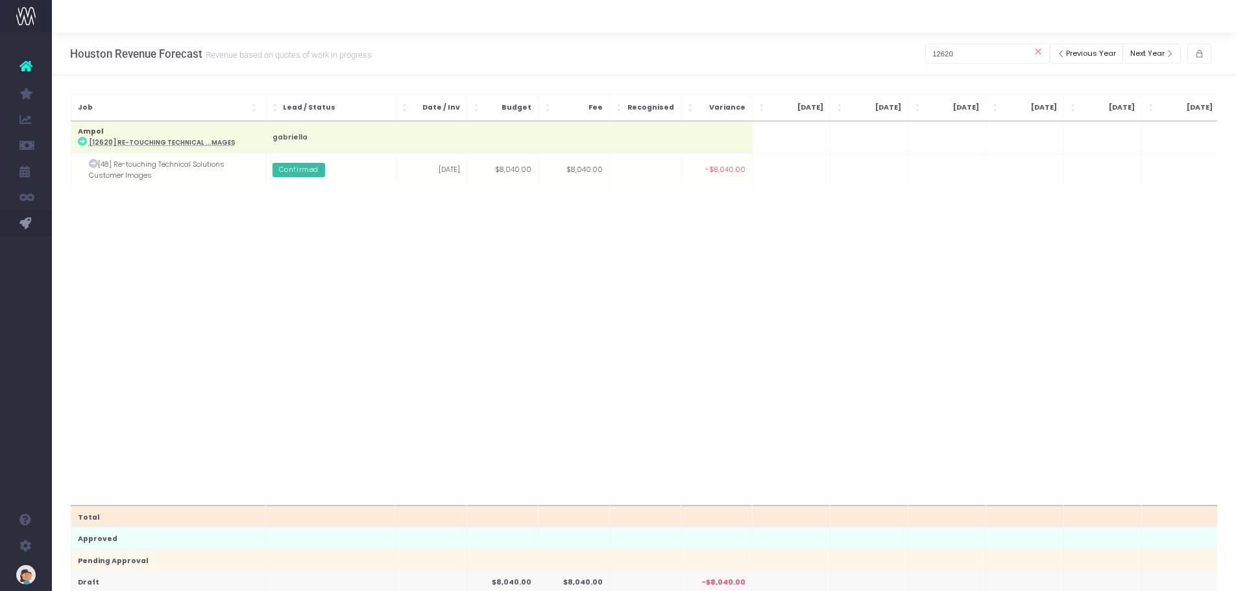
click at [963, 171] on td at bounding box center [947, 170] width 78 height 32
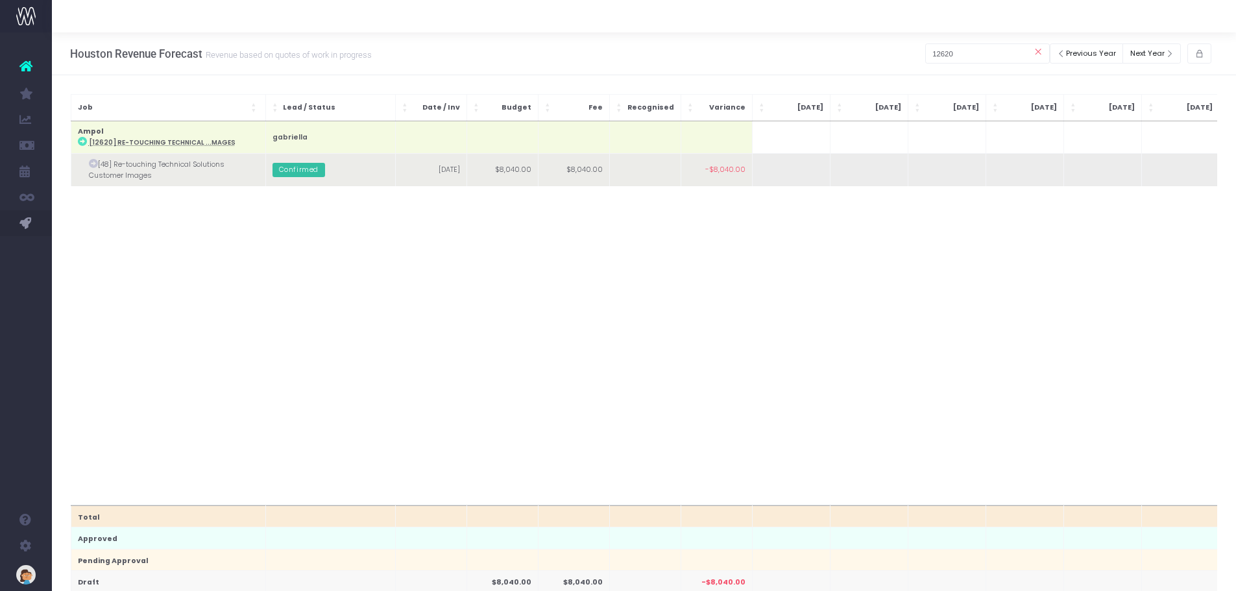
click at [1025, 168] on td at bounding box center [1024, 170] width 78 height 32
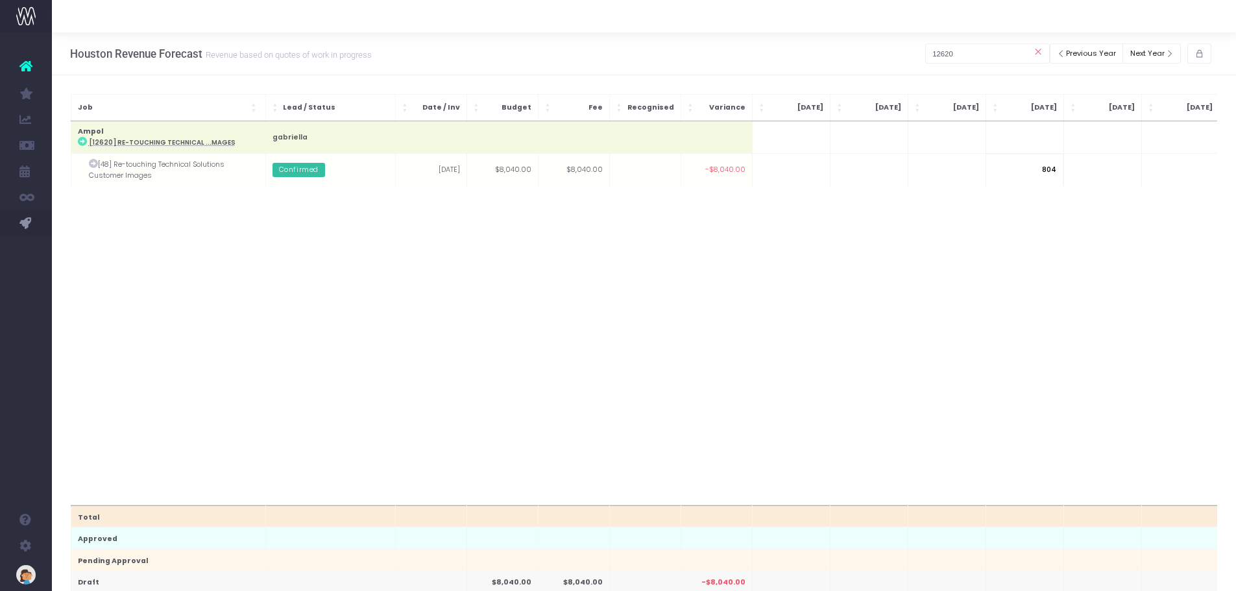
type input "8040"
click at [862, 257] on body "Oh my... this is bad. [PERSON_NAME] wasn't able to load this page. Please conta…" at bounding box center [618, 295] width 1236 height 591
click at [968, 56] on input "12620" at bounding box center [987, 53] width 125 height 20
drag, startPoint x: 966, startPoint y: 55, endPoint x: 872, endPoint y: 46, distance: 94.5
click at [872, 46] on div "Houston Revenue Forecast Revenue based on quotes of work in progress Previous Y…" at bounding box center [644, 53] width 1184 height 43
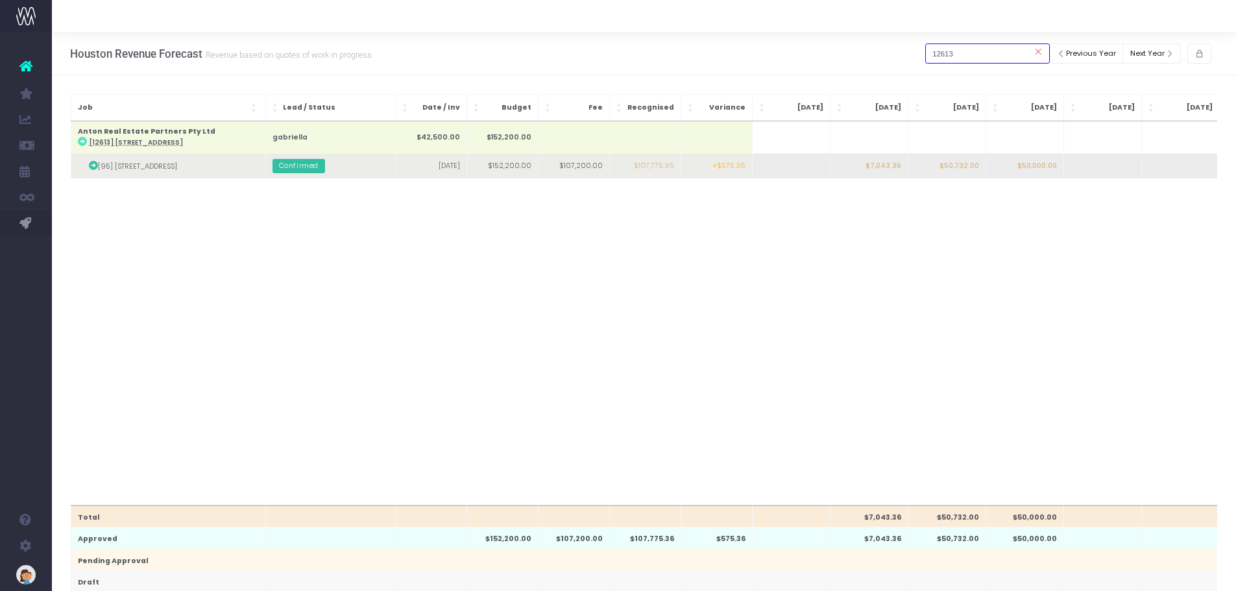
type input "12613"
click at [965, 170] on td "$50,732.00" at bounding box center [947, 166] width 78 height 25
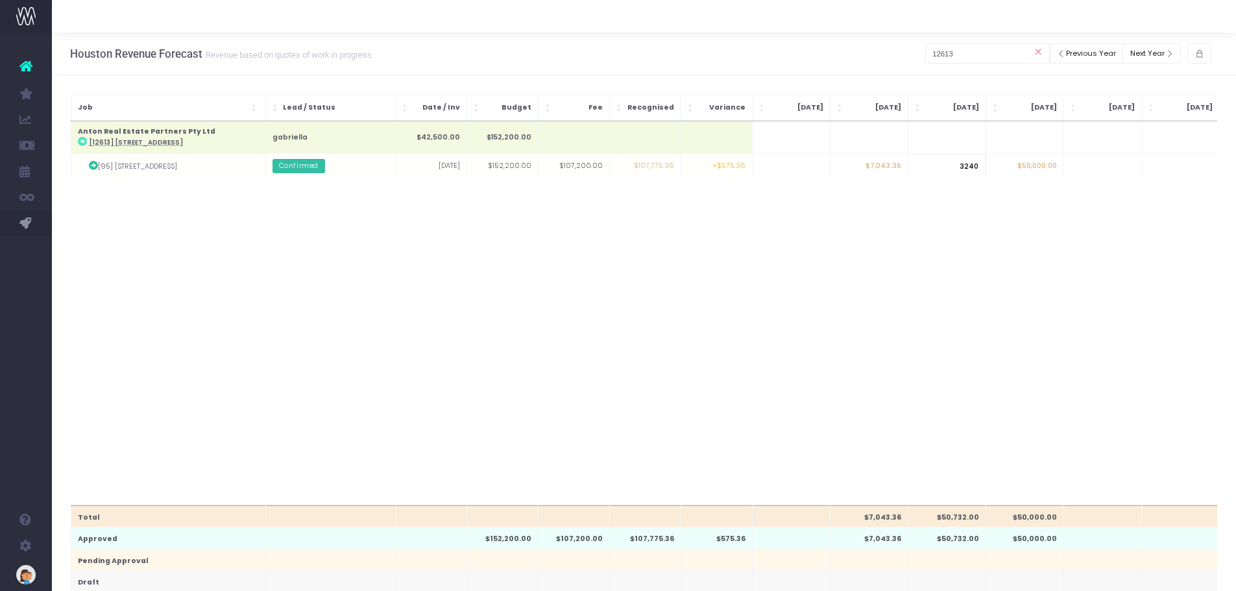
type input "32400"
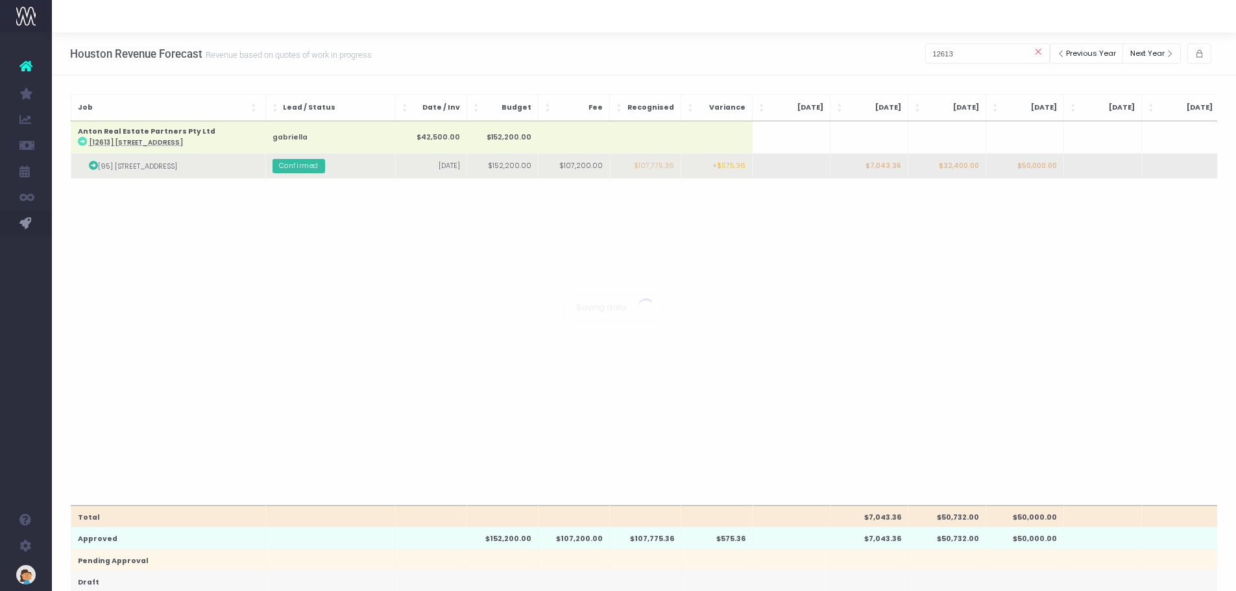
click at [1030, 167] on body "Oh my... this is bad. [PERSON_NAME] wasn't able to load this page. Please conta…" at bounding box center [618, 295] width 1236 height 591
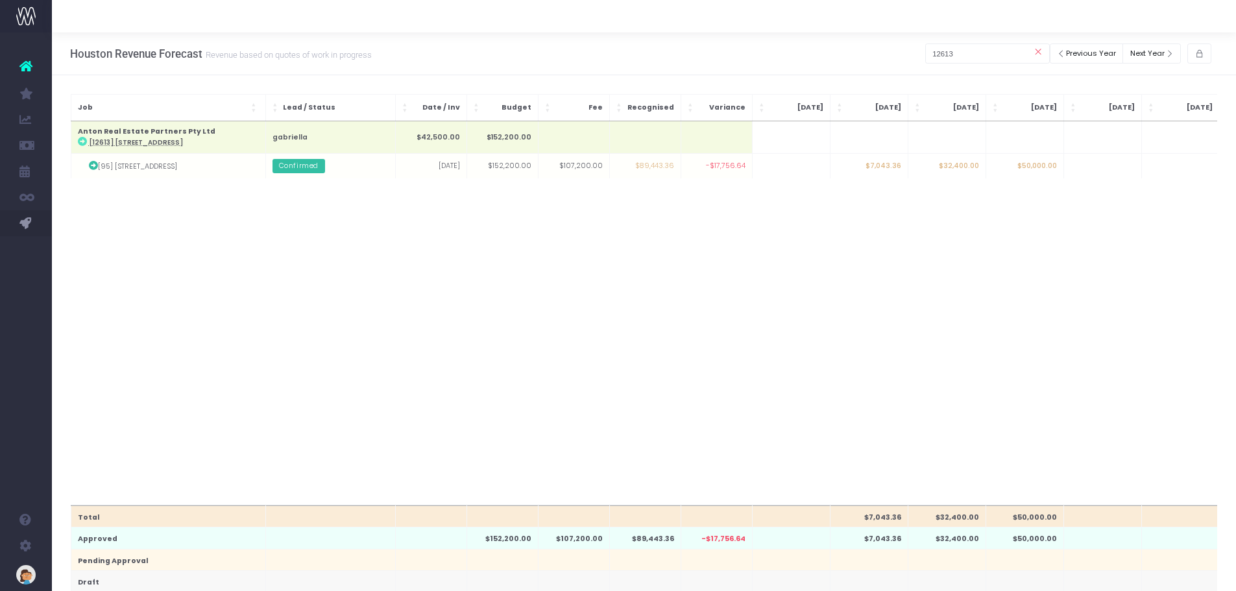
click at [1030, 167] on td "$50,000.00" at bounding box center [1024, 166] width 78 height 25
type input "32400"
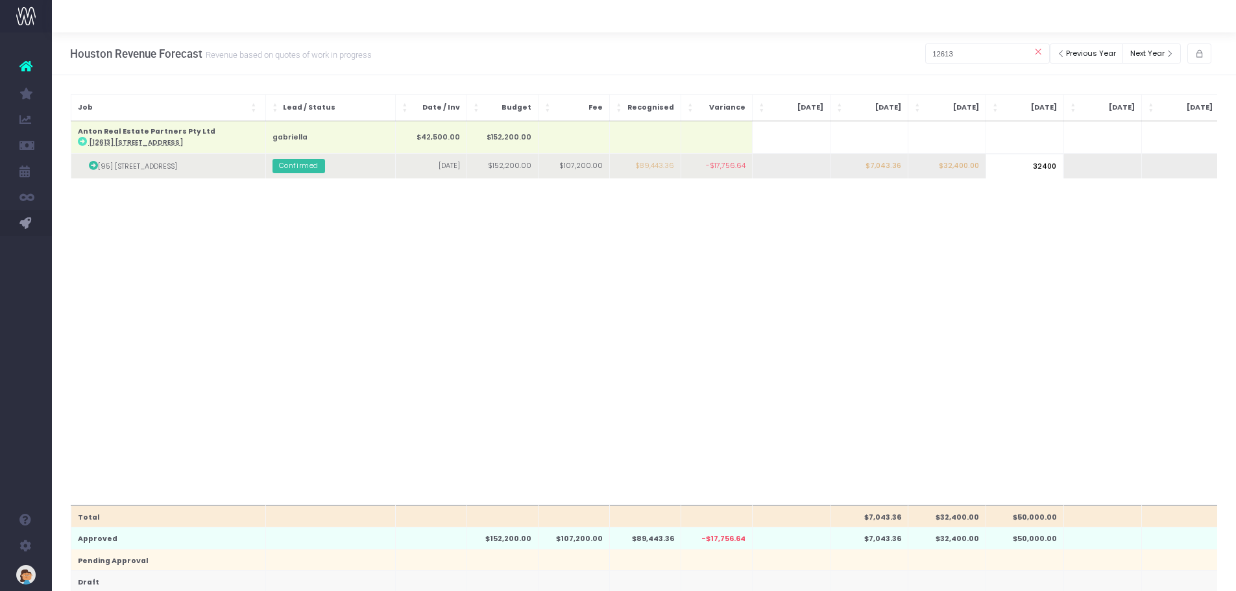
click at [1087, 169] on body "Oh my... this is bad. [PERSON_NAME] wasn't able to load this page. Please conta…" at bounding box center [618, 295] width 1236 height 591
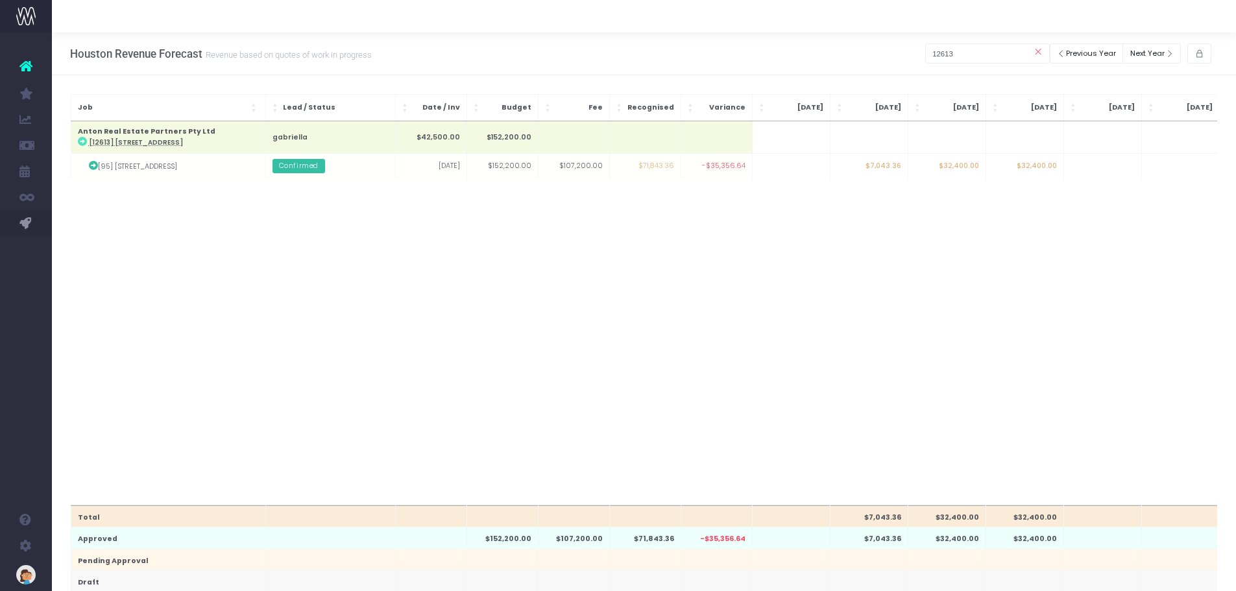
click at [1087, 170] on td at bounding box center [1102, 166] width 78 height 25
type input "32400"
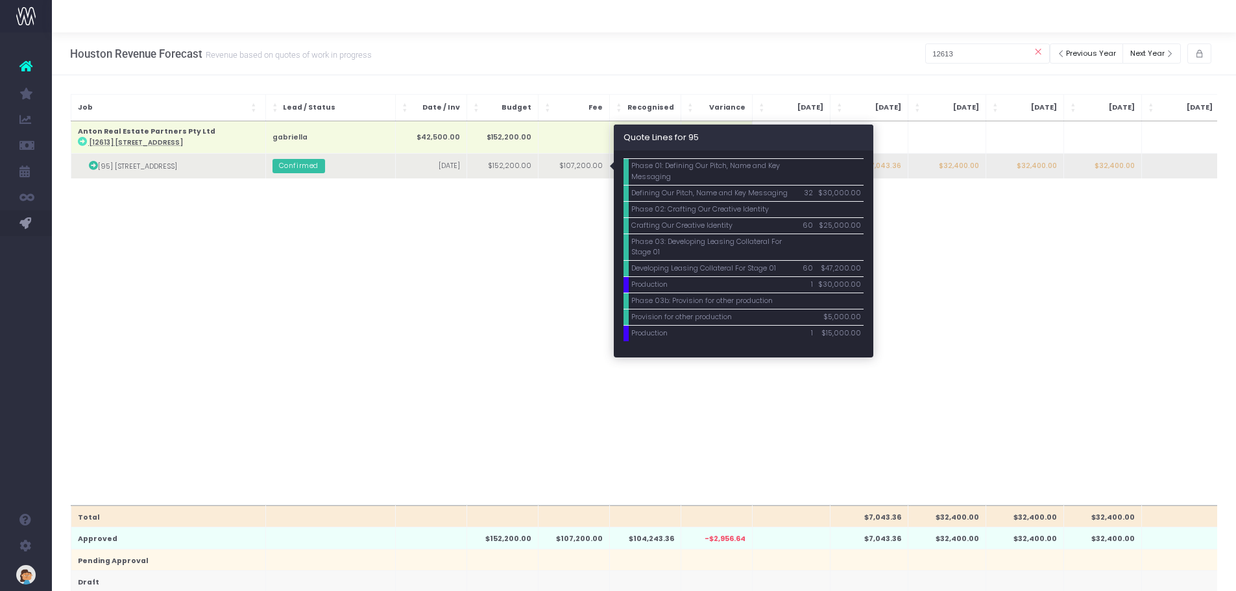
scroll to position [65, 0]
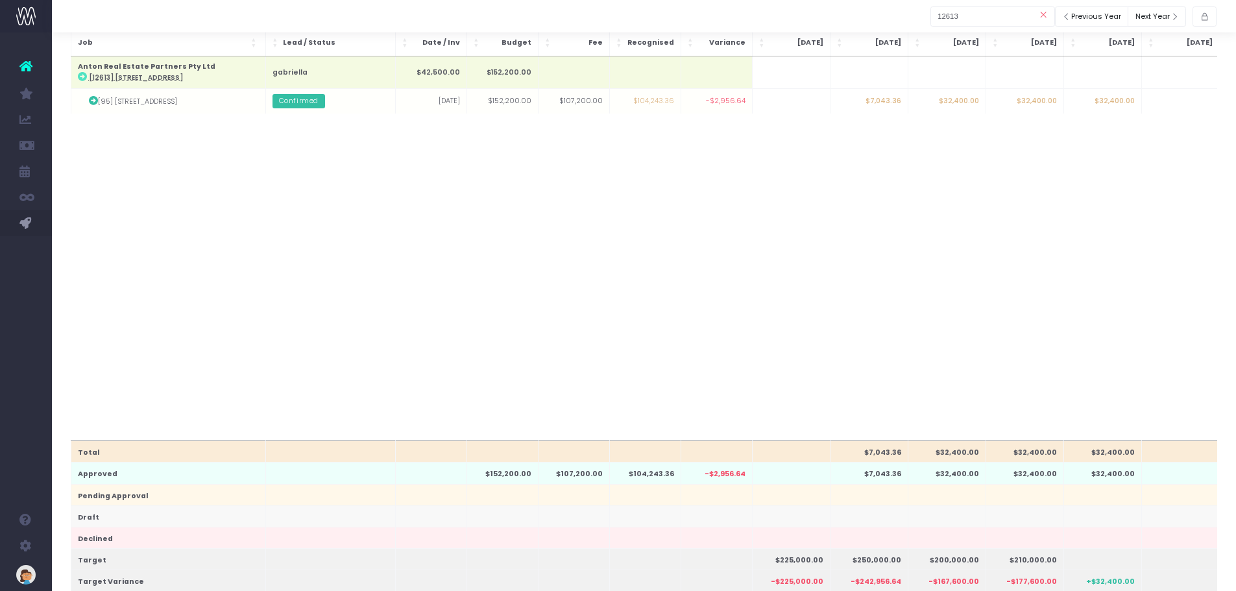
click at [446, 248] on div "Total $7,043.36 $32,400.00 $32,400.00 $32,400.00 Approved $152,200.00 $107,200.…" at bounding box center [644, 248] width 1147 height 384
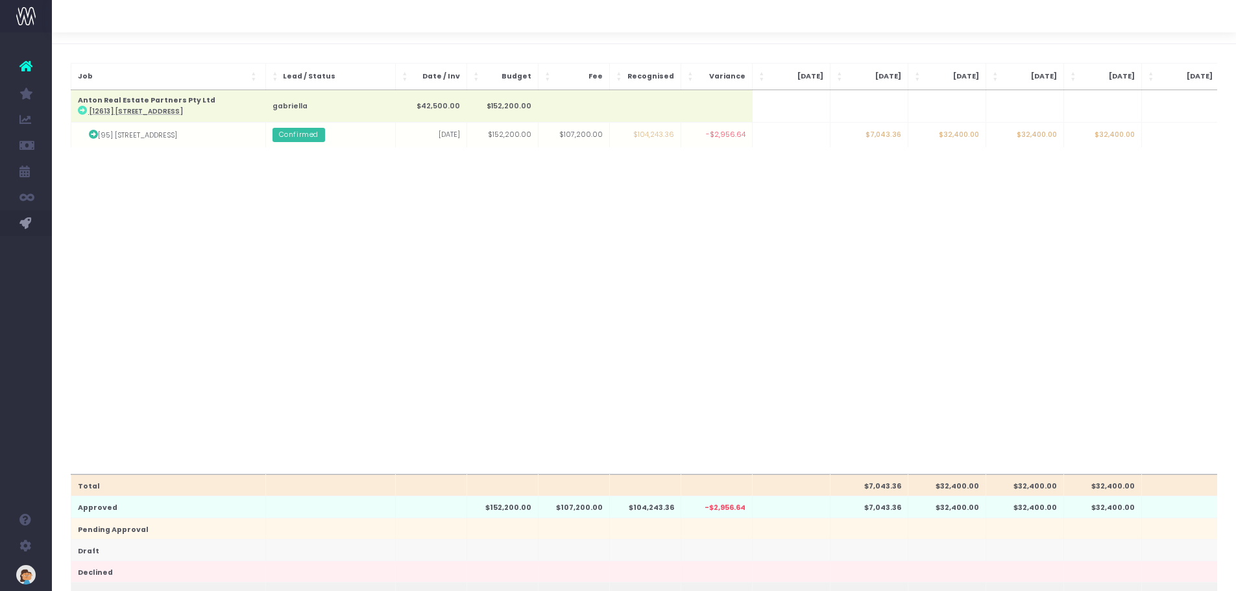
scroll to position [0, 0]
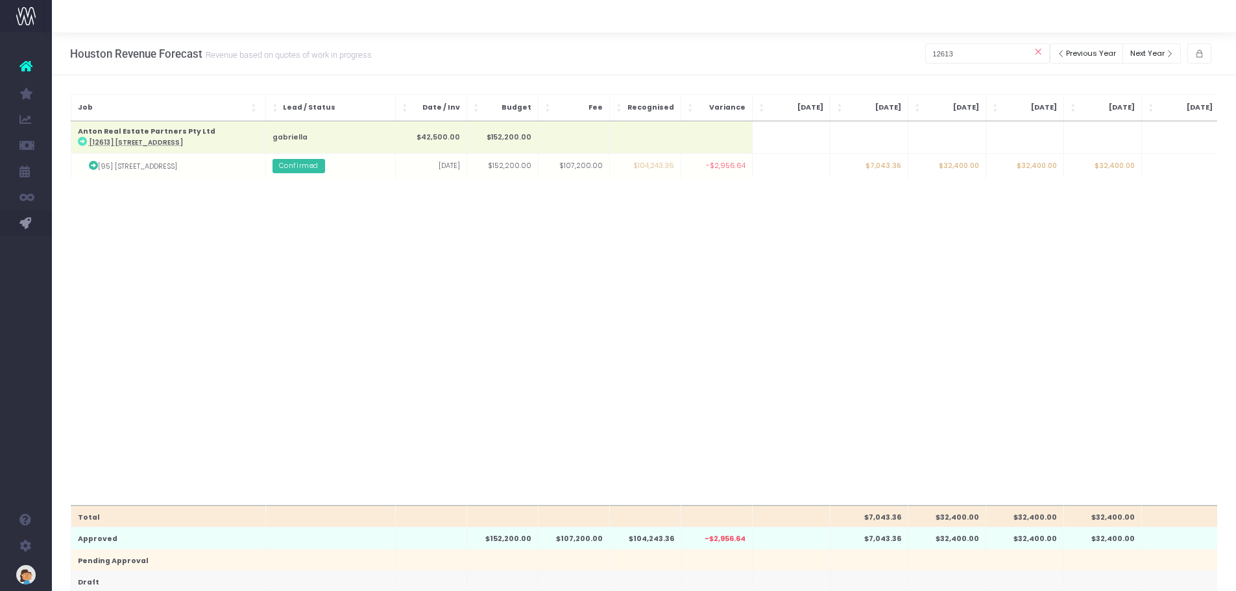
click at [1037, 52] on icon at bounding box center [1038, 51] width 23 height 23
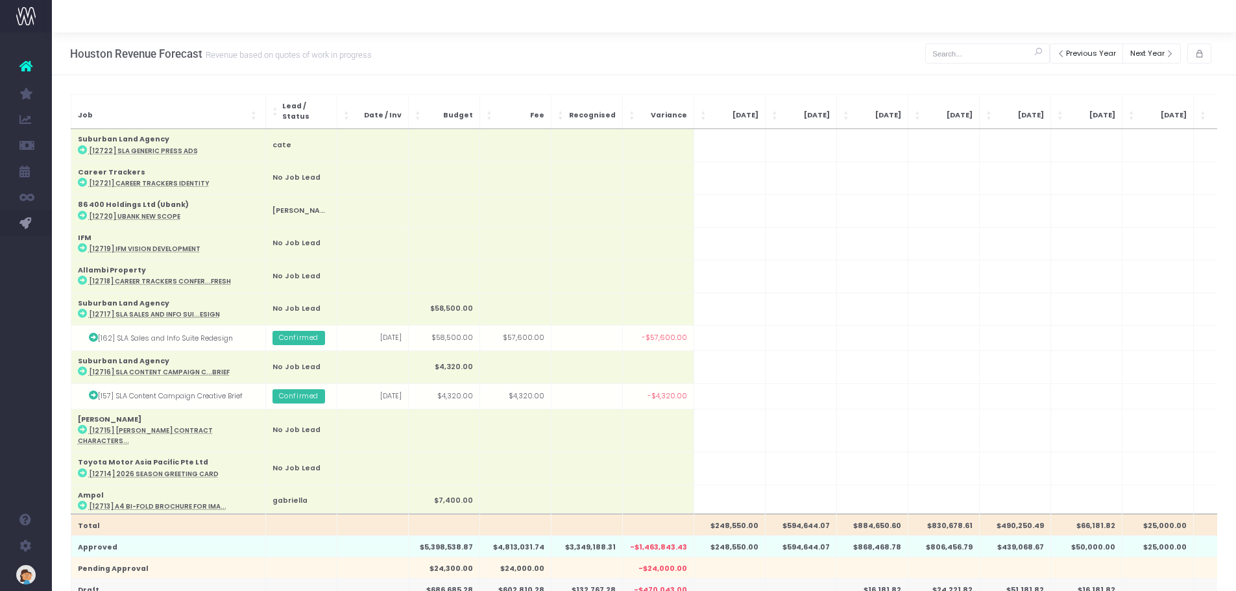
scroll to position [389, 0]
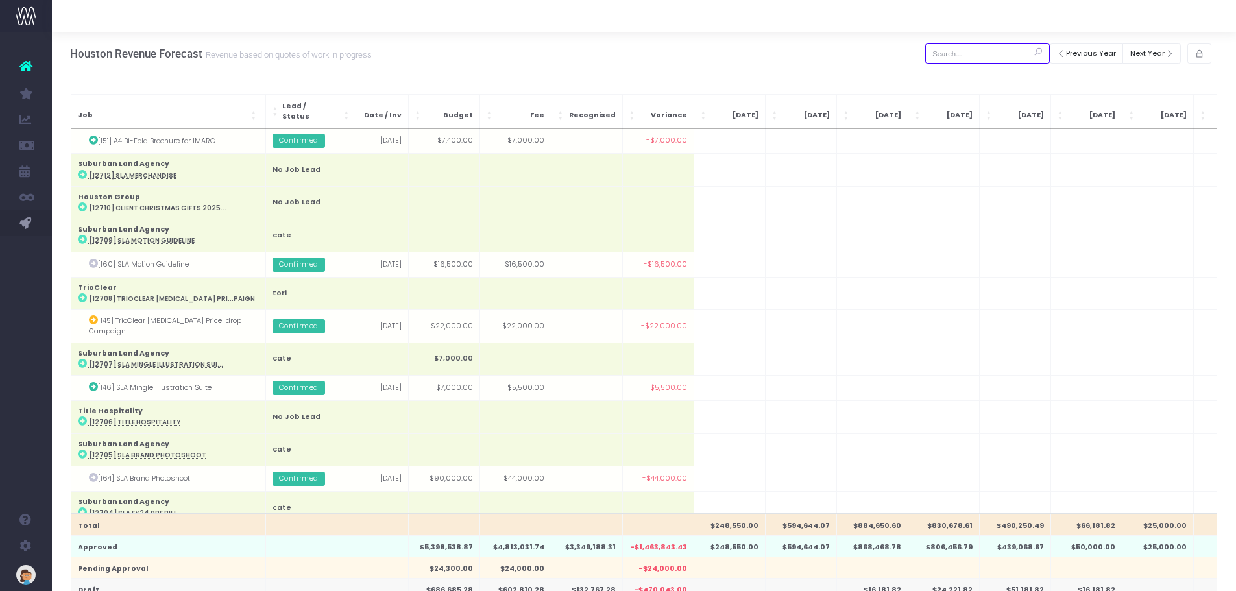
click at [952, 45] on input "text" at bounding box center [987, 53] width 125 height 20
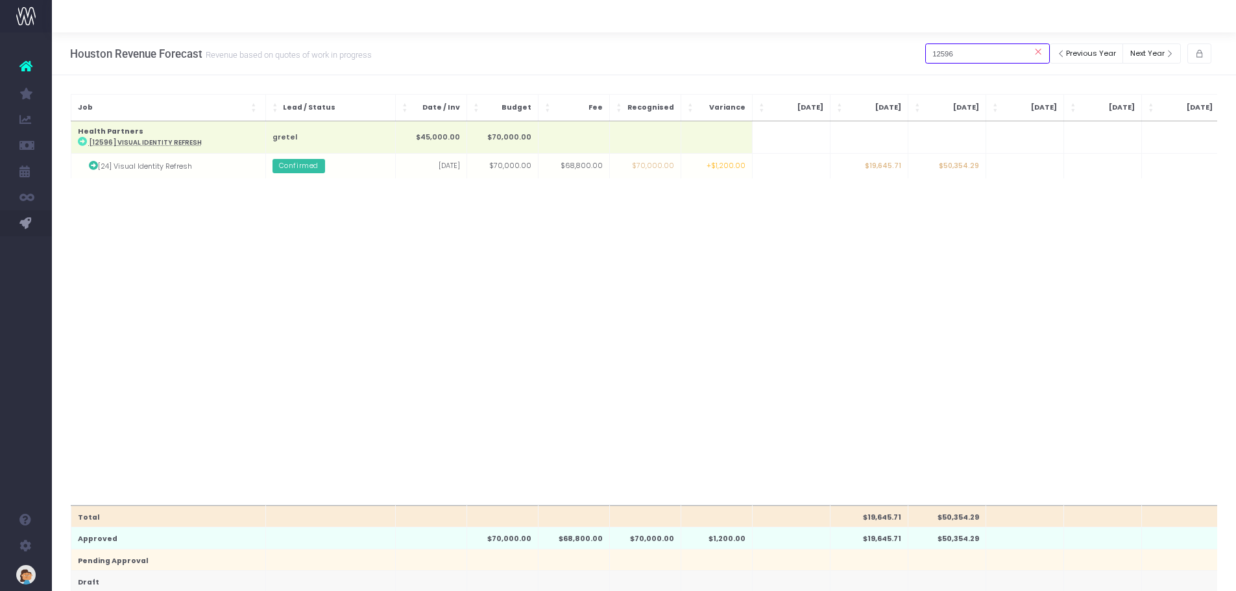
scroll to position [0, 0]
type input "12596"
